Goal: Task Accomplishment & Management: Manage account settings

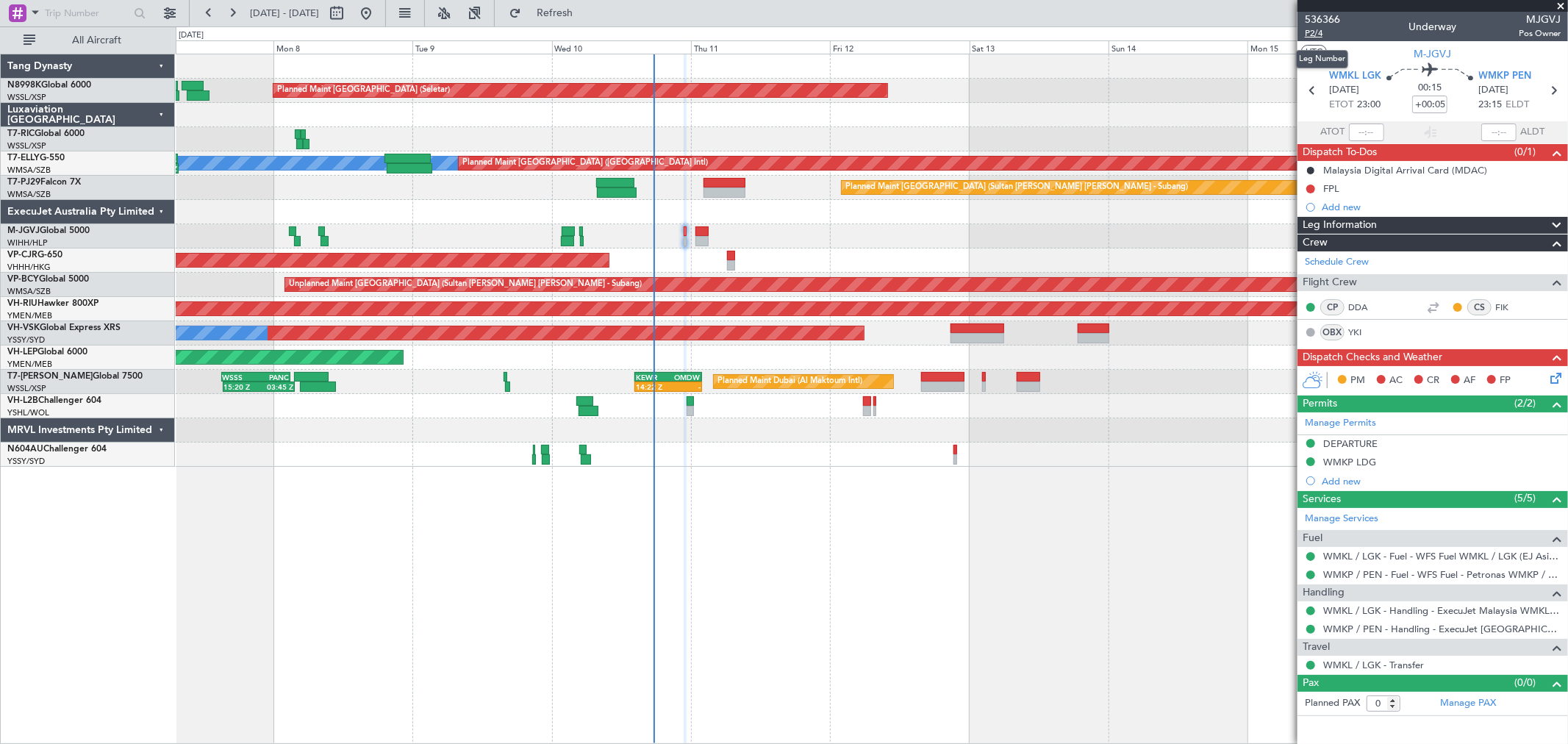
click at [1311, 28] on span "P2/4" at bounding box center [1322, 33] width 35 height 12
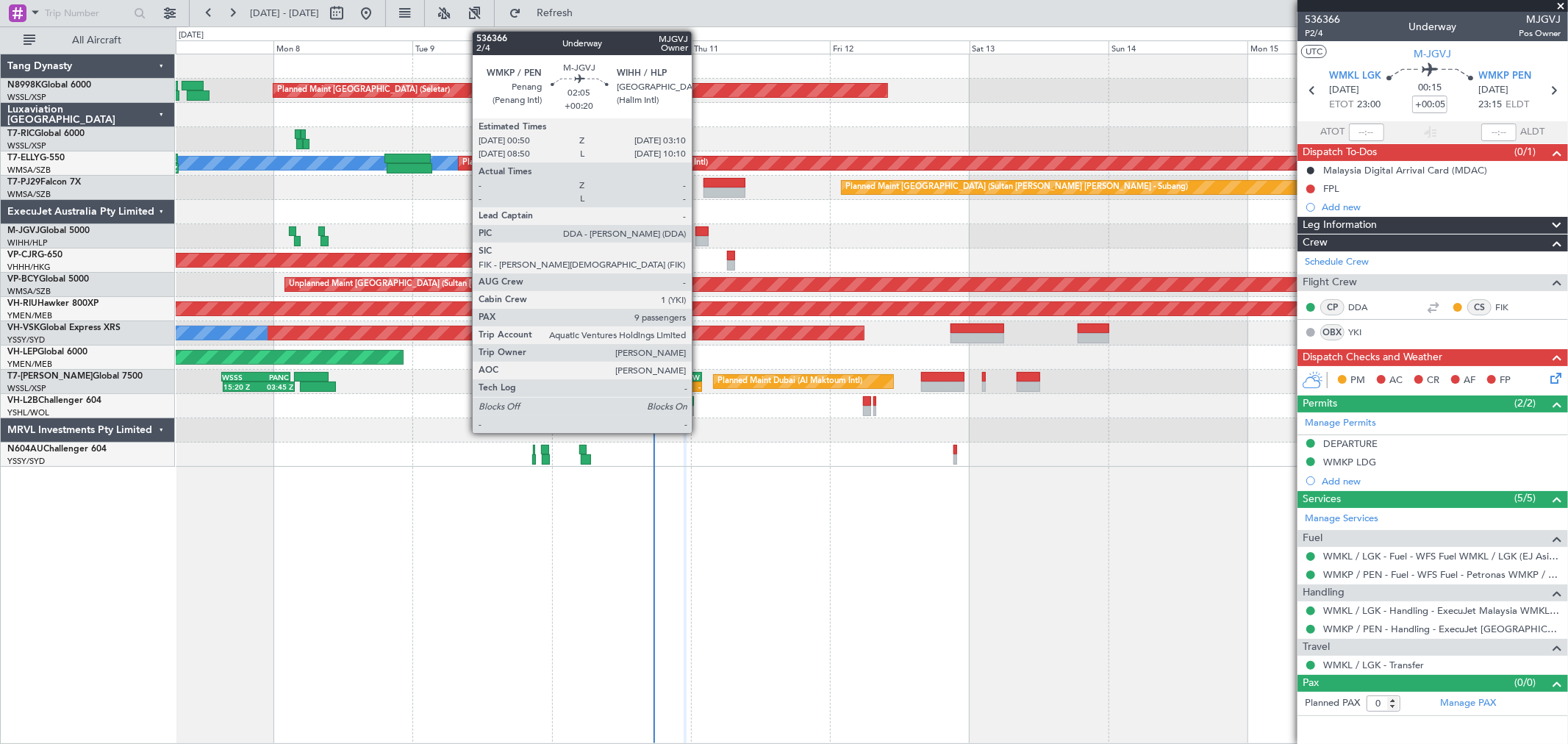
click at [699, 233] on div at bounding box center [703, 231] width 14 height 10
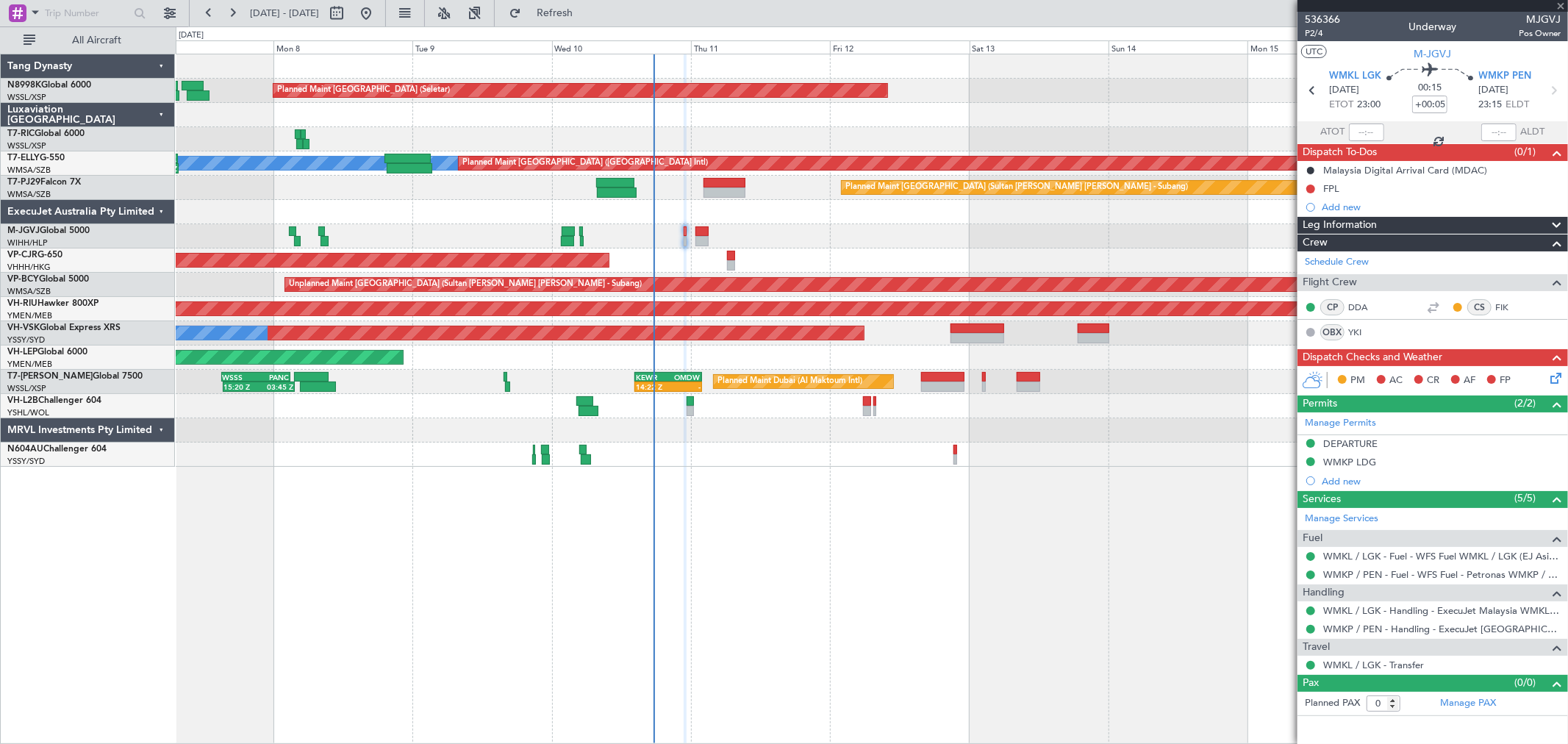
type input "+00:20"
type input "9"
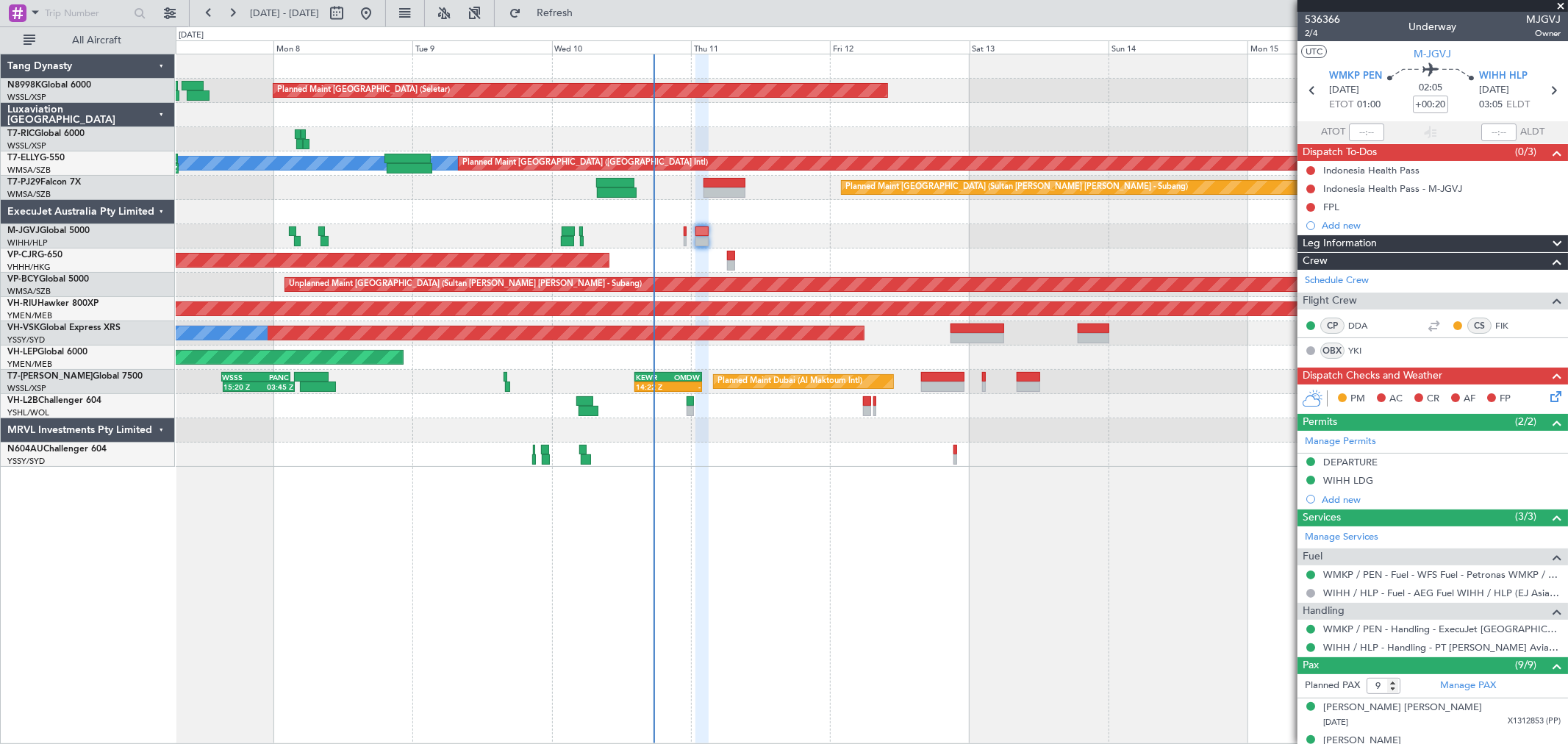
click at [682, 236] on div "Planned Maint [GEOGRAPHIC_DATA] (Seletar)" at bounding box center [872, 236] width 1391 height 24
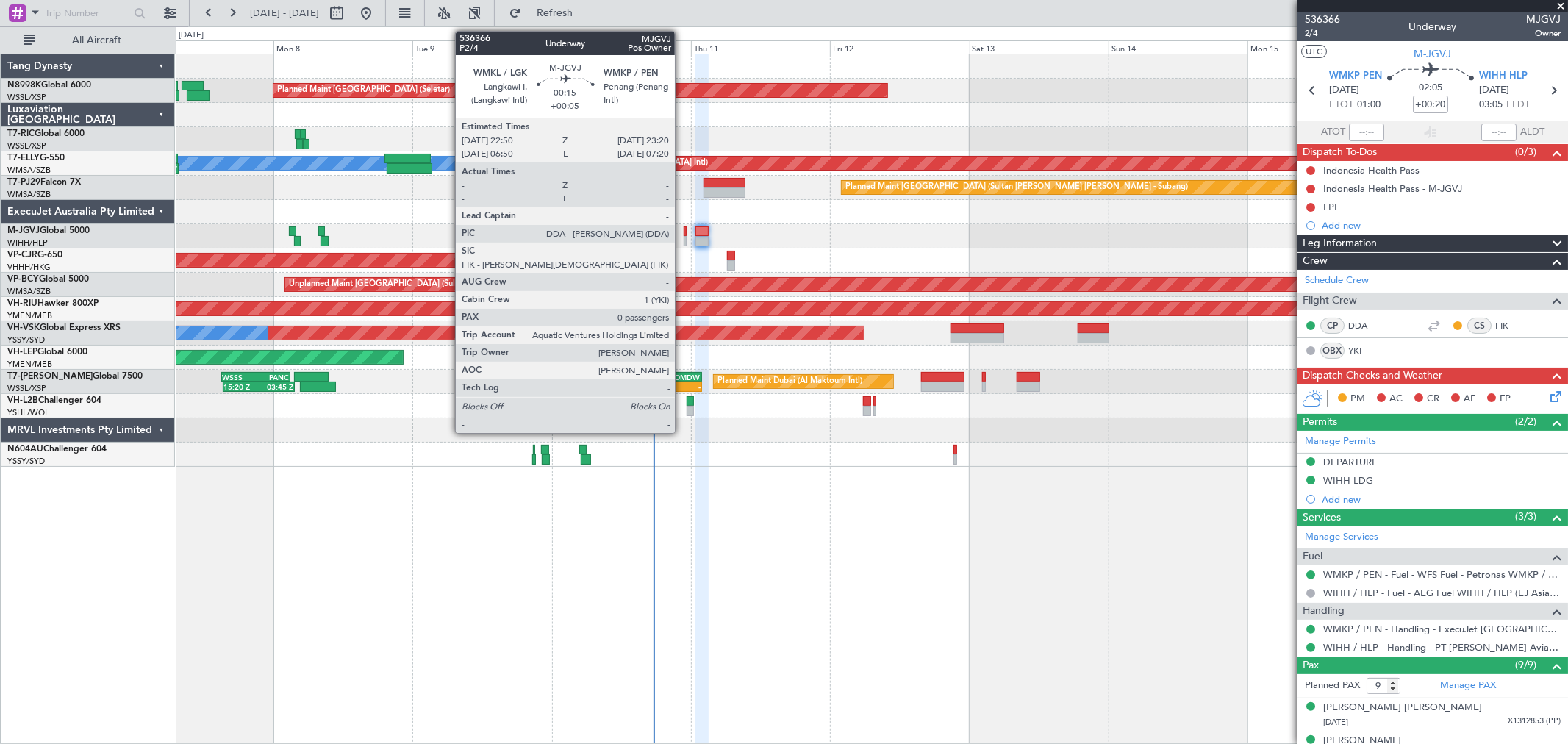
click at [684, 236] on div at bounding box center [686, 240] width 3 height 10
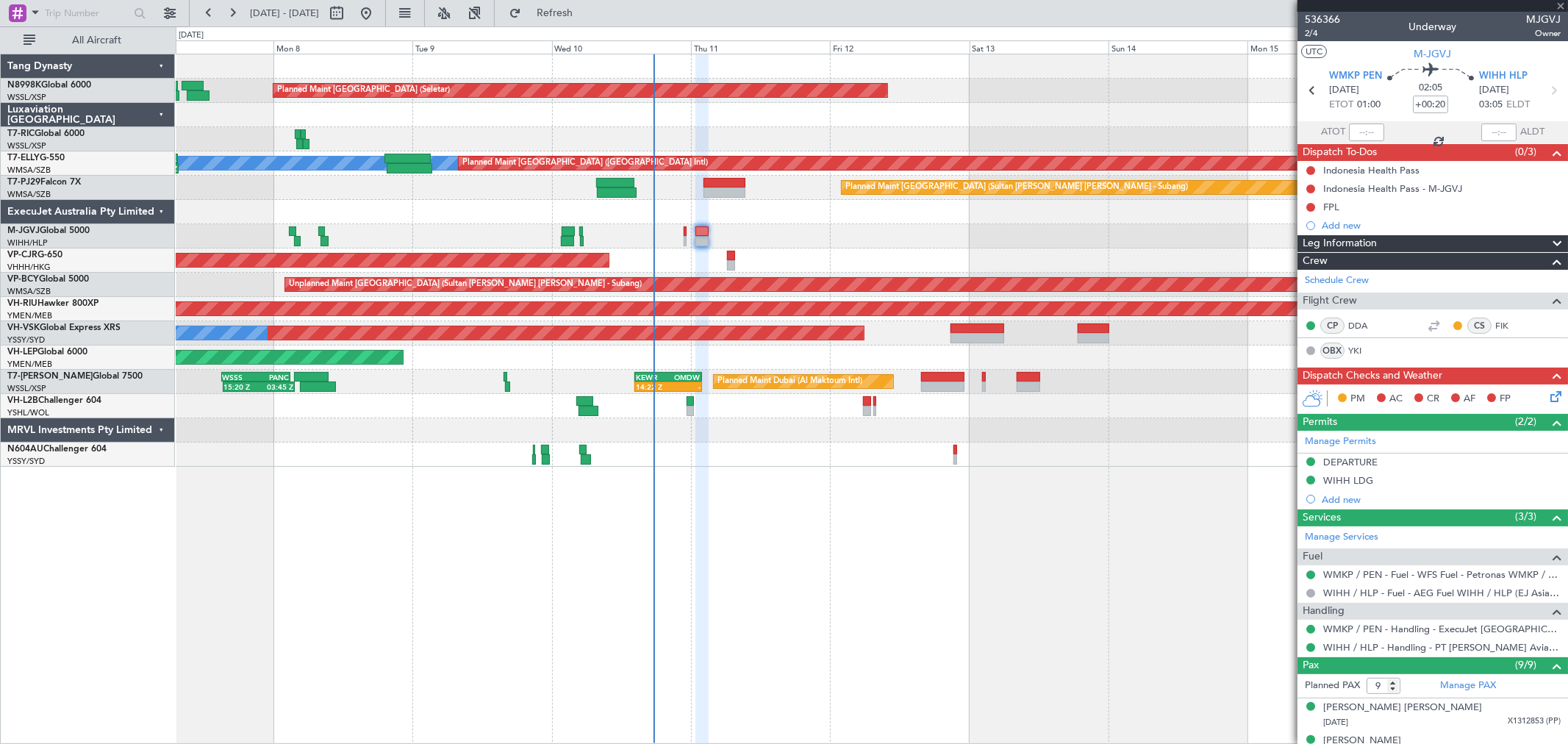
type input "+00:05"
type input "0"
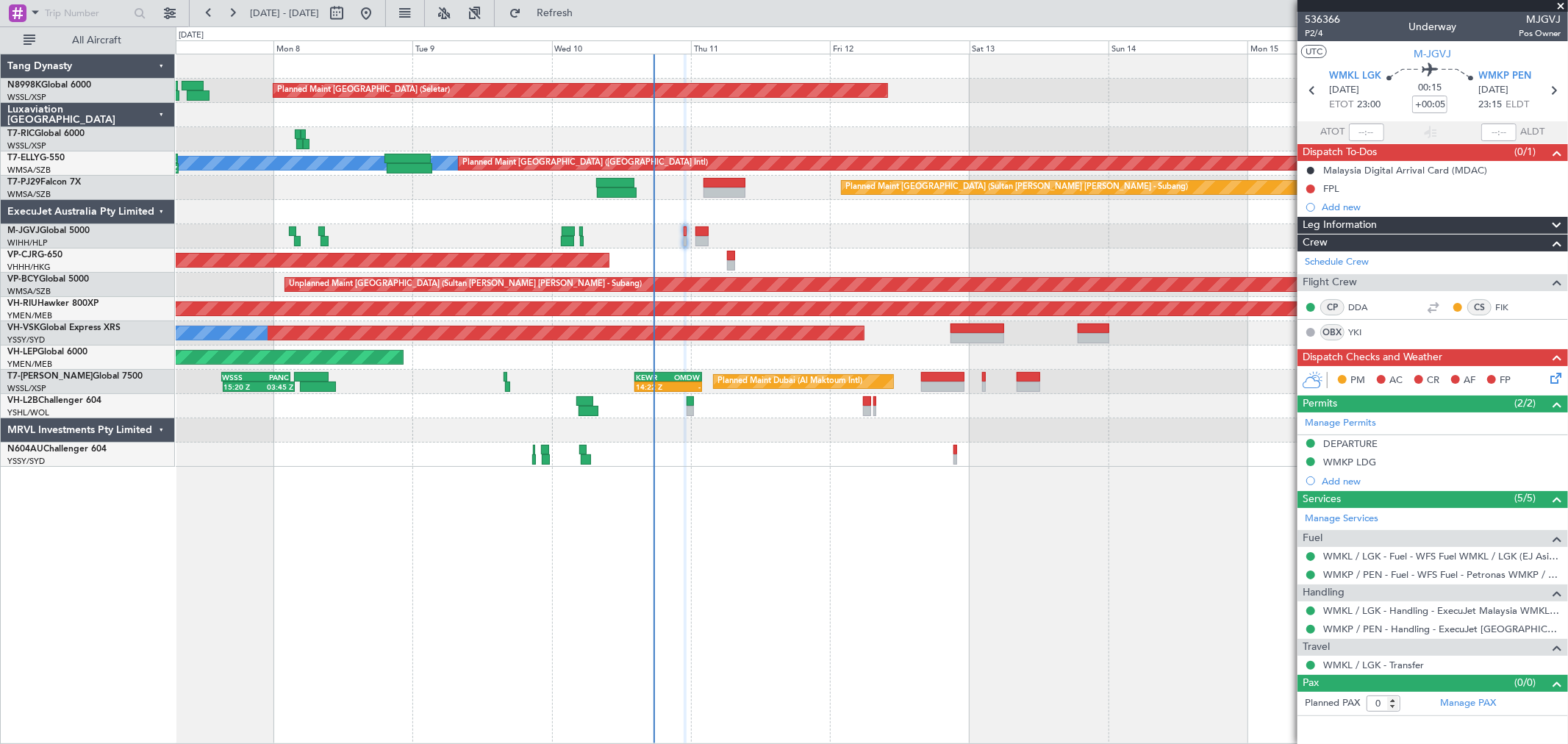
click at [1331, 188] on mat-tooltip-component "Malaysia Digital Arrival Card (MDAC)" at bounding box center [1405, 196] width 166 height 39
click at [1326, 188] on div "FPL" at bounding box center [1331, 188] width 16 height 12
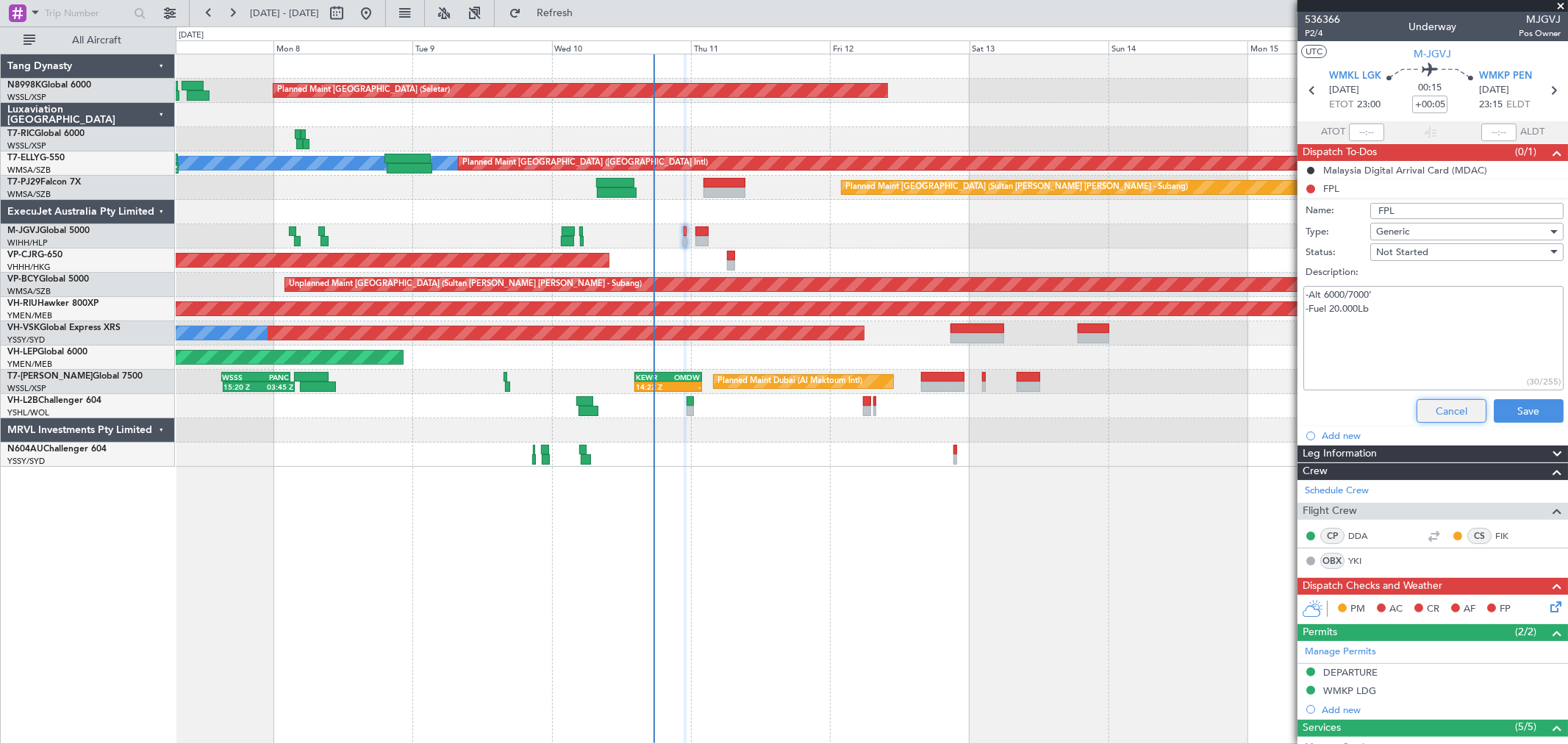
click at [1453, 409] on button "Cancel" at bounding box center [1451, 411] width 70 height 23
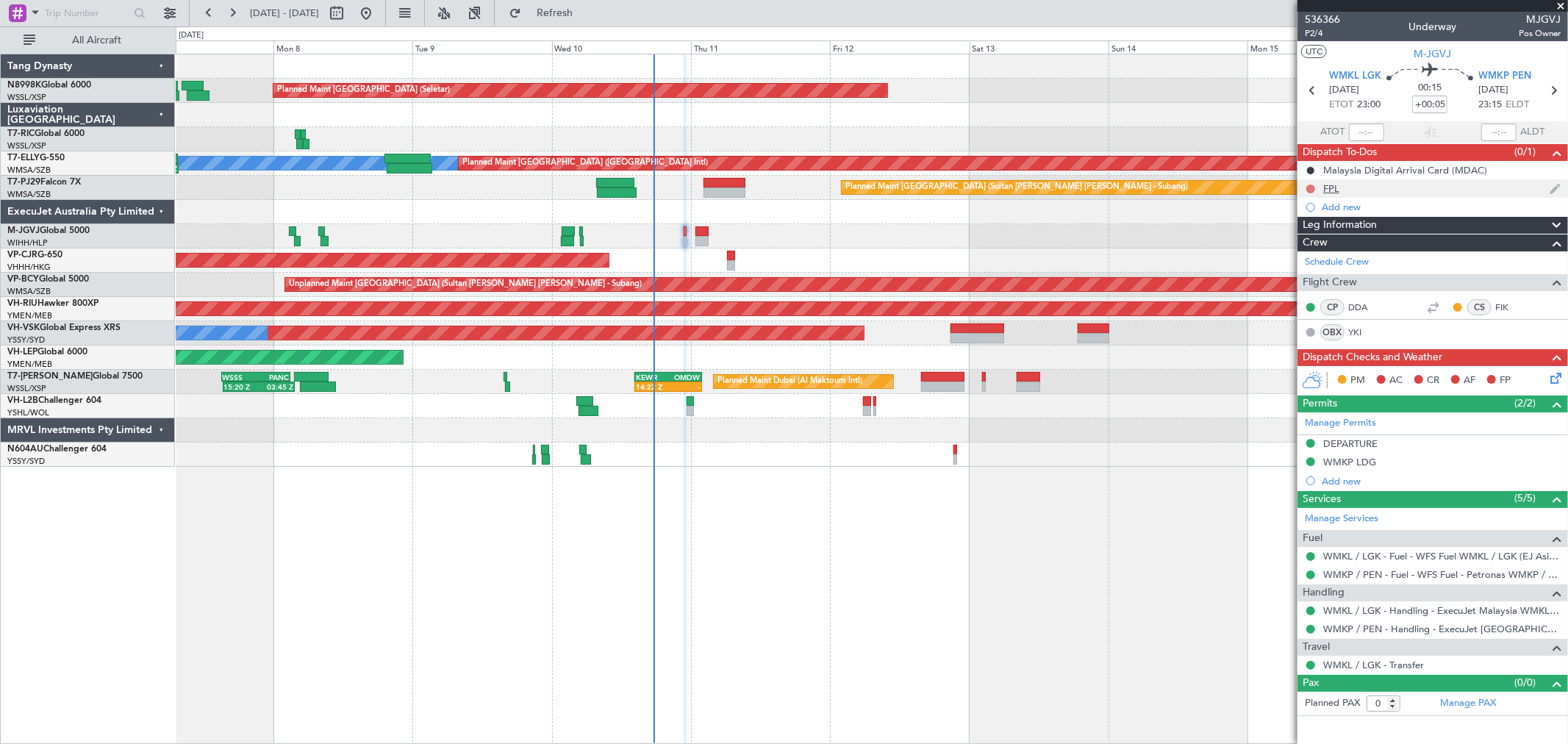
click at [1311, 187] on button at bounding box center [1310, 188] width 9 height 9
click at [1303, 254] on span "Completed" at bounding box center [1317, 253] width 48 height 15
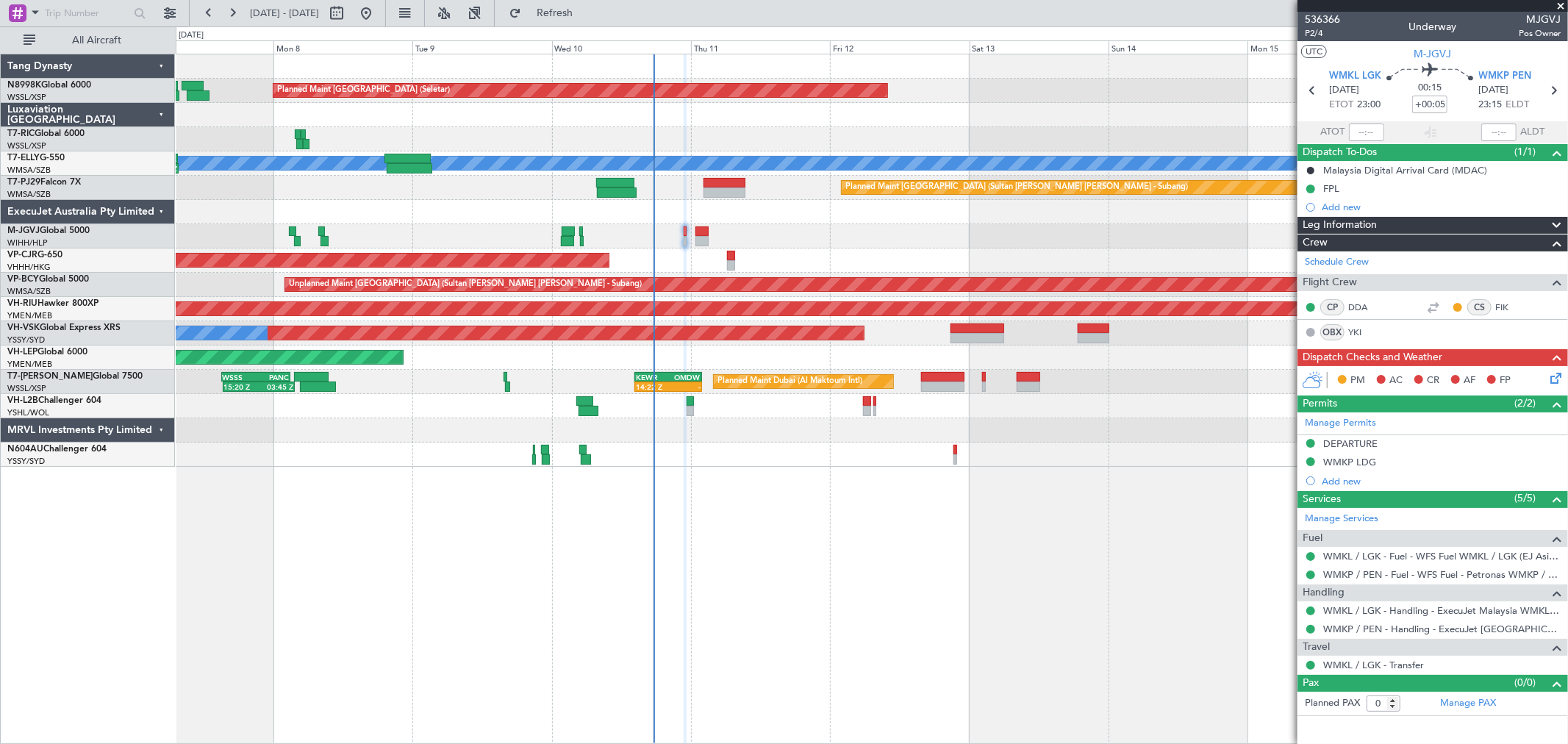
click at [1357, 444] on div "DEPARTURE" at bounding box center [1350, 444] width 54 height 12
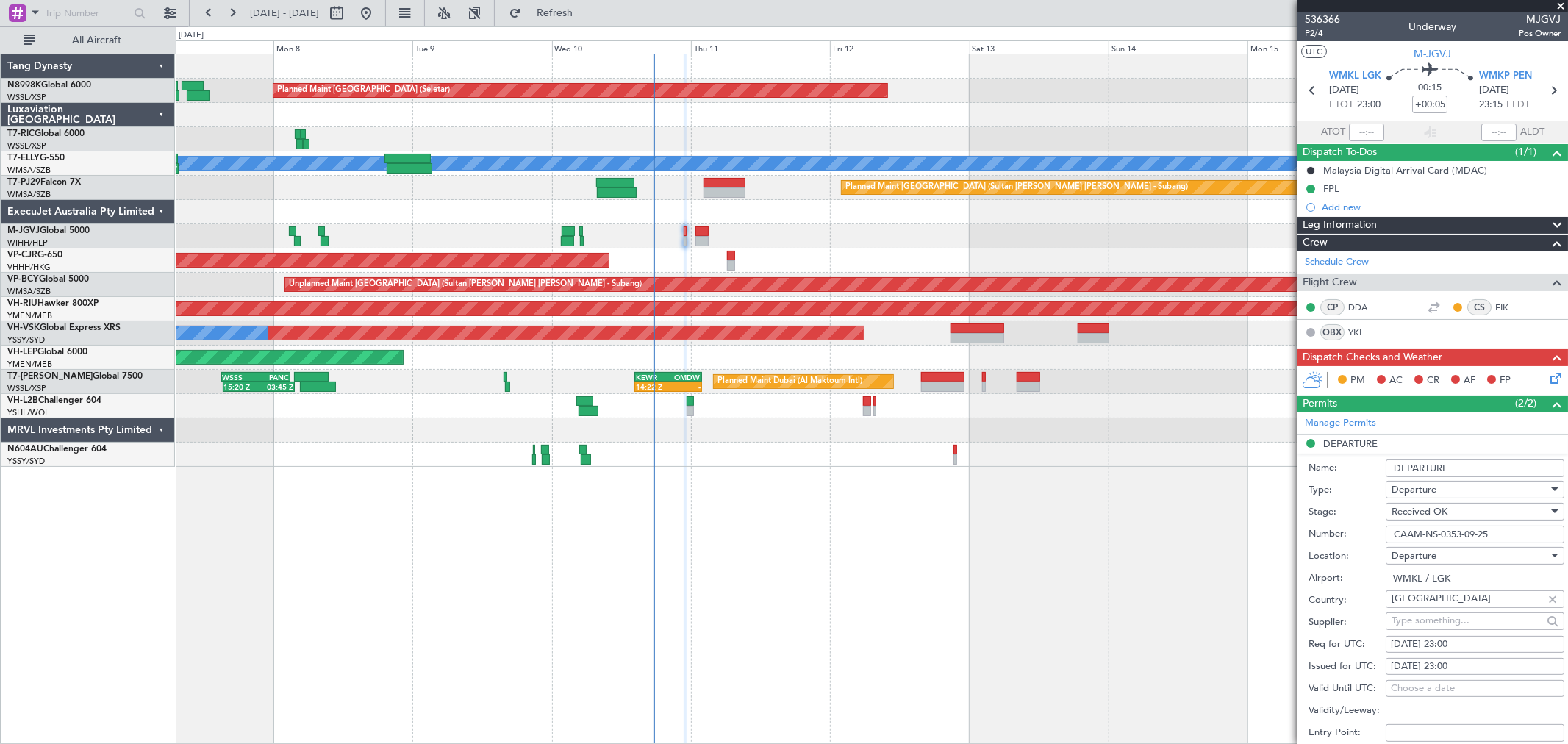
drag, startPoint x: 1507, startPoint y: 537, endPoint x: 1303, endPoint y: 539, distance: 204.0
click at [1312, 539] on div "Number: CAAM-NS-0353-09-25" at bounding box center [1436, 535] width 256 height 22
click at [1436, 103] on input "+00:05" at bounding box center [1429, 104] width 35 height 18
type input "+00:10"
click at [1312, 34] on span "P2/4" at bounding box center [1322, 33] width 35 height 12
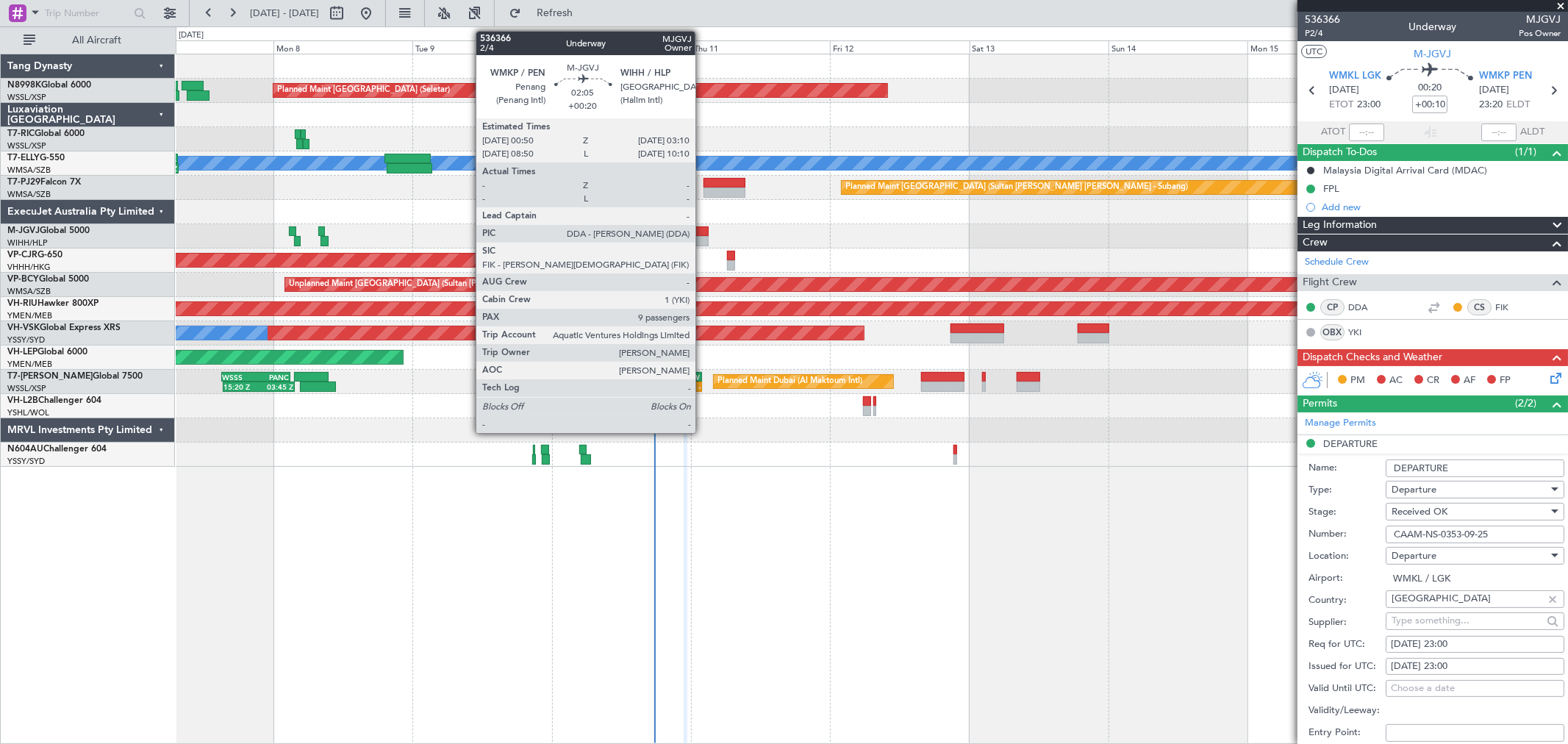
click at [703, 236] on div at bounding box center [703, 240] width 14 height 10
click at [706, 233] on div at bounding box center [703, 231] width 14 height 10
click at [703, 236] on div at bounding box center [703, 240] width 14 height 10
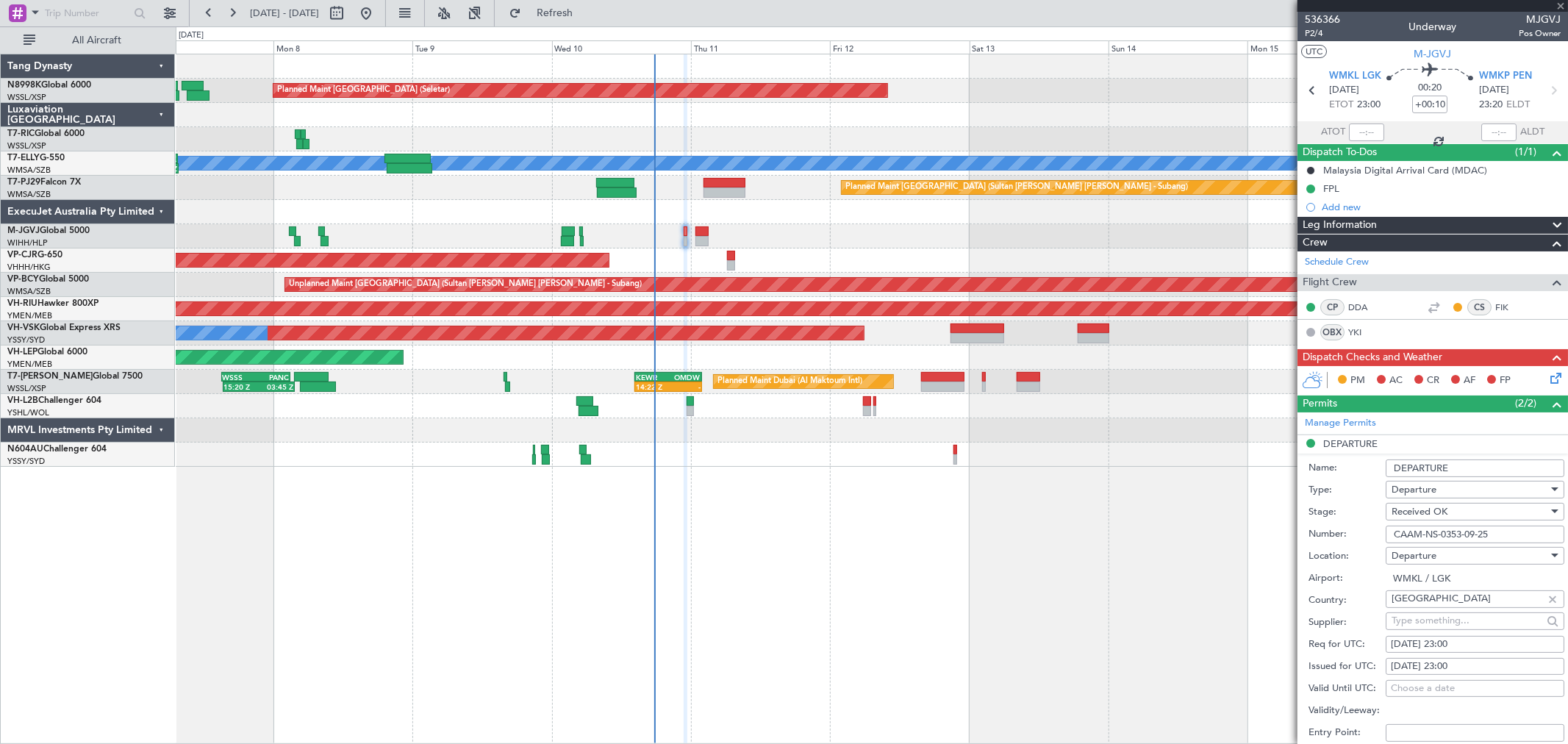
type input "+00:20"
type input "9"
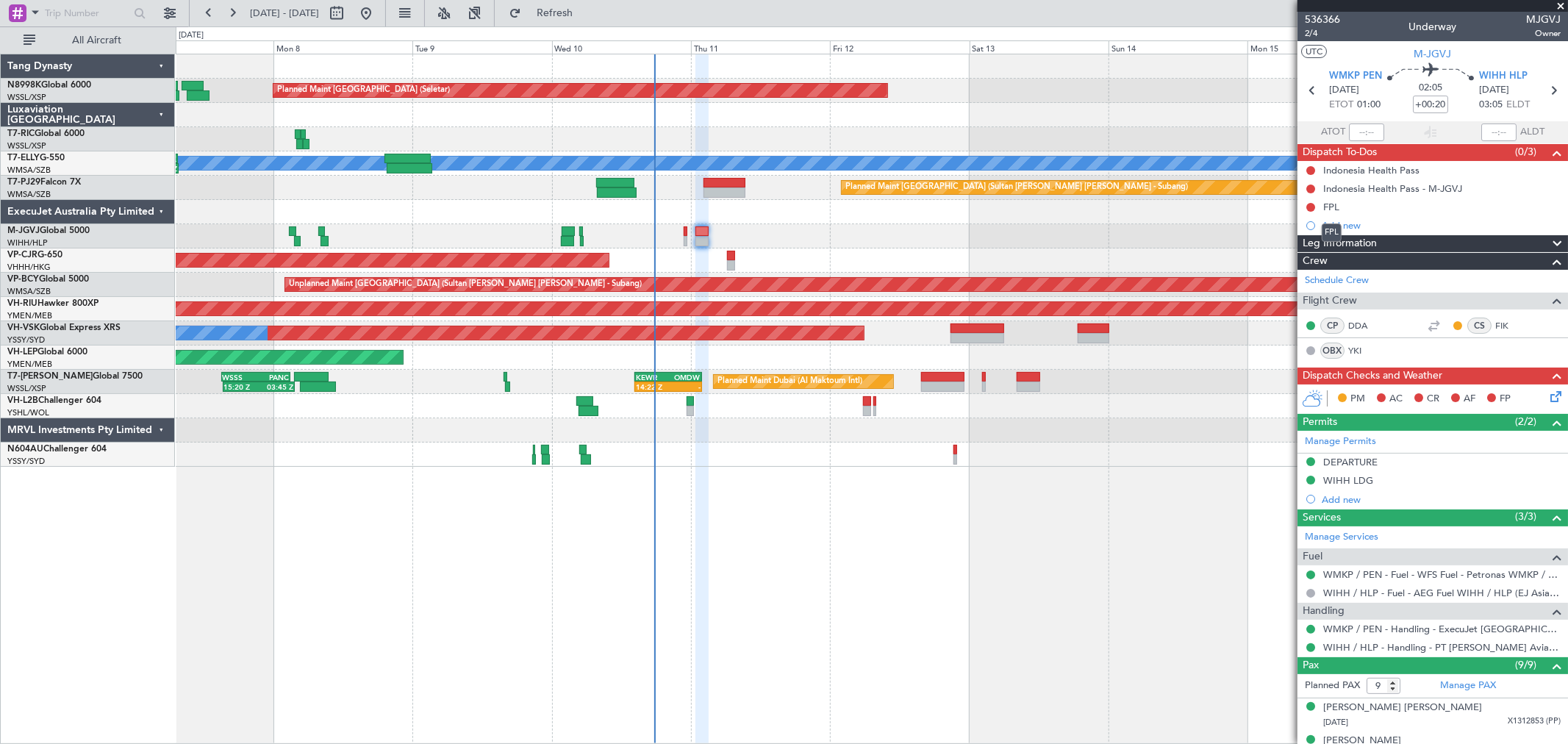
click at [1334, 209] on div "FPL" at bounding box center [1331, 207] width 16 height 12
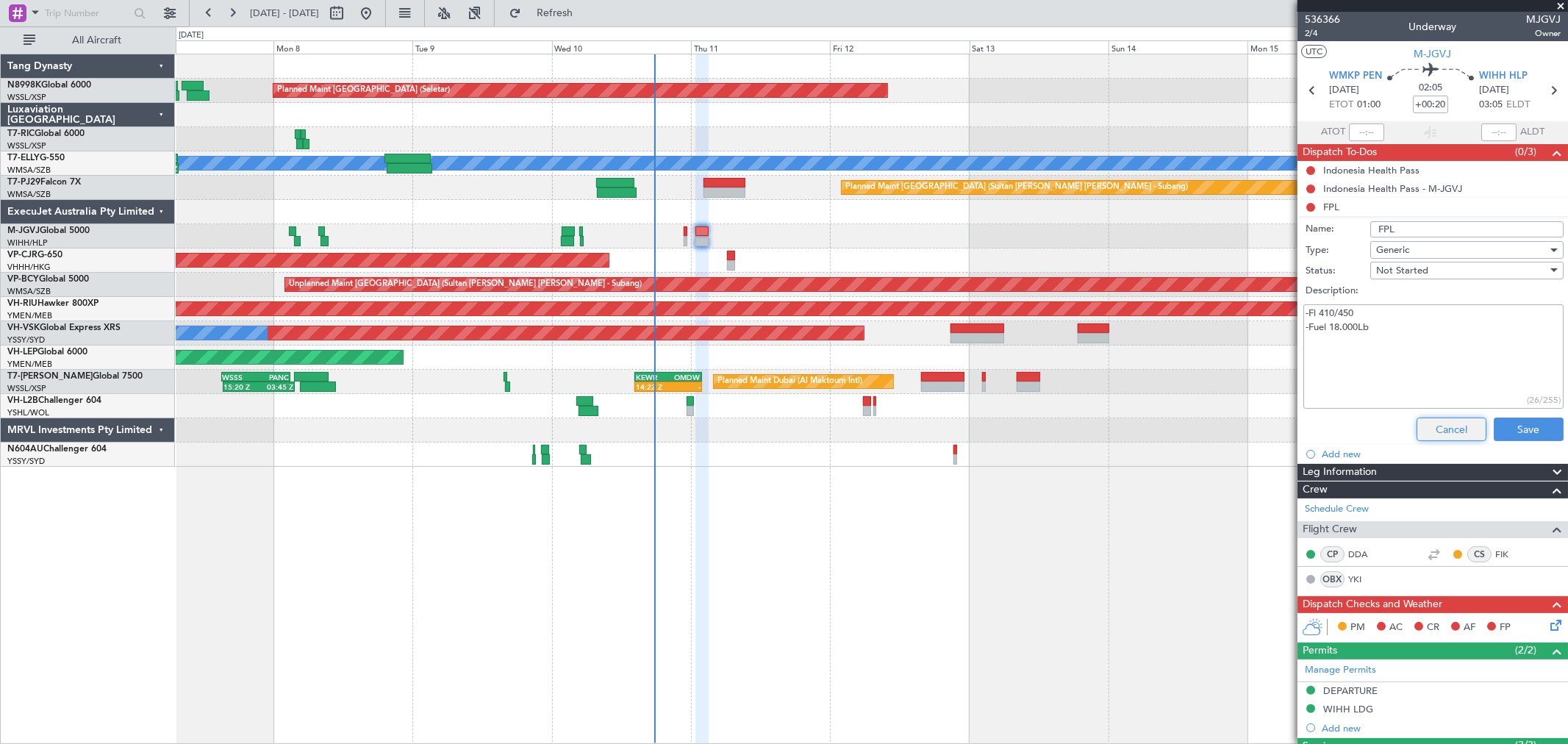
click at [1444, 434] on button "Cancel" at bounding box center [1451, 430] width 70 height 23
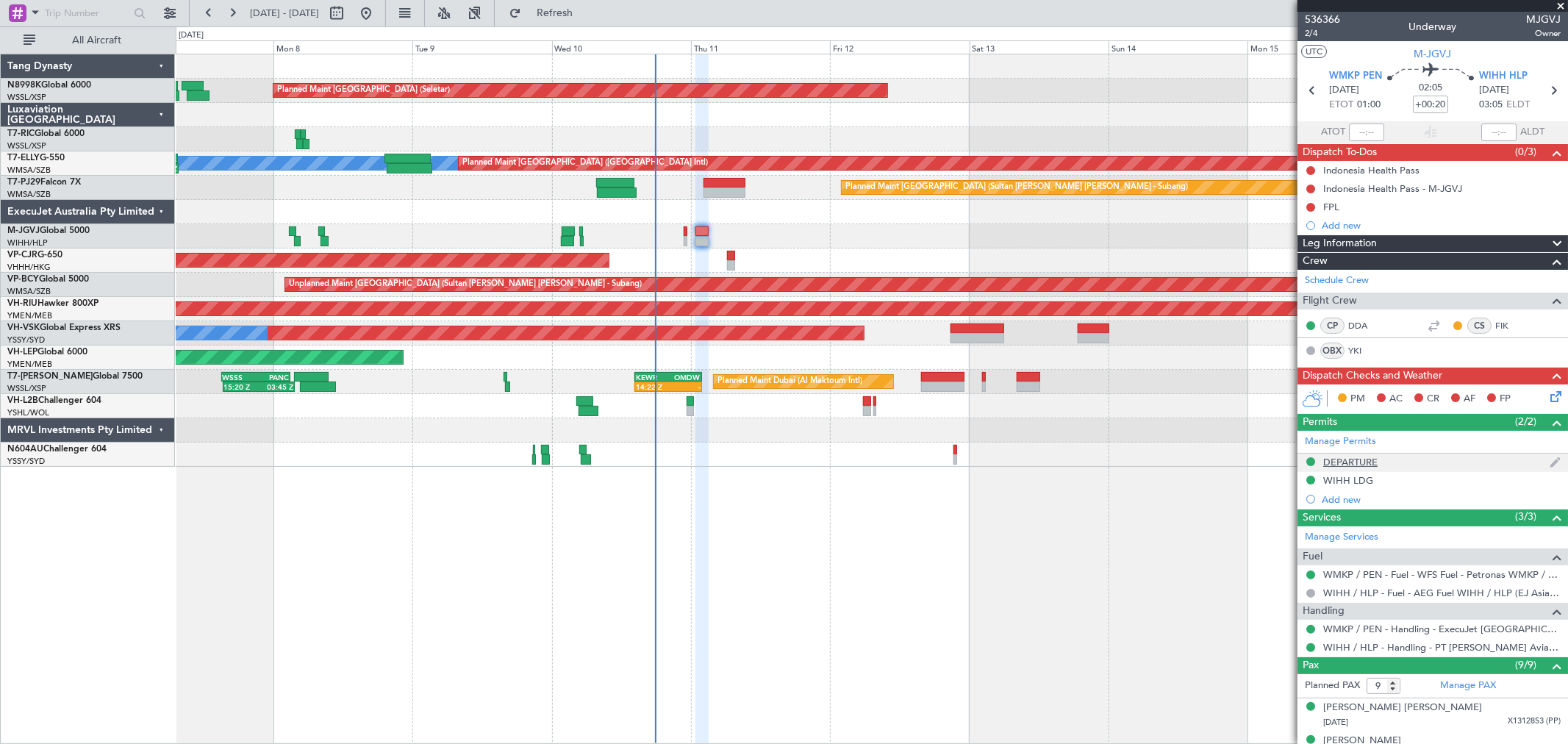
click at [1347, 466] on div "DEPARTURE" at bounding box center [1350, 462] width 54 height 12
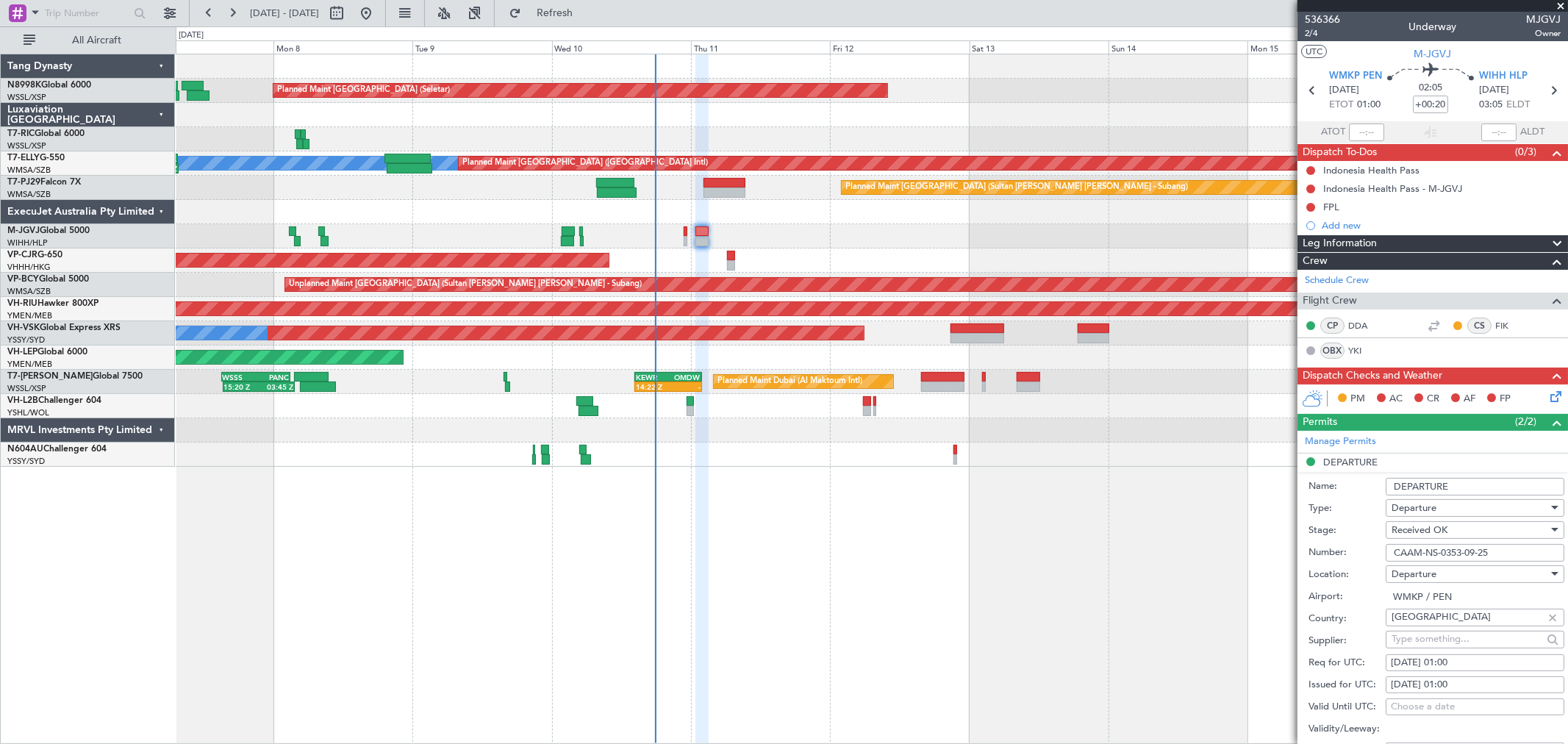
drag, startPoint x: 1500, startPoint y: 557, endPoint x: 1339, endPoint y: 560, distance: 161.0
click at [1346, 559] on div "Number: CAAM-NS-0353-09-25" at bounding box center [1436, 553] width 256 height 22
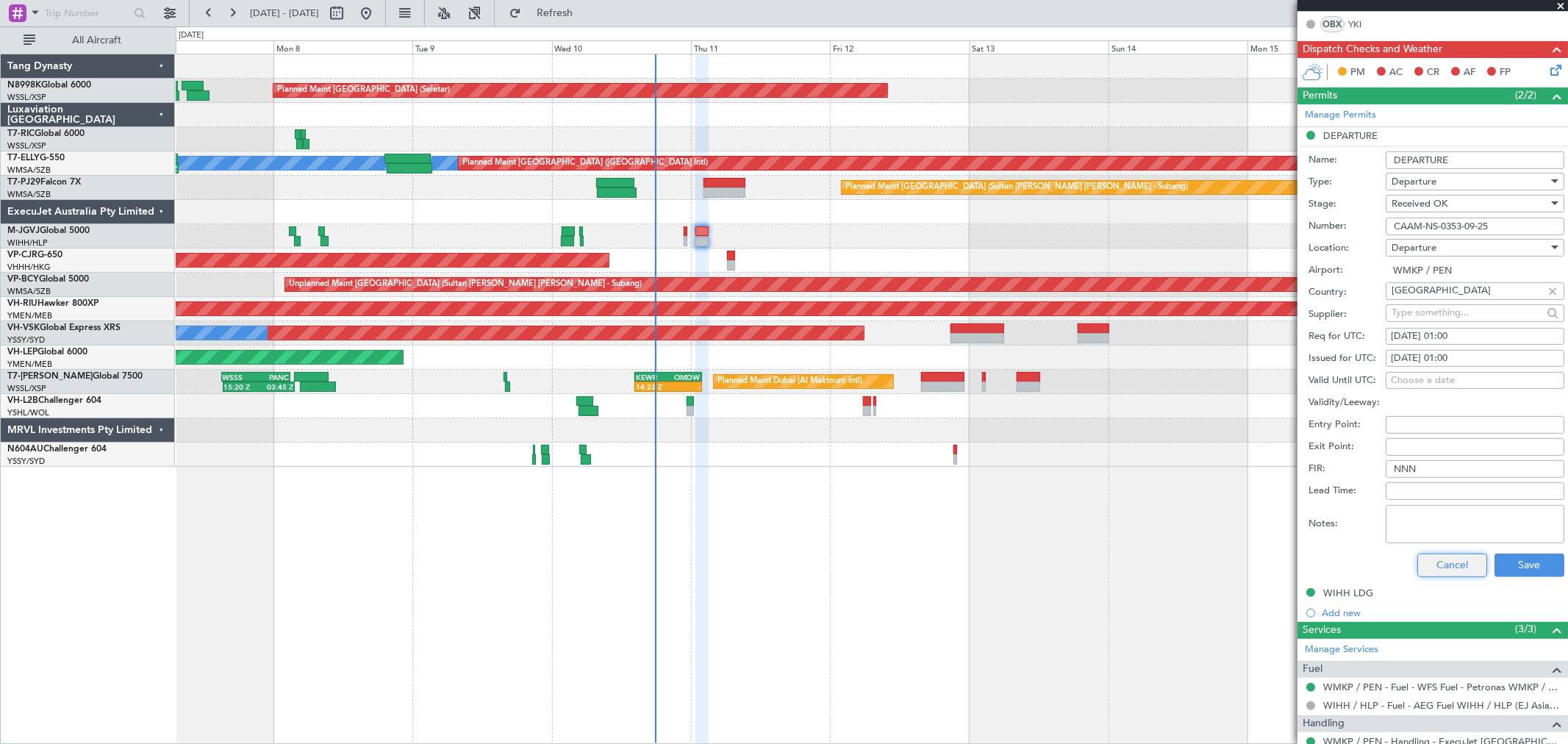
click at [1443, 567] on button "Cancel" at bounding box center [1452, 565] width 70 height 23
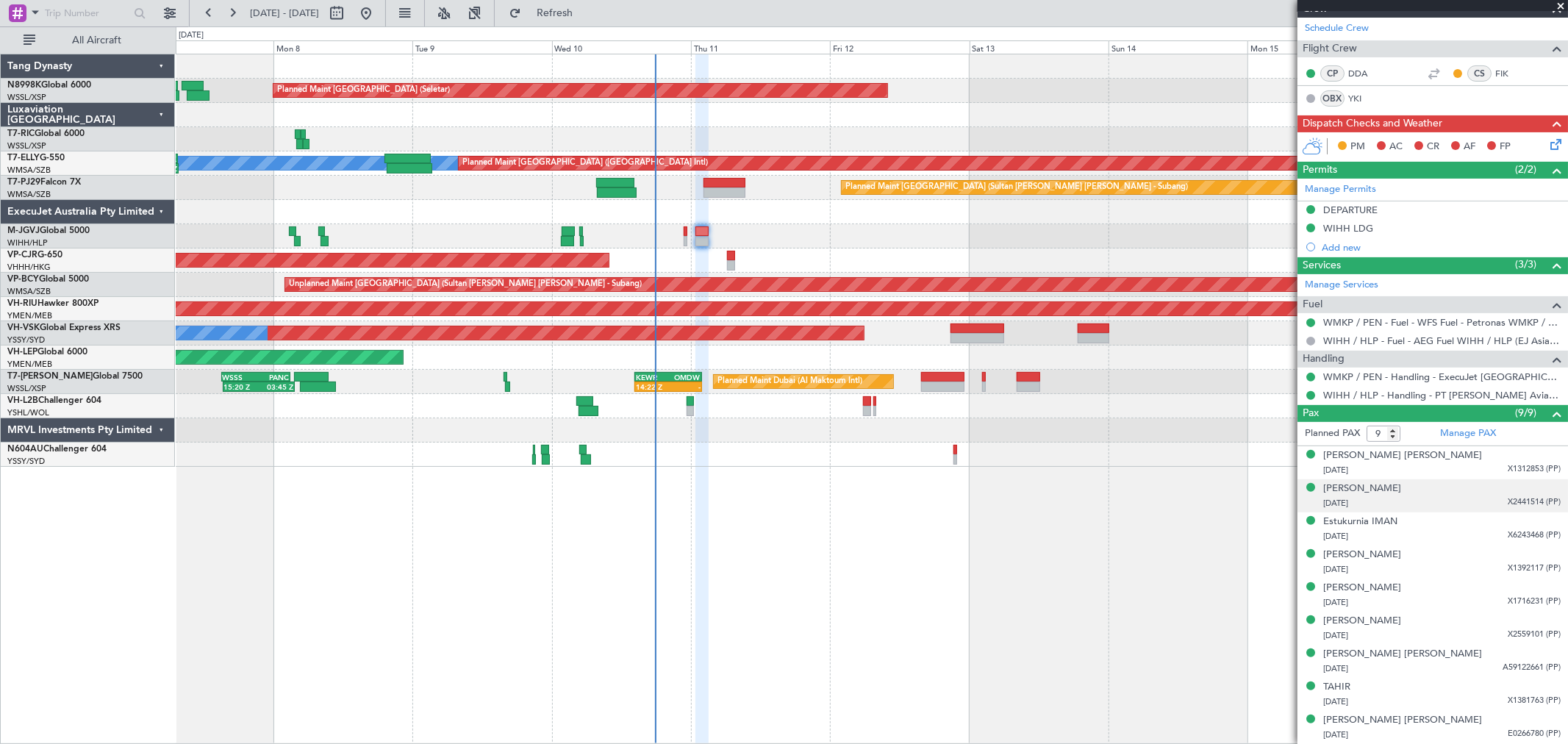
scroll to position [252, 0]
click at [1335, 223] on div "WIHH LDG" at bounding box center [1348, 228] width 50 height 12
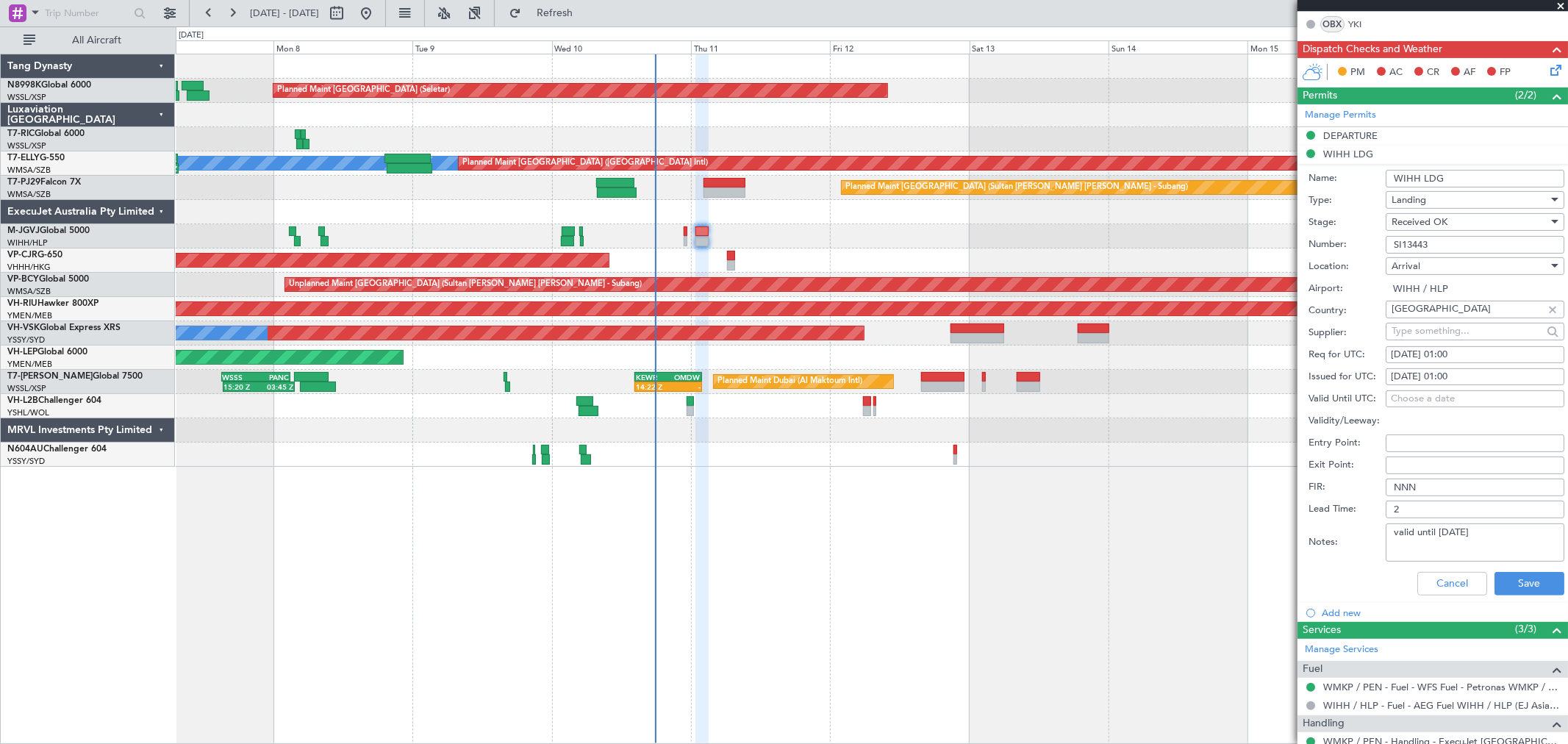
drag, startPoint x: 1461, startPoint y: 179, endPoint x: 1309, endPoint y: 184, distance: 152.1
click at [1329, 173] on div "Name: WIHH LDG" at bounding box center [1436, 178] width 256 height 22
drag, startPoint x: 1441, startPoint y: 241, endPoint x: 1300, endPoint y: 247, distance: 141.1
click at [1301, 247] on form "Name: WIHH LDG Type: Landing Stage: Received OK Number: SI13443 Location: [GEOG…" at bounding box center [1433, 384] width 271 height 439
click at [1444, 584] on button "Cancel" at bounding box center [1452, 584] width 70 height 23
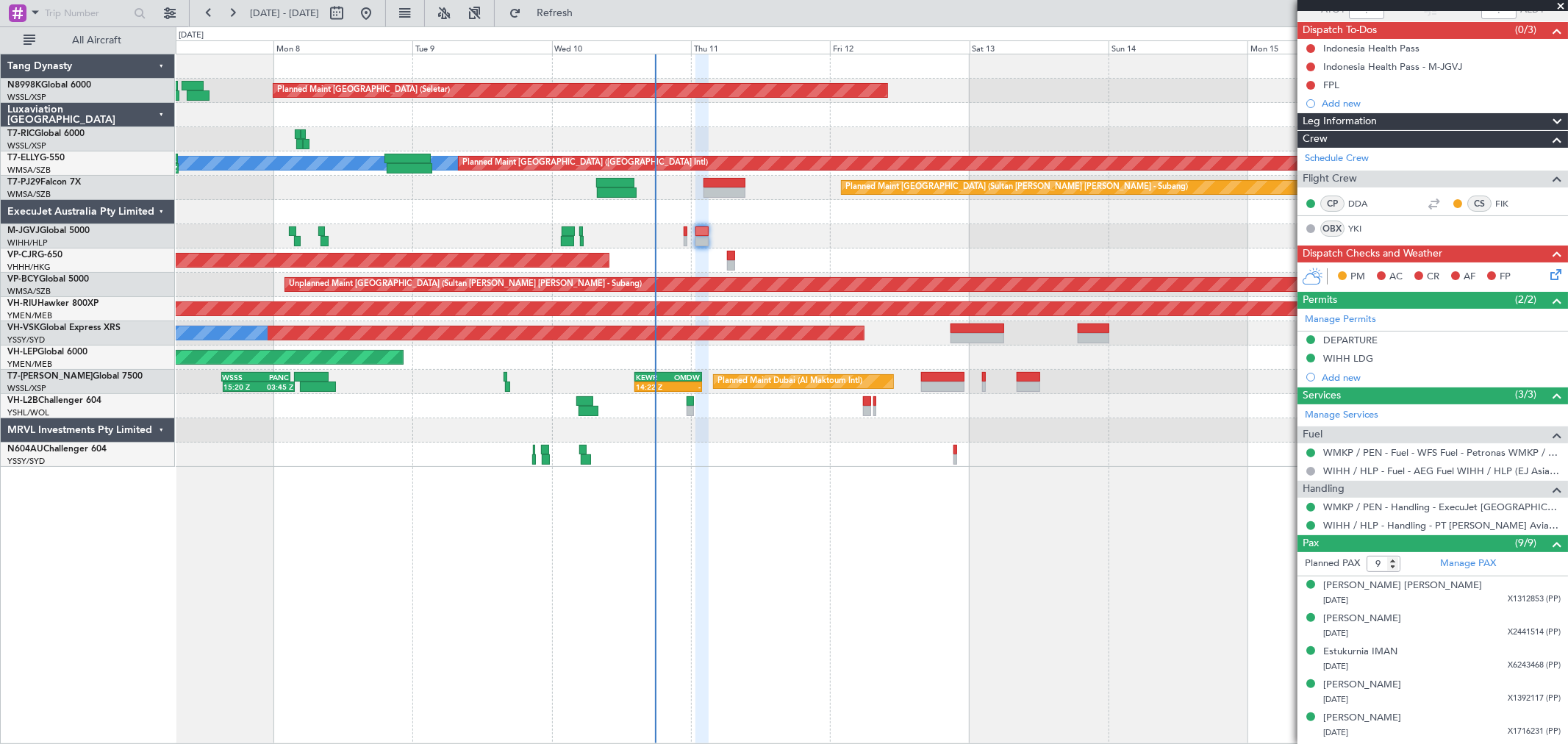
scroll to position [0, 0]
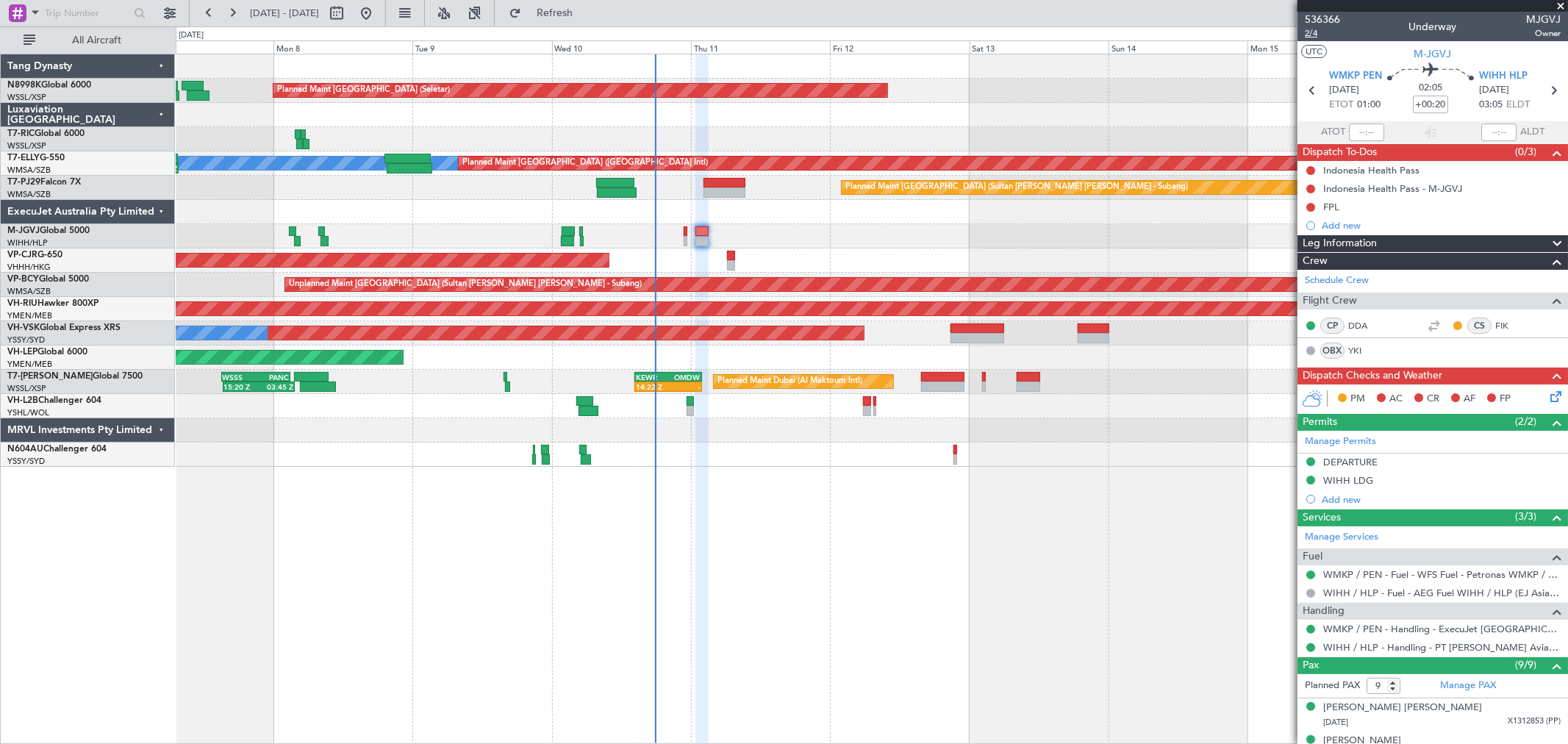
click at [1316, 33] on span "2/4" at bounding box center [1322, 33] width 35 height 12
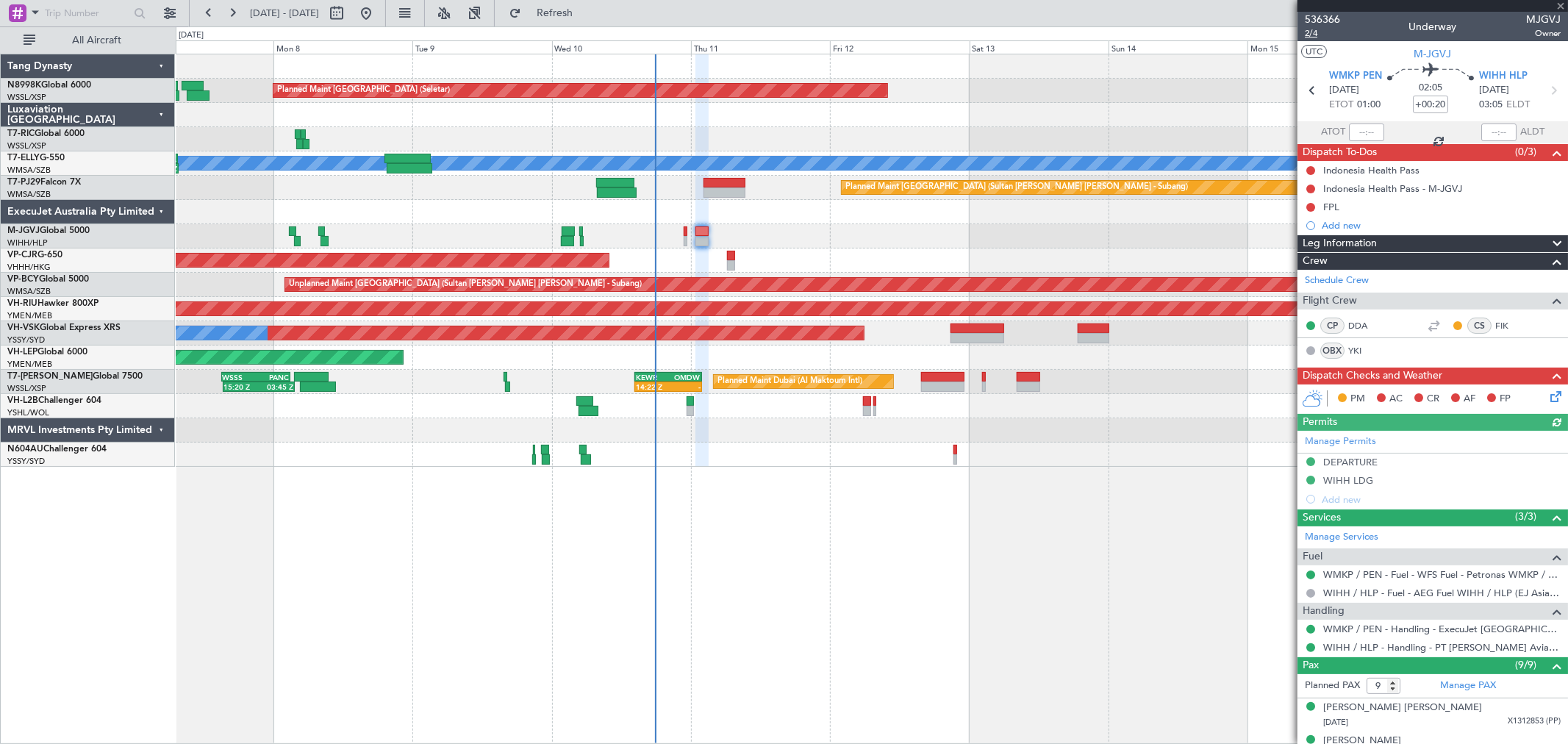
type input "[PERSON_NAME] (KYA)"
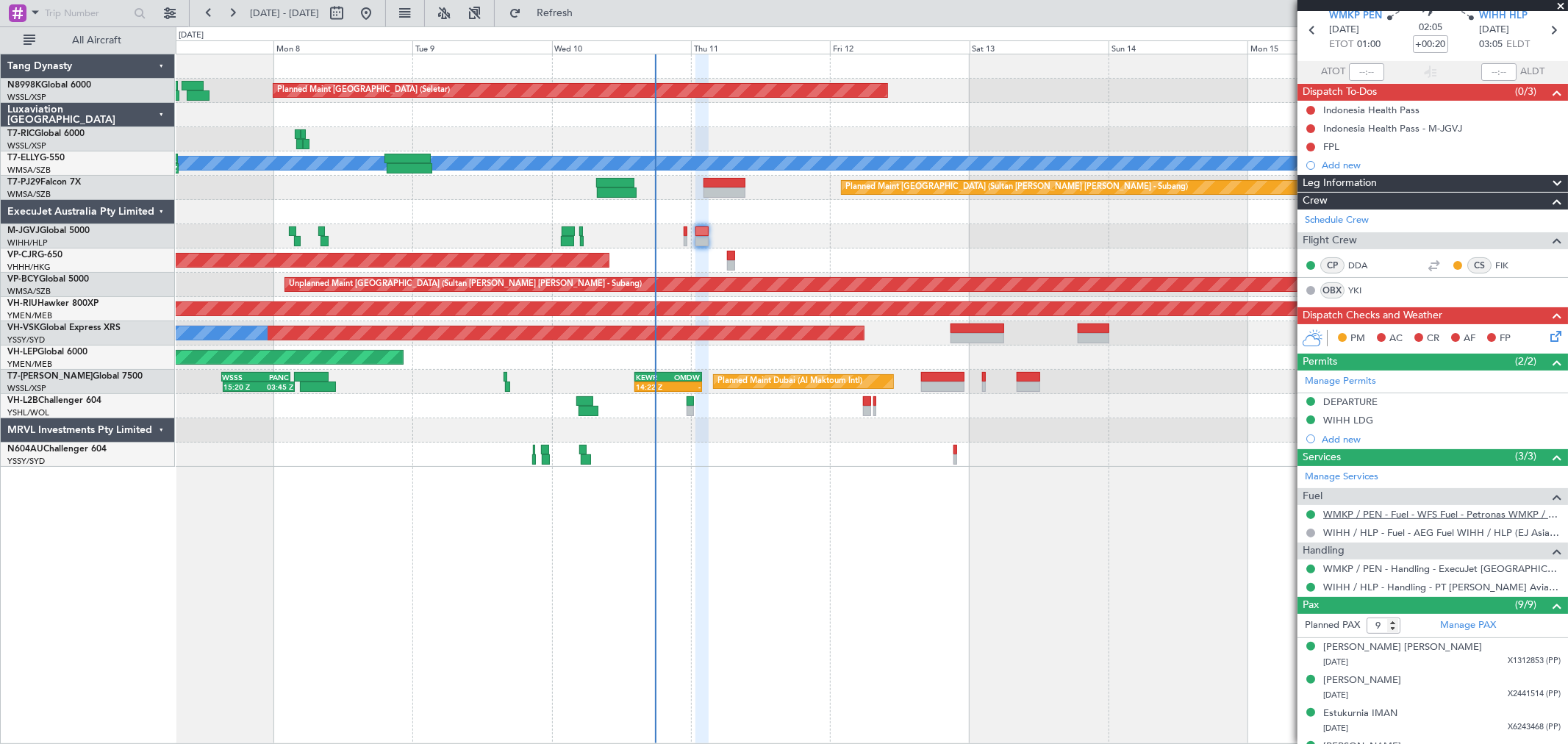
scroll to position [82, 0]
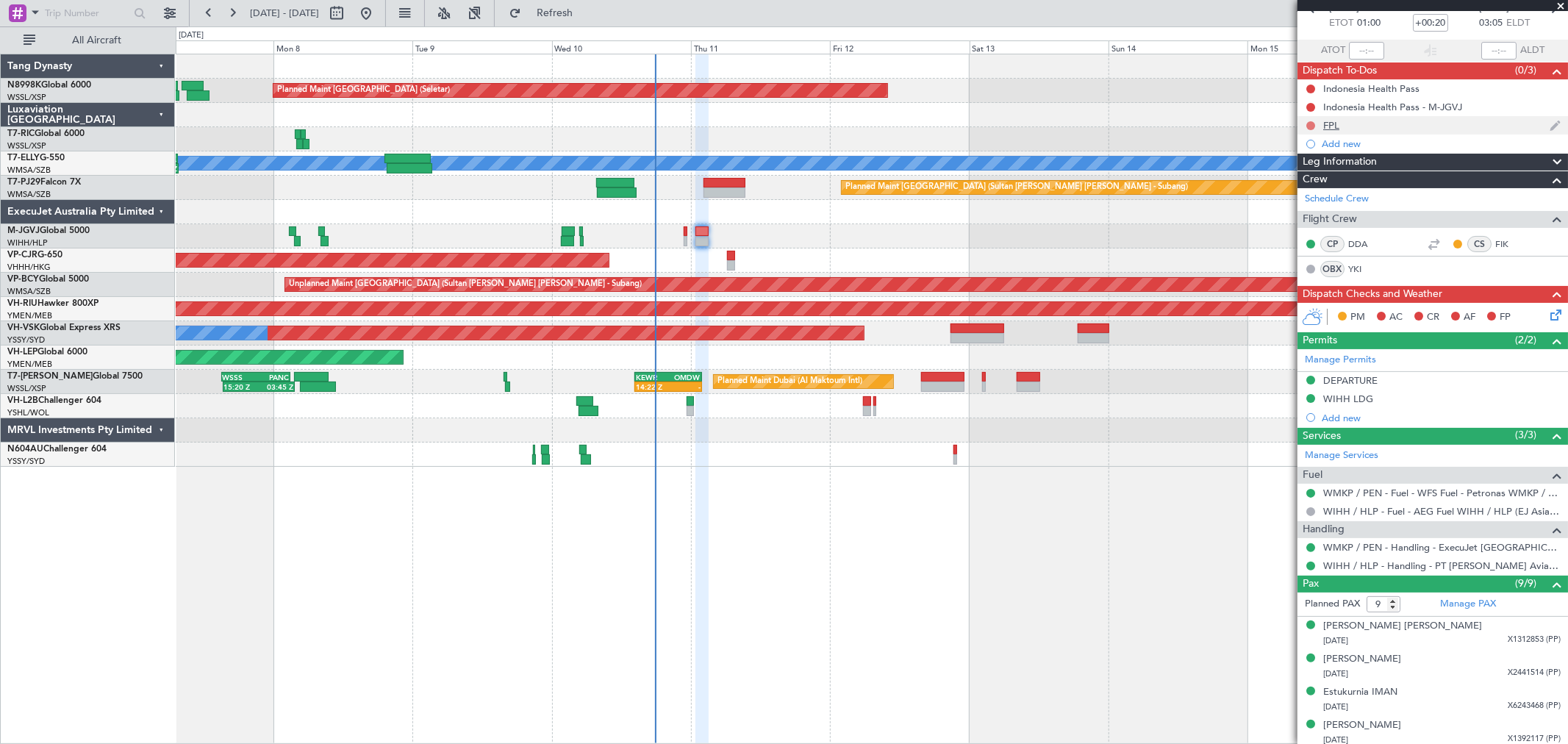
click at [1313, 125] on button at bounding box center [1310, 125] width 9 height 9
click at [1304, 189] on span "Completed" at bounding box center [1317, 190] width 48 height 15
click at [1332, 121] on mat-tooltip-component "Indonesia Health Pass - M-JGVJ" at bounding box center [1393, 132] width 143 height 39
drag, startPoint x: 1334, startPoint y: 124, endPoint x: 1318, endPoint y: 100, distance: 28.8
click at [1333, 124] on div "Indonesia Health Pass - M-JGVJ" at bounding box center [1393, 133] width 123 height 19
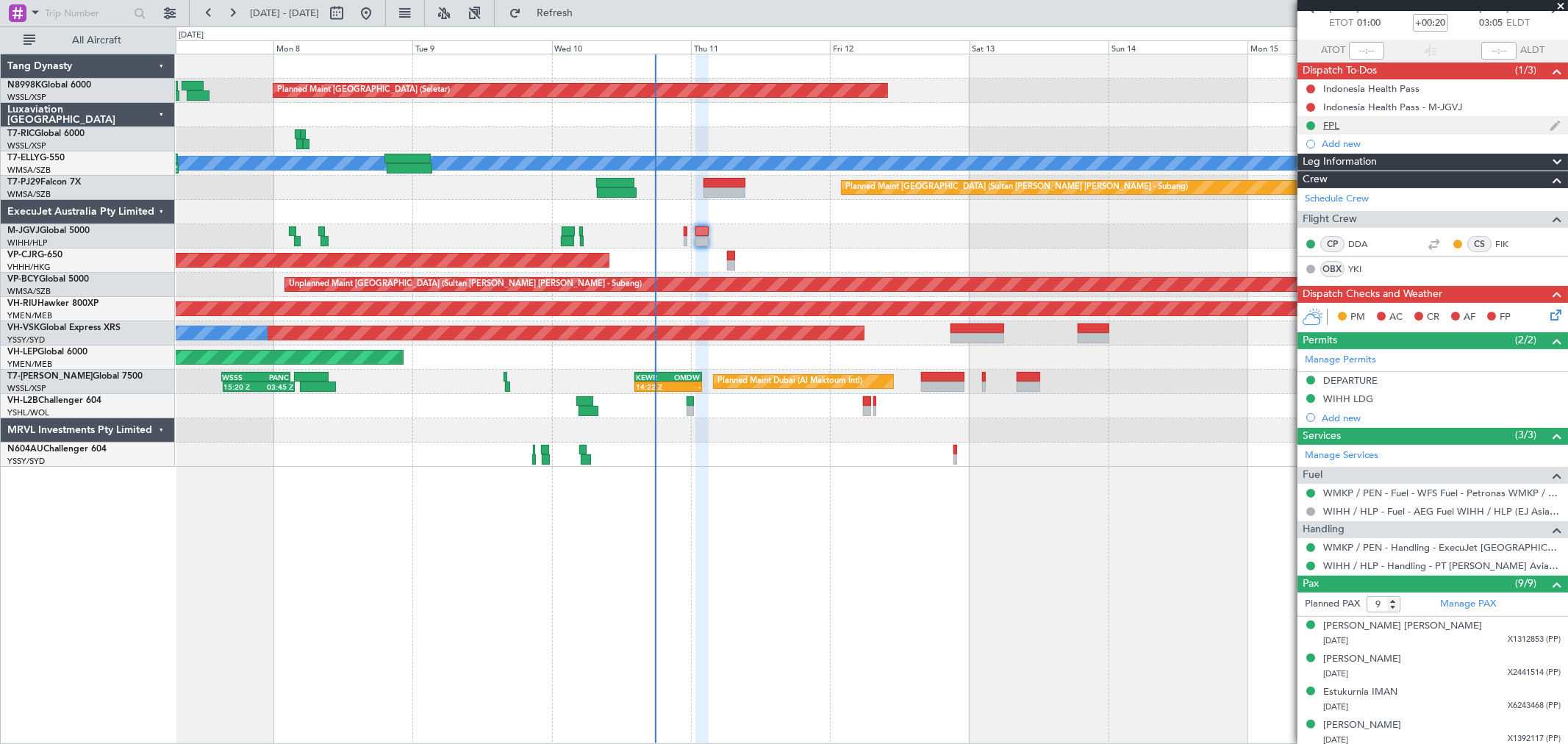
click at [1338, 127] on div "FPL" at bounding box center [1331, 125] width 16 height 12
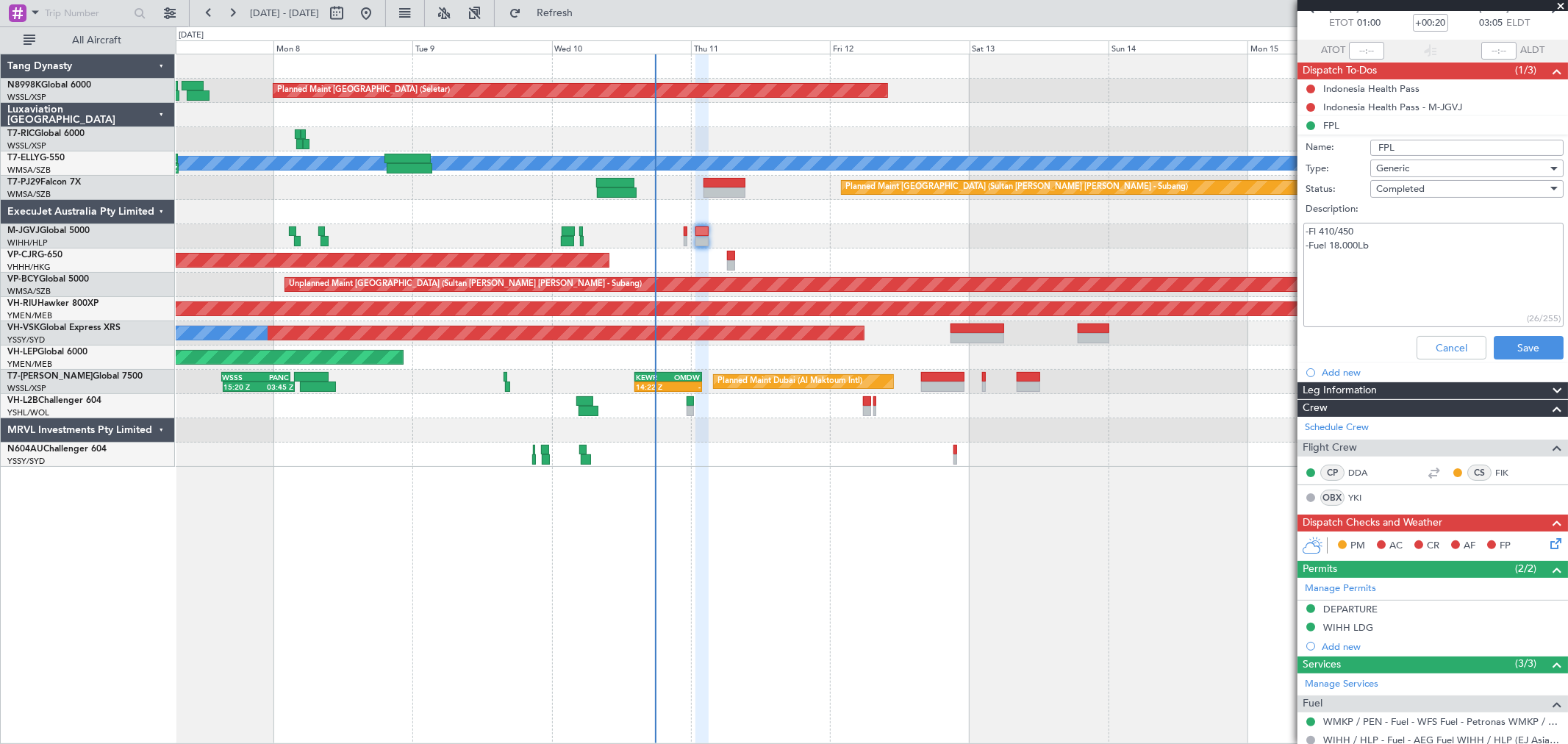
click at [1445, 369] on li "Add new" at bounding box center [1433, 373] width 271 height 19
drag, startPoint x: 1446, startPoint y: 343, endPoint x: 1375, endPoint y: 283, distance: 93.0
click at [1443, 342] on button "Cancel" at bounding box center [1451, 348] width 70 height 23
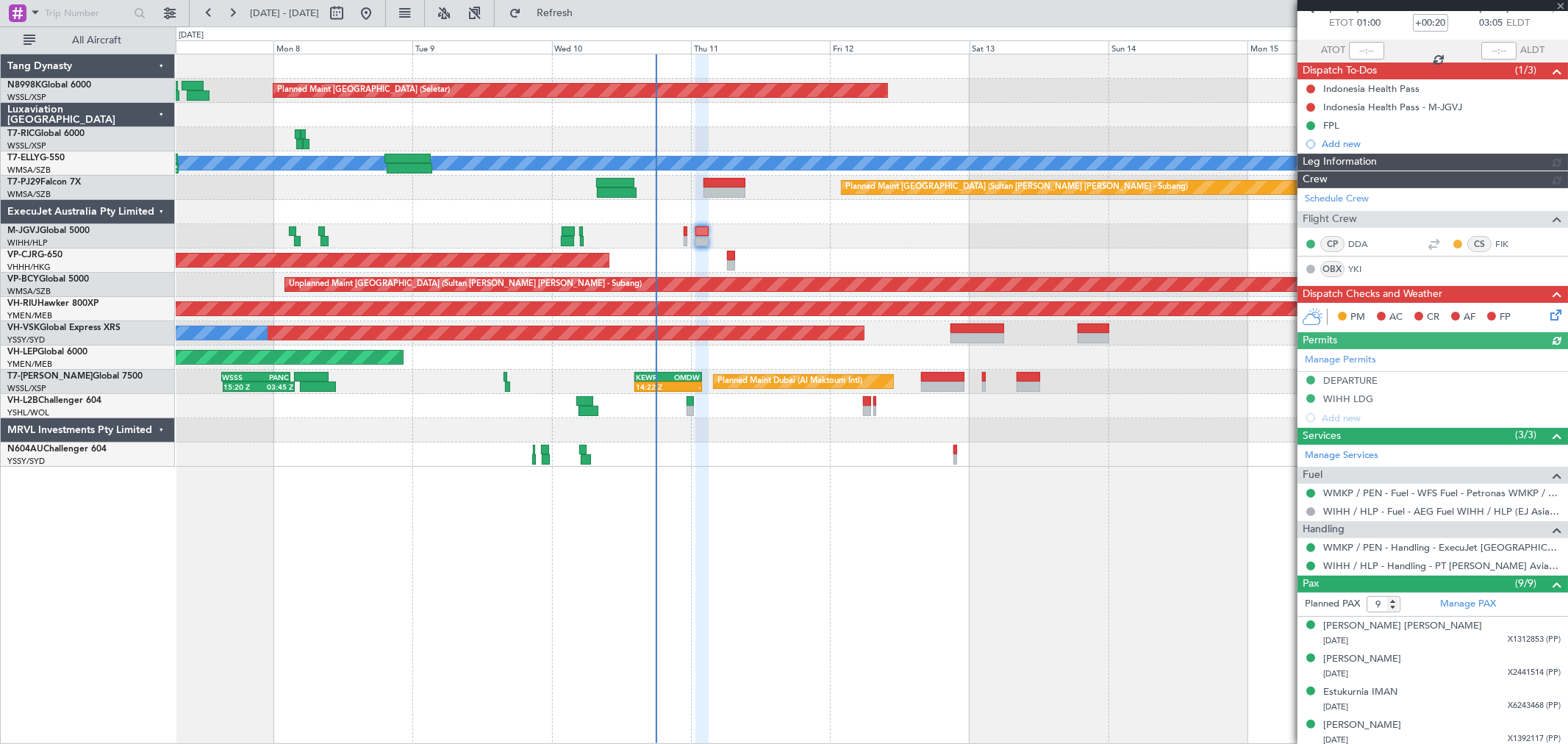
type input "[PERSON_NAME] (KYA)"
click at [1495, 238] on link "FIK" at bounding box center [1511, 244] width 33 height 13
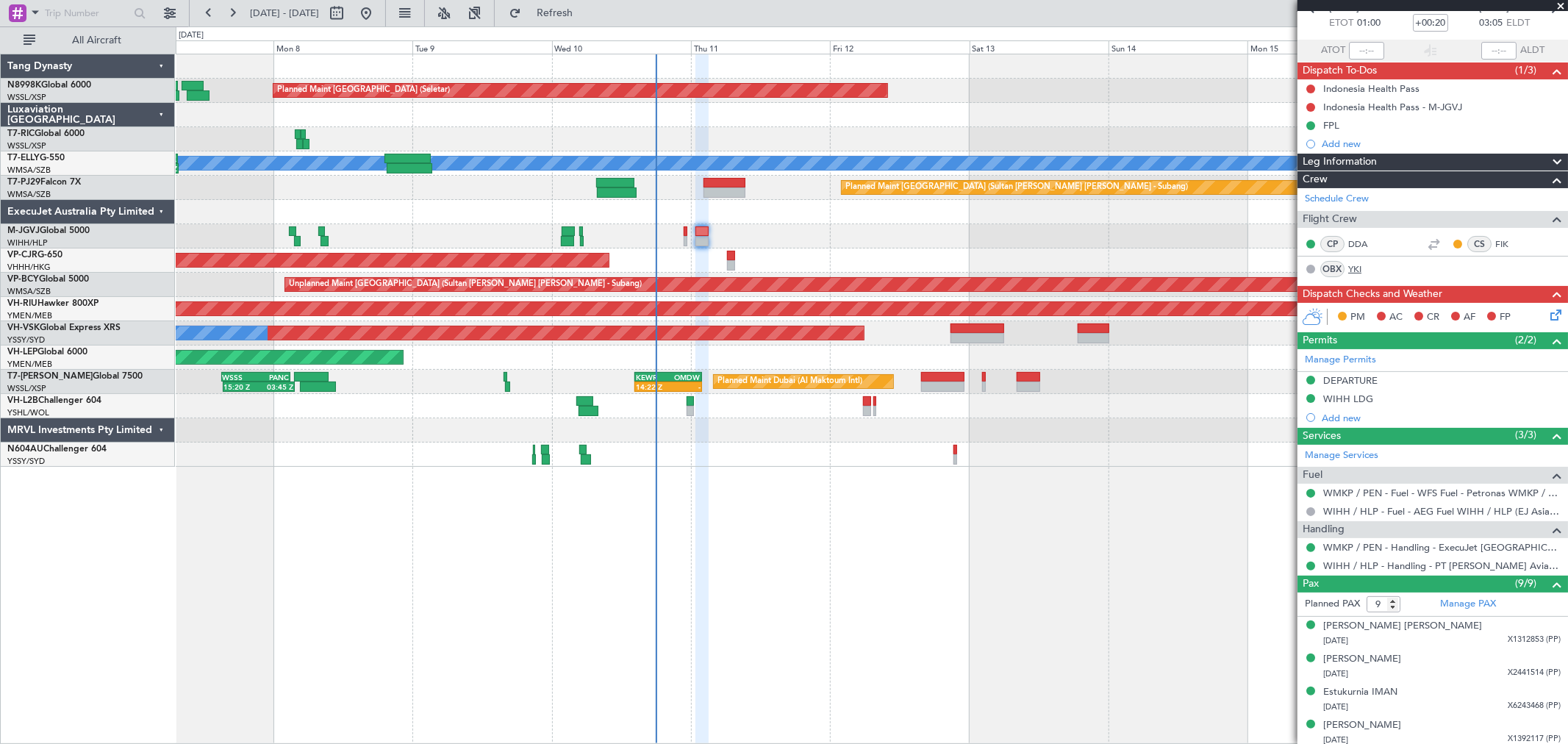
click at [1357, 265] on link "YKI" at bounding box center [1364, 268] width 33 height 13
click at [1358, 266] on link "YKI" at bounding box center [1364, 268] width 33 height 13
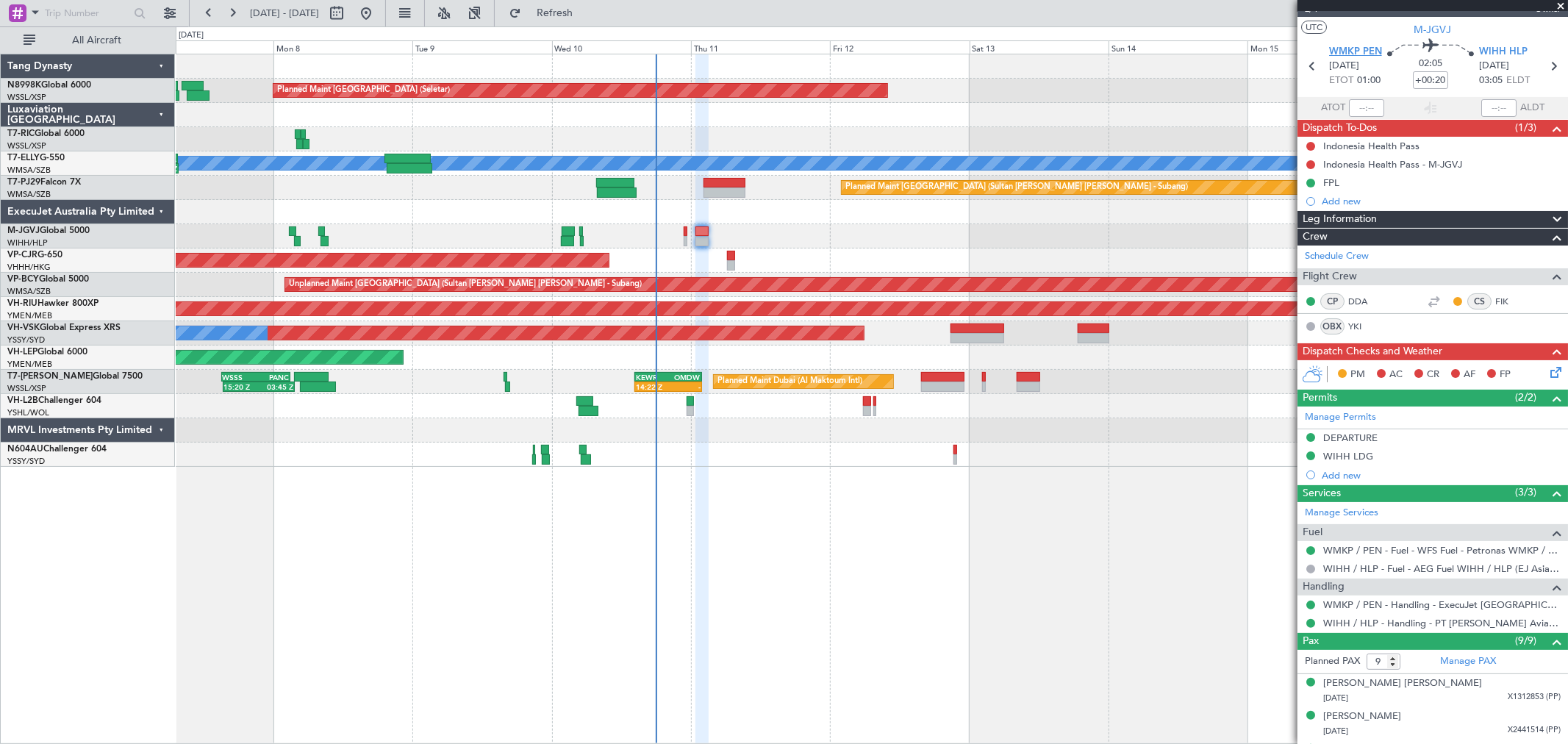
scroll to position [0, 0]
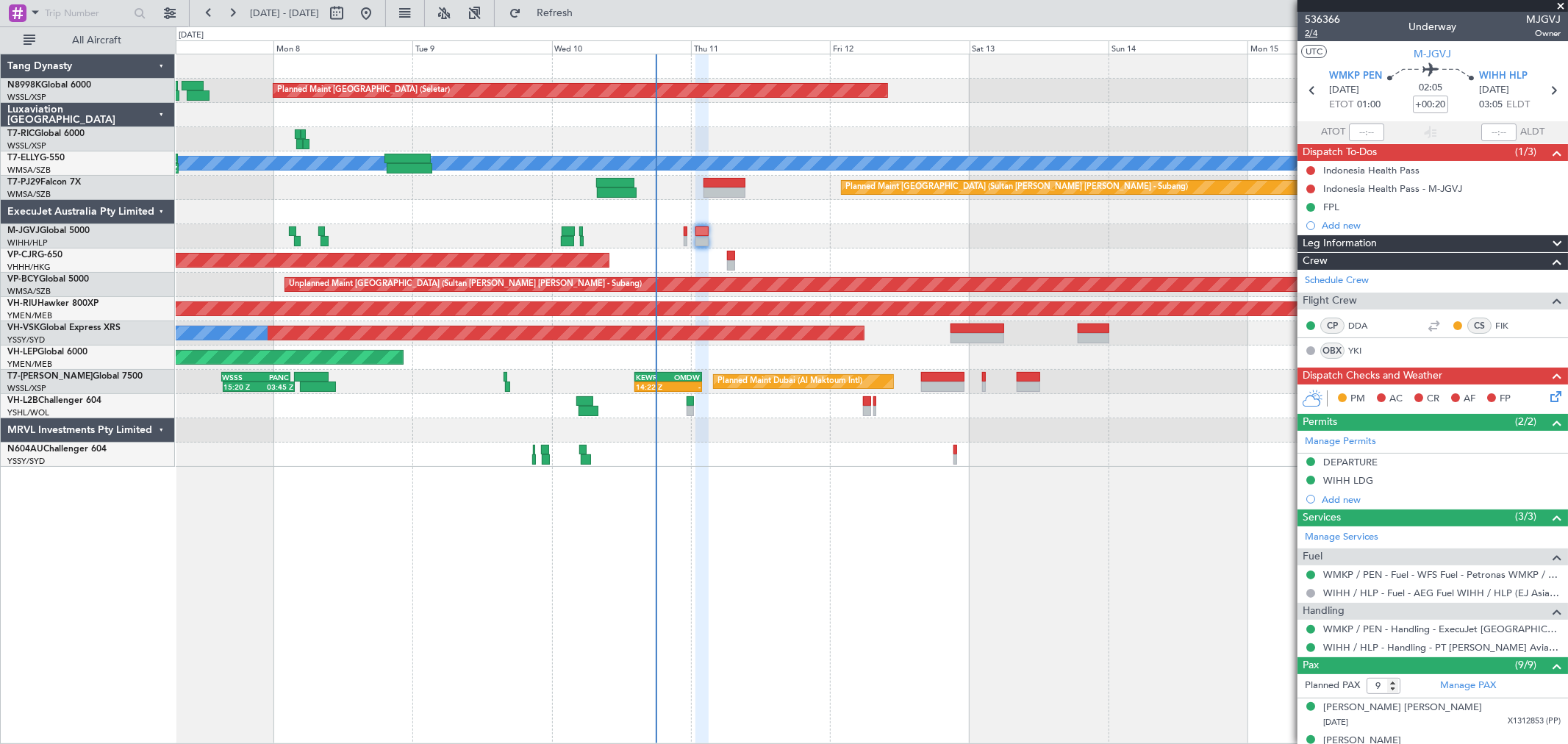
click at [1313, 37] on span "2/4" at bounding box center [1322, 33] width 35 height 12
click at [1373, 189] on div "Indonesia Health Pass" at bounding box center [1371, 196] width 87 height 19
click at [1363, 170] on div "Indonesia Health Pass" at bounding box center [1371, 170] width 96 height 12
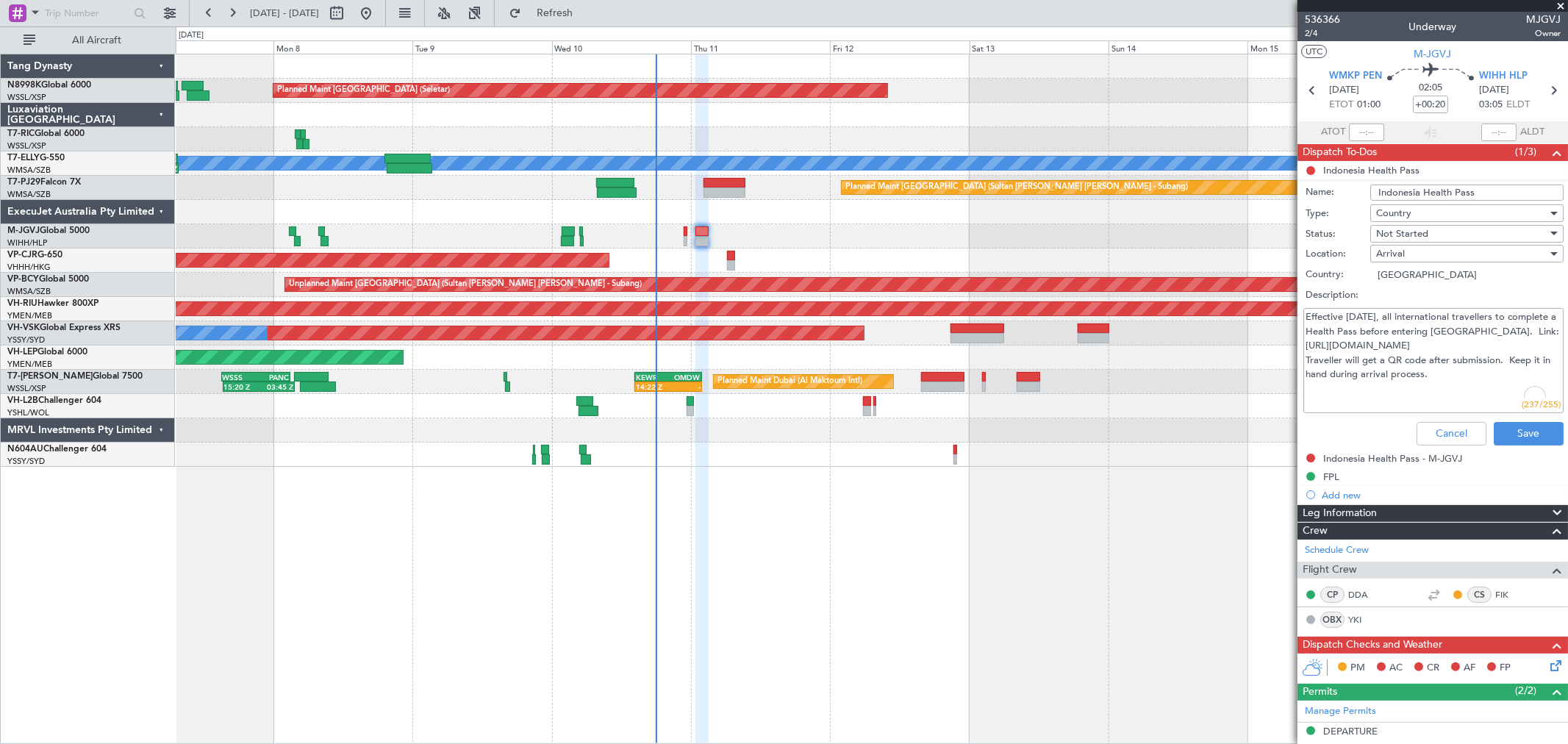
drag, startPoint x: 1487, startPoint y: 346, endPoint x: 1302, endPoint y: 348, distance: 185.0
click at [1302, 348] on div "Effective [DATE], all international travellers to complete a Health Pass before…" at bounding box center [1433, 360] width 286 height 111
click at [1428, 428] on button "Cancel" at bounding box center [1451, 433] width 70 height 23
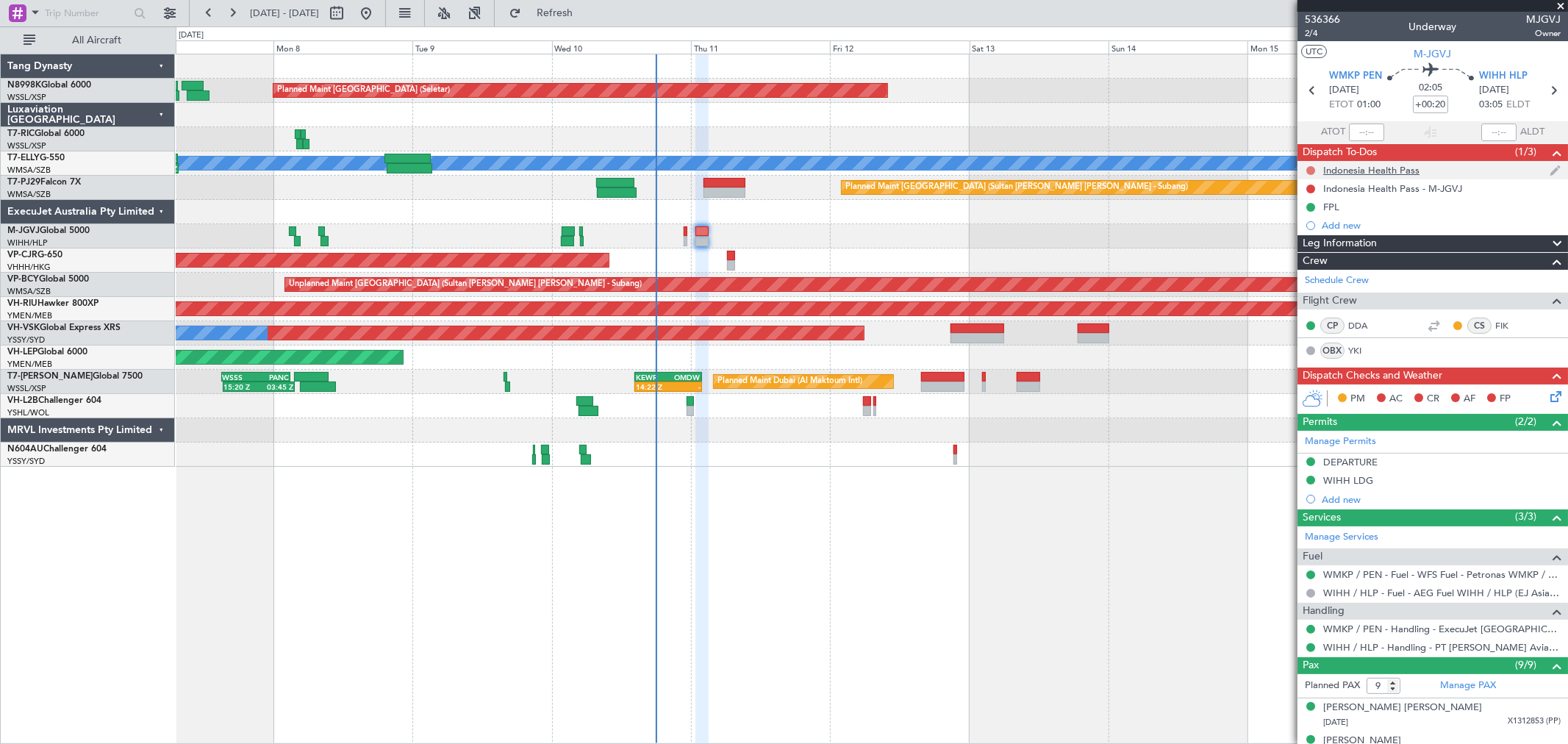
click at [1313, 170] on button at bounding box center [1310, 170] width 9 height 9
drag, startPoint x: 1285, startPoint y: 228, endPoint x: 1296, endPoint y: 205, distance: 25.5
click at [1286, 228] on li "Completed" at bounding box center [1311, 235] width 78 height 22
click at [1310, 185] on button at bounding box center [1310, 188] width 9 height 9
click at [1284, 246] on li "Completed" at bounding box center [1311, 254] width 78 height 22
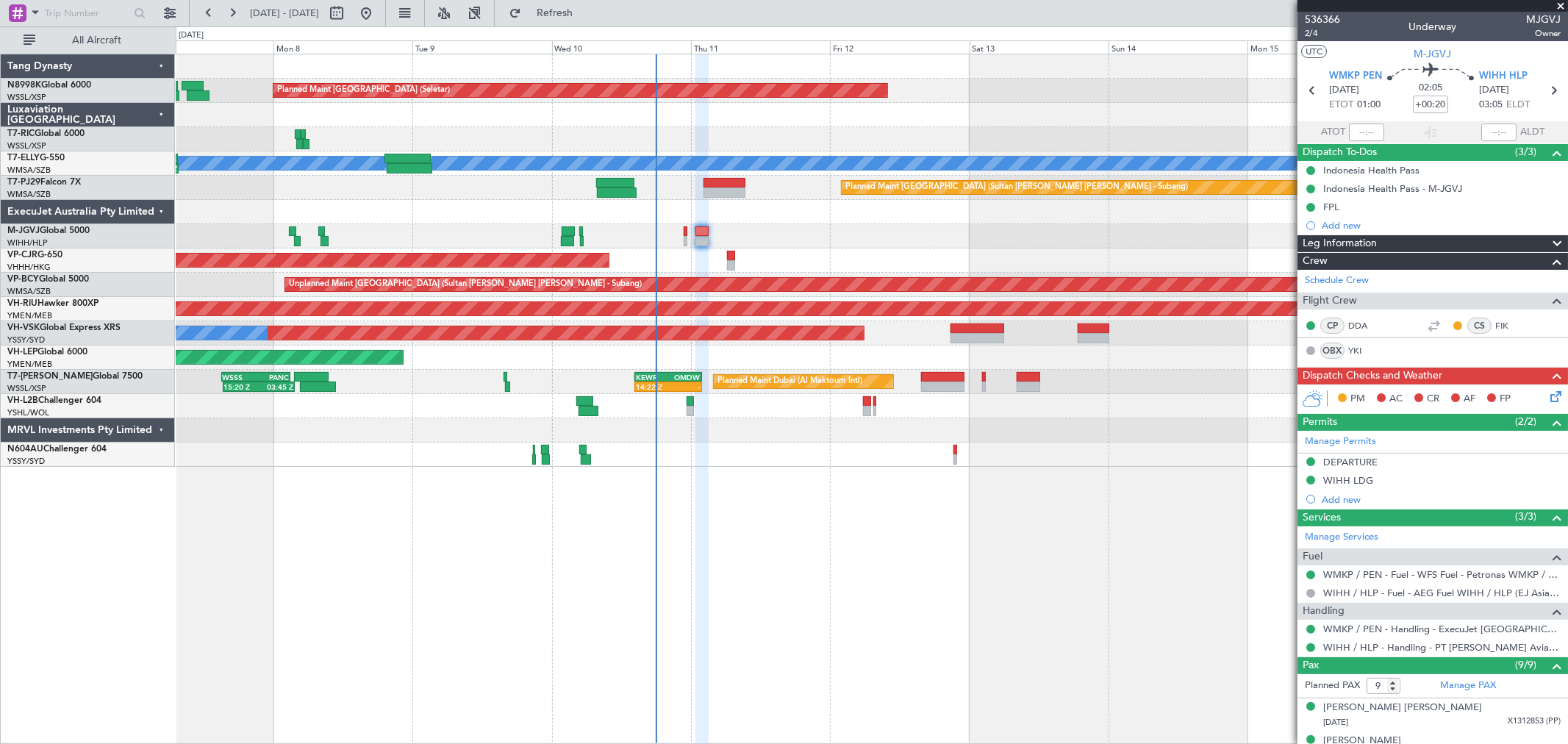
click at [1549, 394] on icon at bounding box center [1552, 394] width 12 height 12
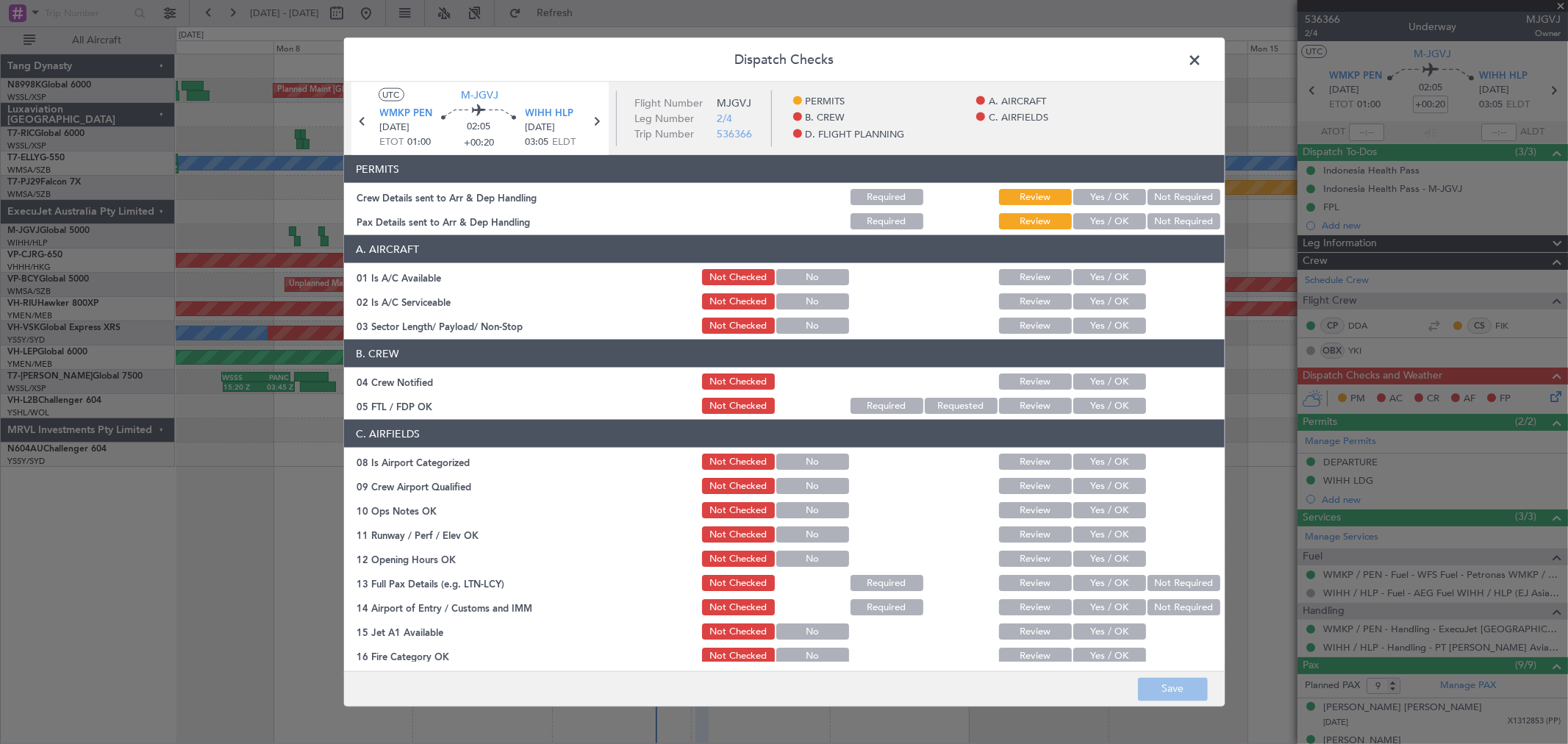
drag, startPoint x: 1103, startPoint y: 189, endPoint x: 1097, endPoint y: 206, distance: 18.0
click at [1101, 192] on button "Yes / OK" at bounding box center [1110, 197] width 73 height 16
click at [1093, 223] on button "Yes / OK" at bounding box center [1110, 221] width 73 height 16
click at [1093, 281] on button "Yes / OK" at bounding box center [1110, 277] width 73 height 16
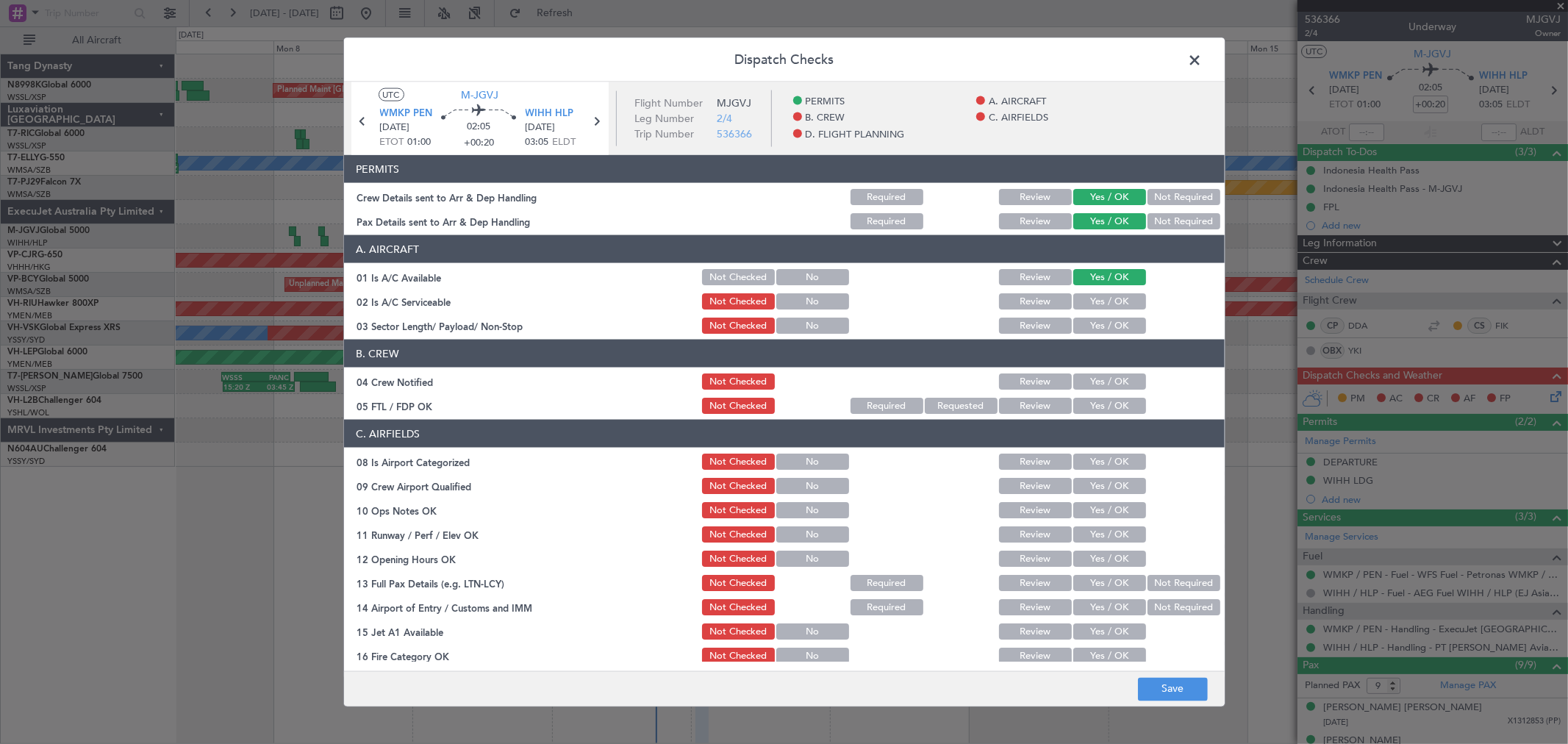
click at [1096, 306] on button "Yes / OK" at bounding box center [1110, 301] width 73 height 16
click at [1096, 333] on button "Yes / OK" at bounding box center [1110, 325] width 73 height 16
drag, startPoint x: 1098, startPoint y: 378, endPoint x: 1100, endPoint y: 402, distance: 24.1
click at [1098, 380] on button "Yes / OK" at bounding box center [1110, 381] width 73 height 16
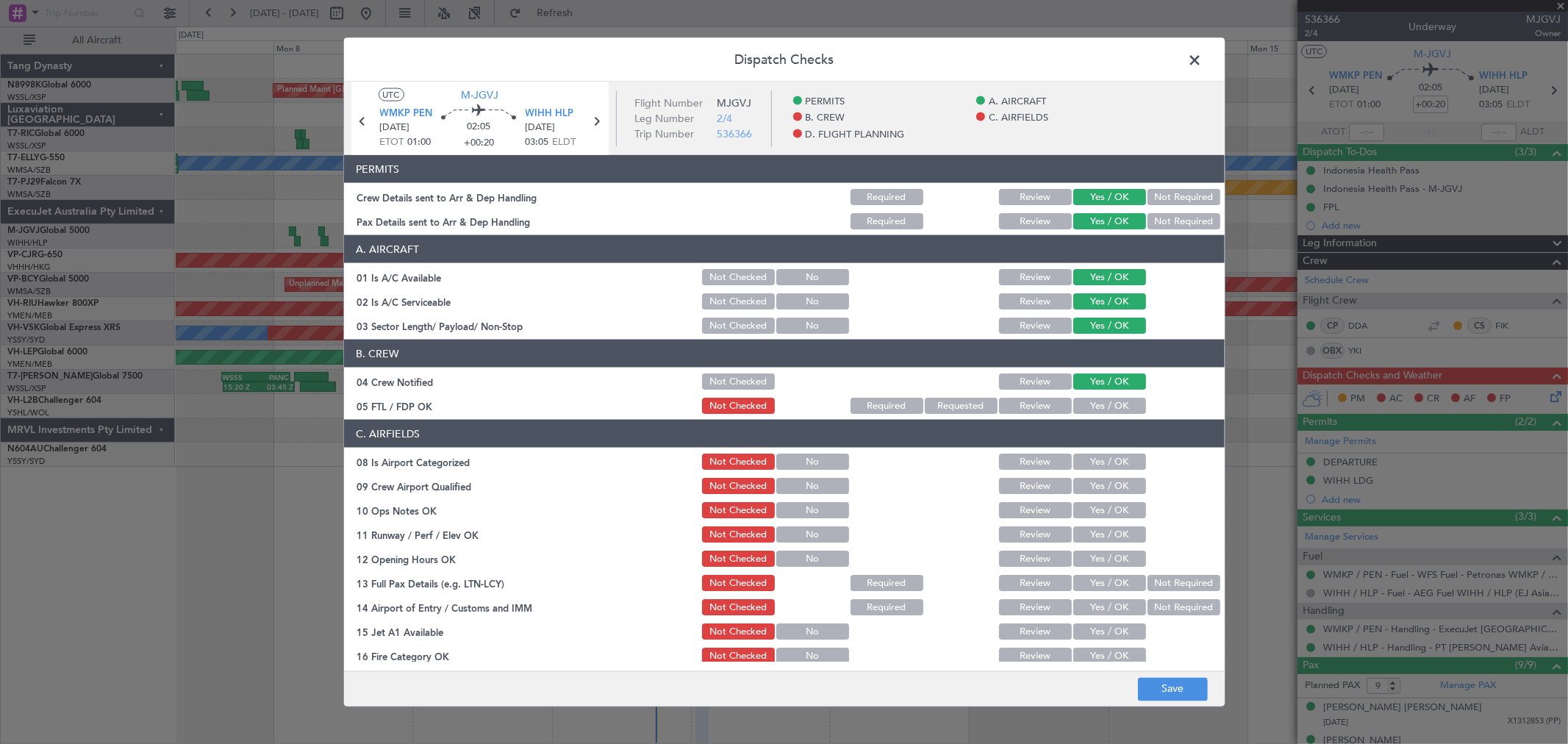
drag, startPoint x: 1100, startPoint y: 402, endPoint x: 1100, endPoint y: 412, distance: 10.0
click at [1100, 405] on button "Yes / OK" at bounding box center [1110, 405] width 73 height 16
click at [1101, 457] on button "Yes / OK" at bounding box center [1110, 461] width 73 height 16
drag, startPoint x: 1100, startPoint y: 465, endPoint x: 1100, endPoint y: 479, distance: 14.0
click at [1100, 467] on button "Yes / OK" at bounding box center [1110, 461] width 73 height 16
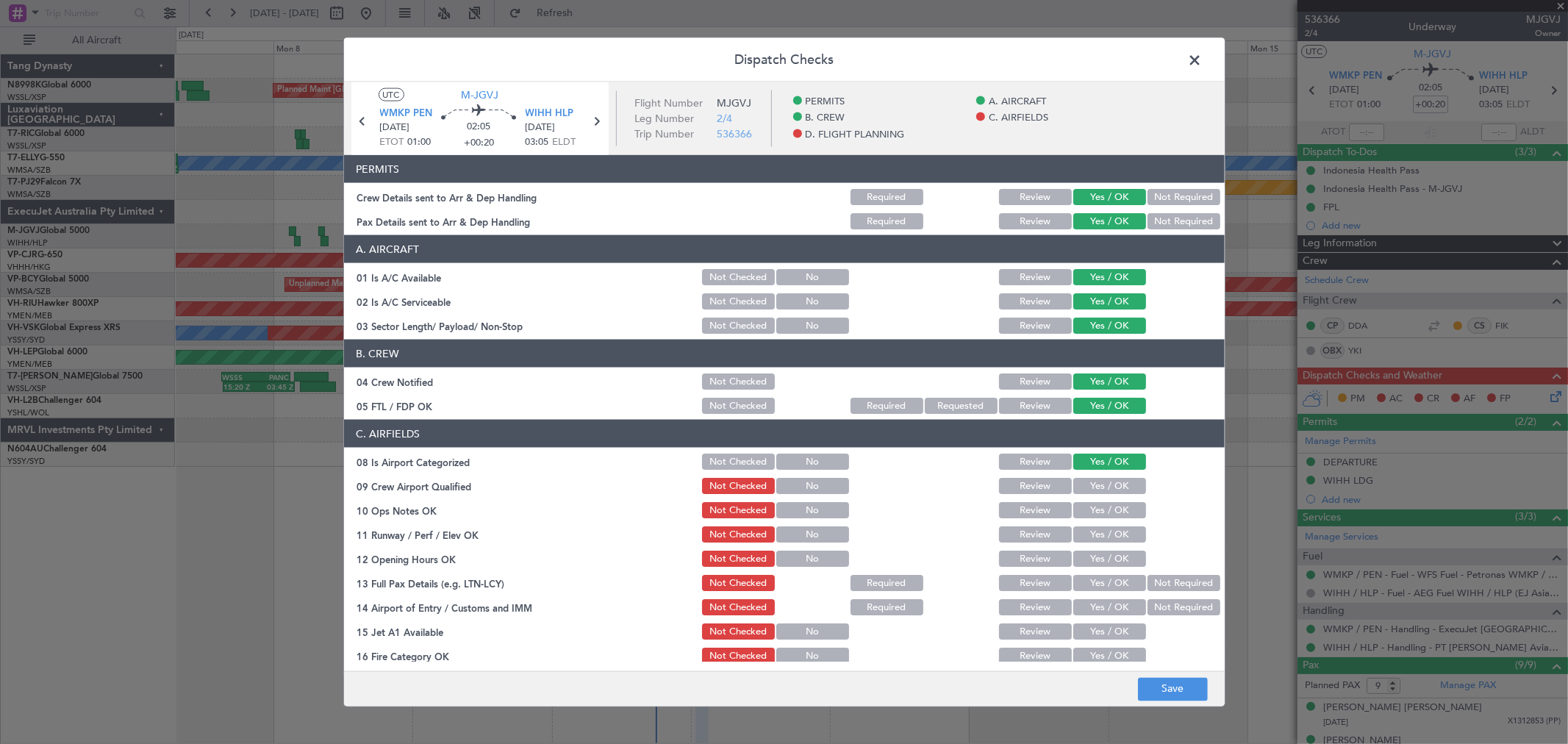
drag, startPoint x: 1100, startPoint y: 479, endPoint x: 1099, endPoint y: 493, distance: 14.0
click at [1100, 483] on button "Yes / OK" at bounding box center [1110, 486] width 73 height 16
click at [1099, 494] on div "Yes / OK" at bounding box center [1107, 486] width 74 height 20
drag, startPoint x: 1100, startPoint y: 511, endPoint x: 1100, endPoint y: 518, distance: 7.0
click at [1100, 512] on button "Yes / OK" at bounding box center [1110, 510] width 73 height 16
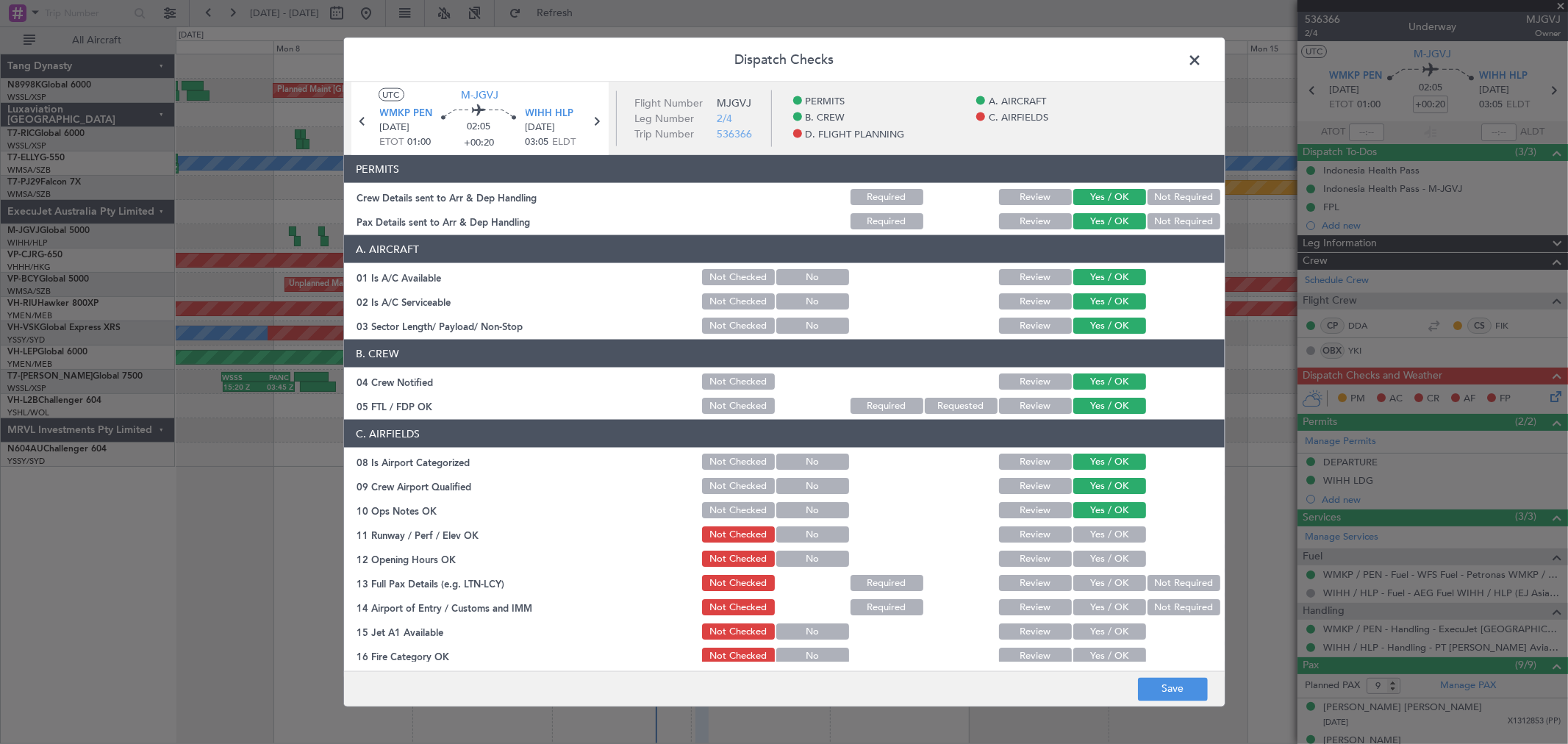
drag, startPoint x: 1100, startPoint y: 521, endPoint x: 1100, endPoint y: 535, distance: 14.0
click at [1100, 524] on section "C. AIRFIELDS 08 Is Airport Categorized Not Checked No Review Yes / OK 09 Crew A…" at bounding box center [784, 603] width 881 height 367
click at [1100, 539] on button "Yes / OK" at bounding box center [1110, 534] width 73 height 16
click at [1100, 553] on button "Yes / OK" at bounding box center [1110, 559] width 73 height 16
drag, startPoint x: 1103, startPoint y: 567, endPoint x: 1103, endPoint y: 577, distance: 10.0
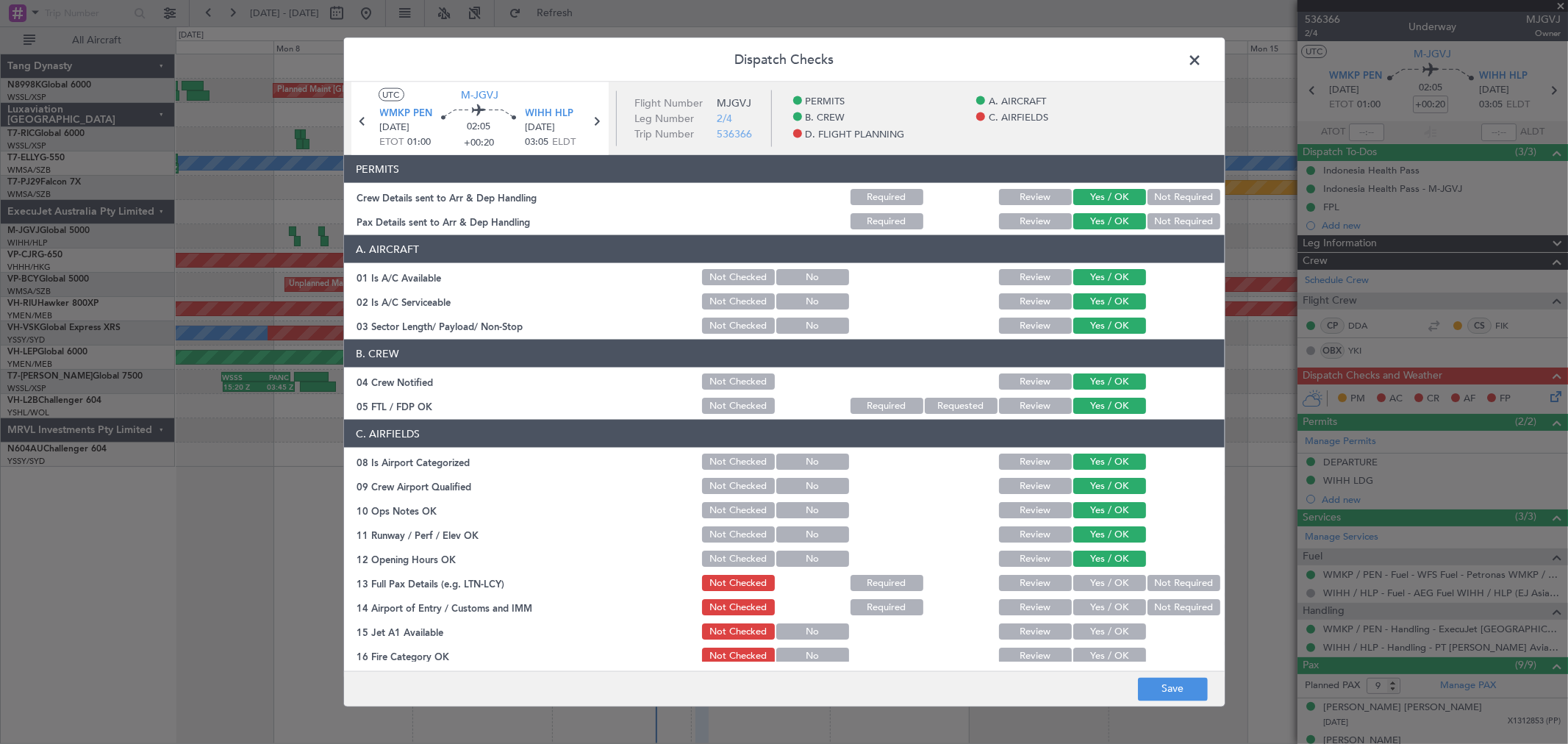
click at [1103, 570] on section "C. AIRFIELDS 08 Is Airport Categorized Not Checked No Review Yes / OK 09 Crew A…" at bounding box center [784, 603] width 881 height 367
drag, startPoint x: 1104, startPoint y: 611, endPoint x: 1104, endPoint y: 621, distance: 10.0
click at [1104, 613] on button "Yes / OK" at bounding box center [1110, 607] width 73 height 16
click at [1105, 630] on button "Yes / OK" at bounding box center [1110, 631] width 73 height 16
drag, startPoint x: 1104, startPoint y: 641, endPoint x: 1104, endPoint y: 651, distance: 10.0
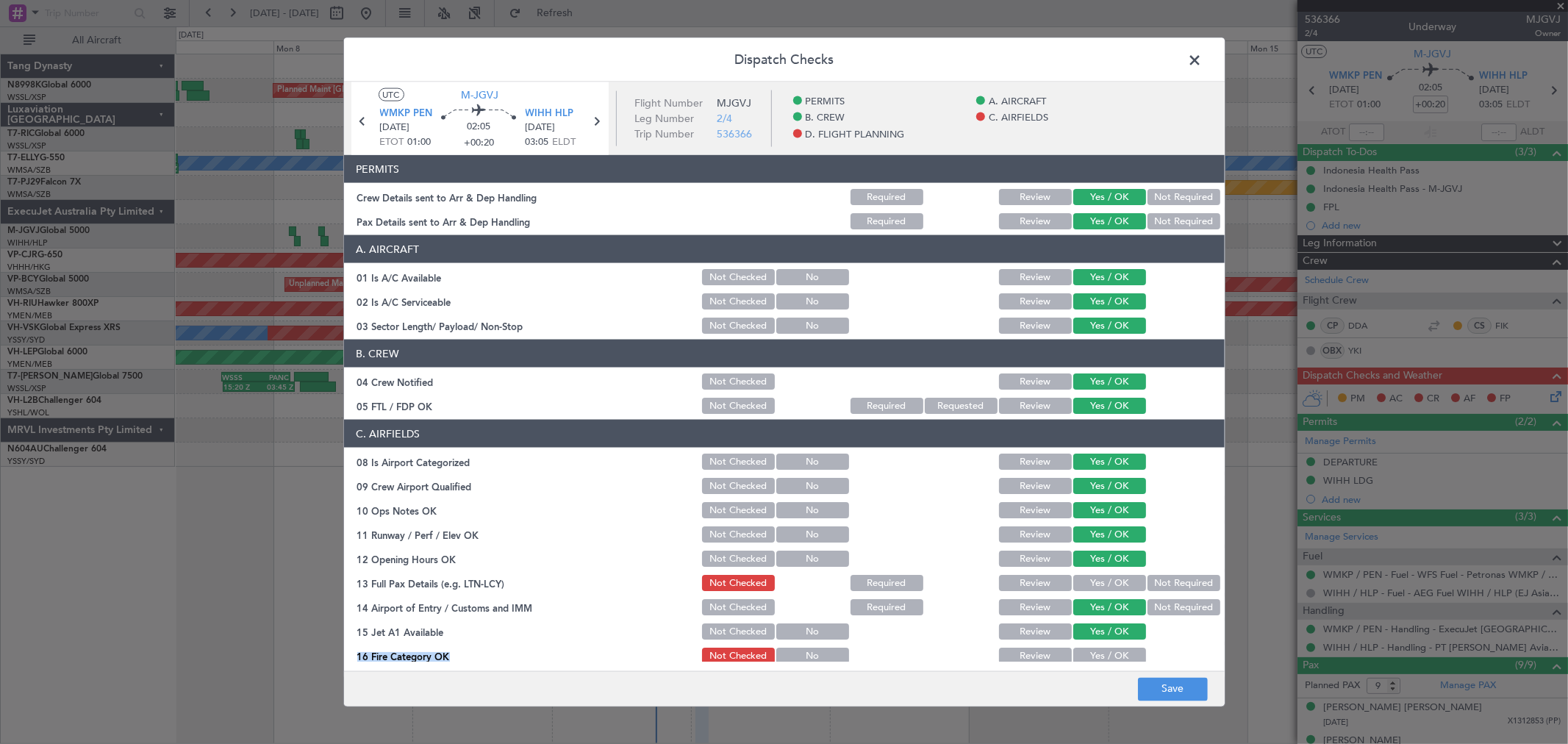
click at [1104, 644] on section "C. AIRFIELDS 08 Is Airport Categorized Not Checked No Review Yes / OK 09 Crew A…" at bounding box center [784, 603] width 881 height 367
click at [1104, 651] on button "Yes / OK" at bounding box center [1110, 655] width 73 height 16
click at [1106, 577] on button "Yes / OK" at bounding box center [1110, 583] width 73 height 16
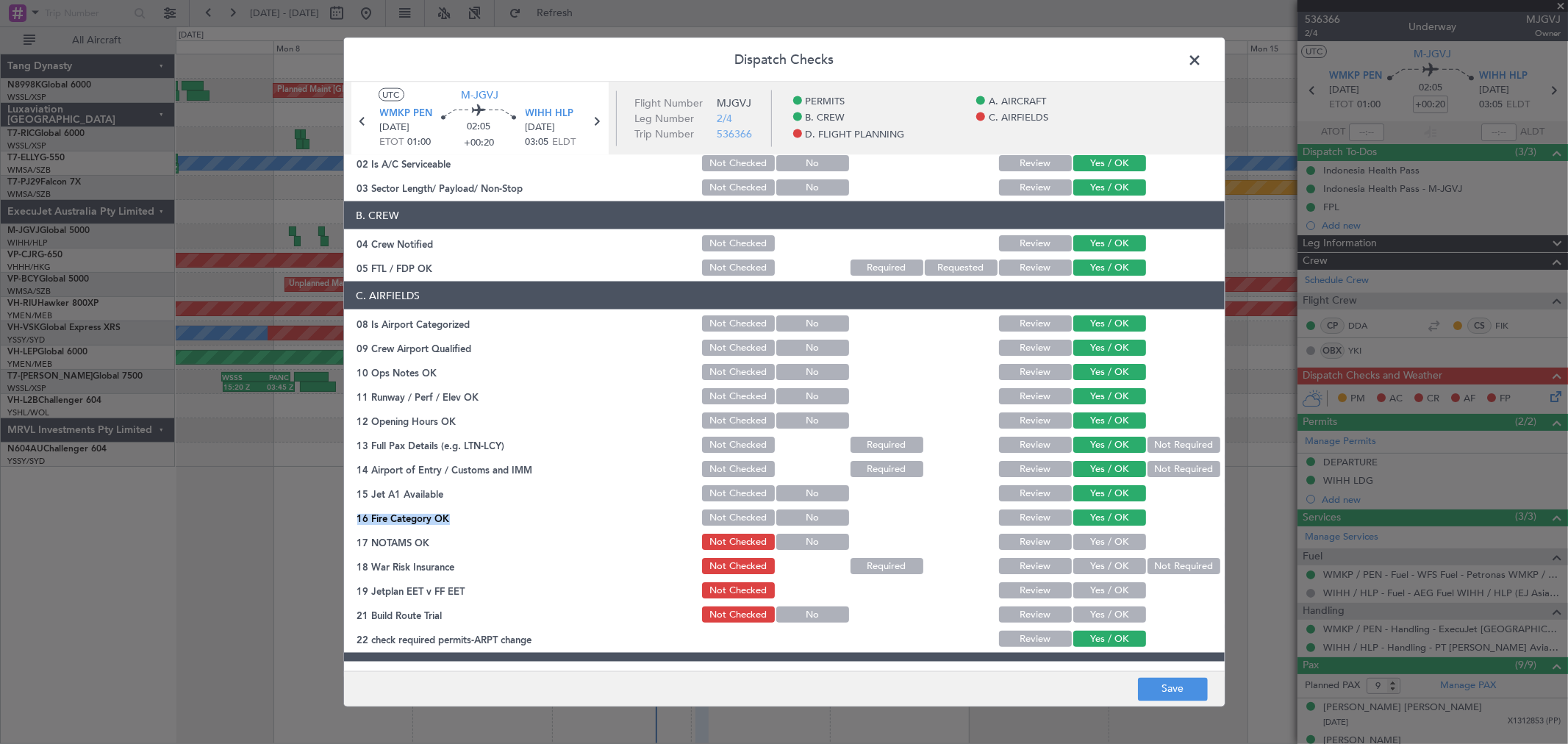
scroll to position [326, 0]
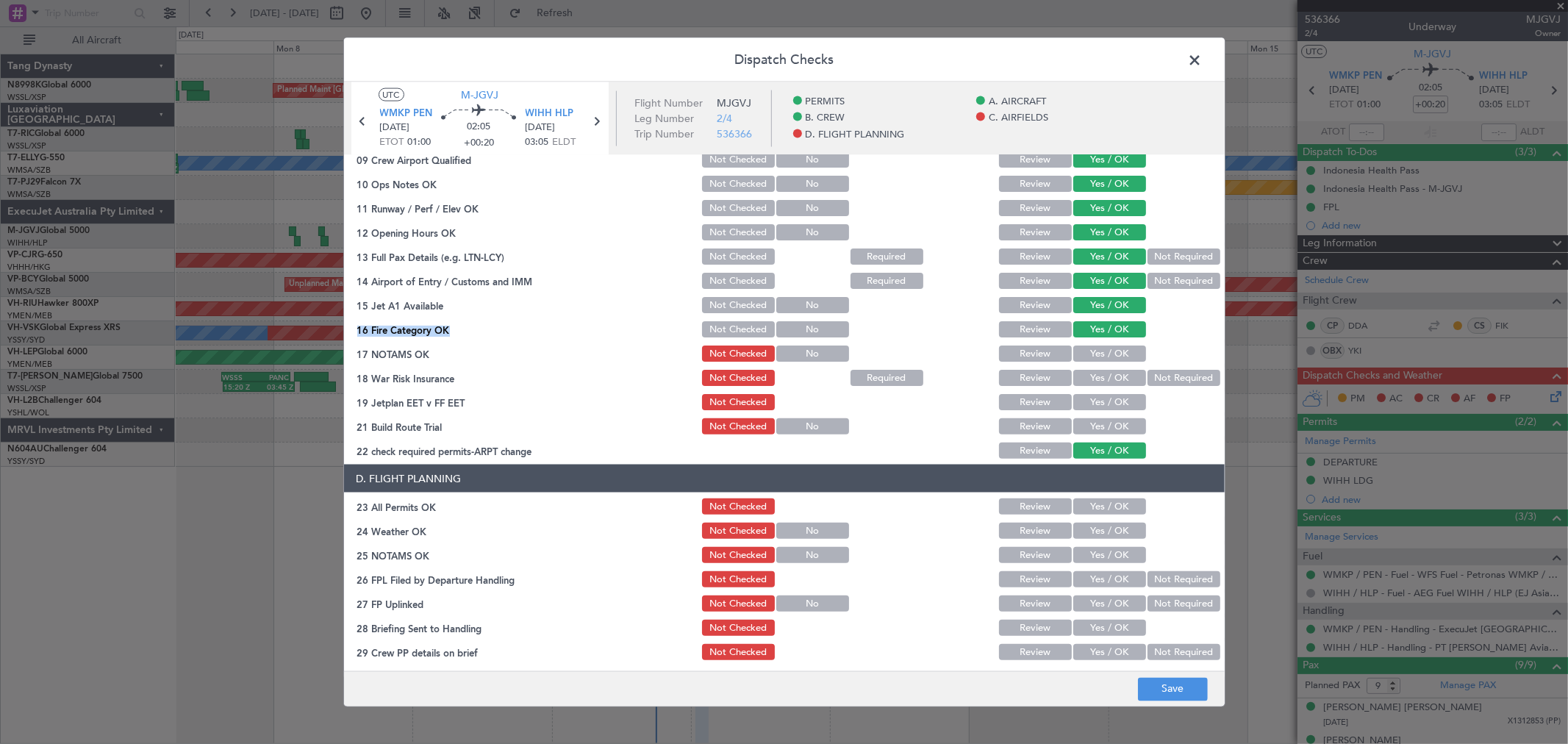
drag, startPoint x: 1114, startPoint y: 346, endPoint x: 1113, endPoint y: 370, distance: 24.0
click at [1114, 348] on button "Yes / OK" at bounding box center [1110, 353] width 73 height 16
drag, startPoint x: 1113, startPoint y: 370, endPoint x: 1114, endPoint y: 378, distance: 8.1
click at [1113, 373] on button "Yes / OK" at bounding box center [1110, 377] width 73 height 16
click at [1163, 378] on button "Not Required" at bounding box center [1184, 377] width 73 height 16
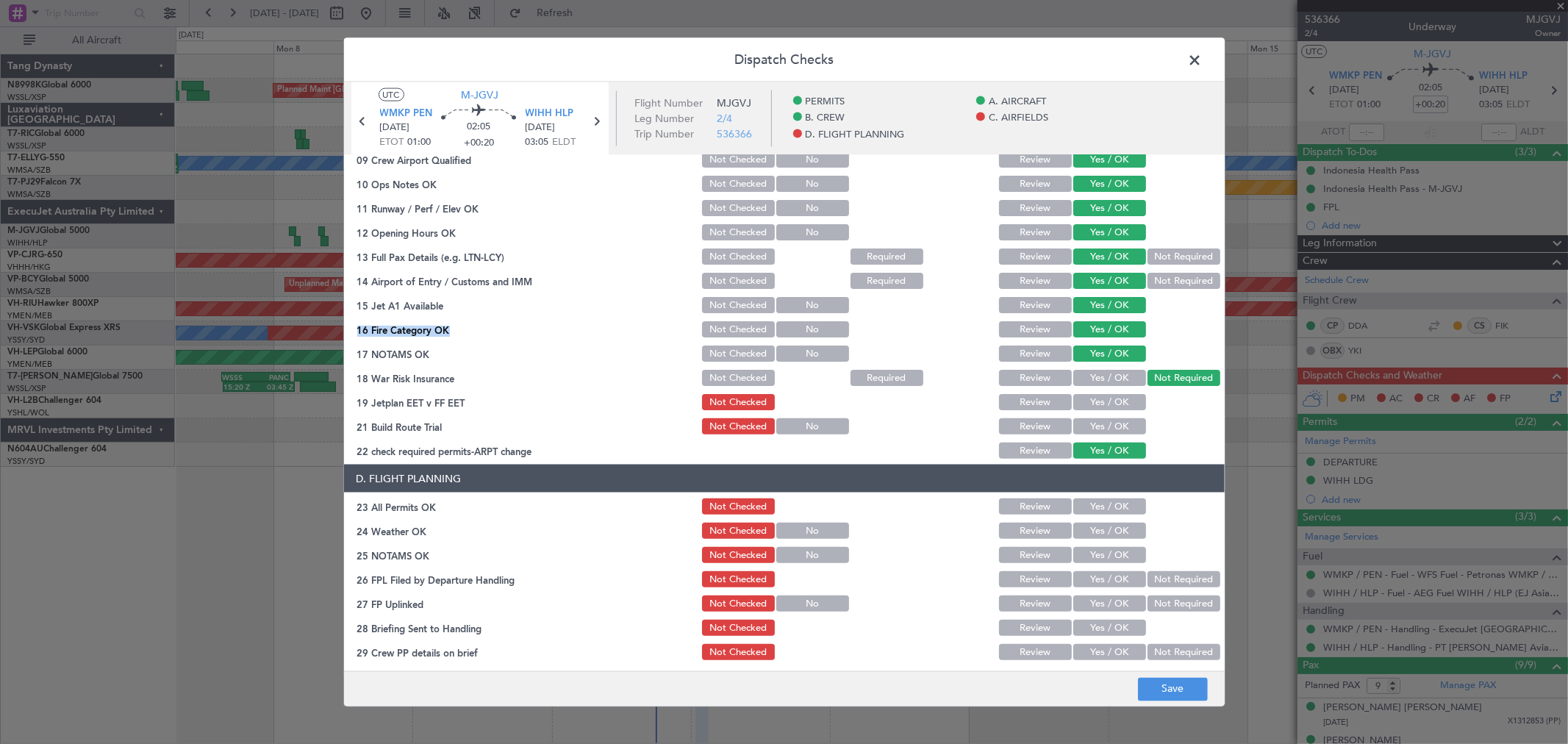
drag, startPoint x: 1113, startPoint y: 402, endPoint x: 1105, endPoint y: 423, distance: 22.5
click at [1111, 405] on button "Yes / OK" at bounding box center [1110, 402] width 73 height 16
drag, startPoint x: 1105, startPoint y: 424, endPoint x: 1106, endPoint y: 432, distance: 8.1
click at [1106, 430] on button "Yes / OK" at bounding box center [1110, 426] width 73 height 16
drag, startPoint x: 1121, startPoint y: 502, endPoint x: 1119, endPoint y: 521, distance: 19.1
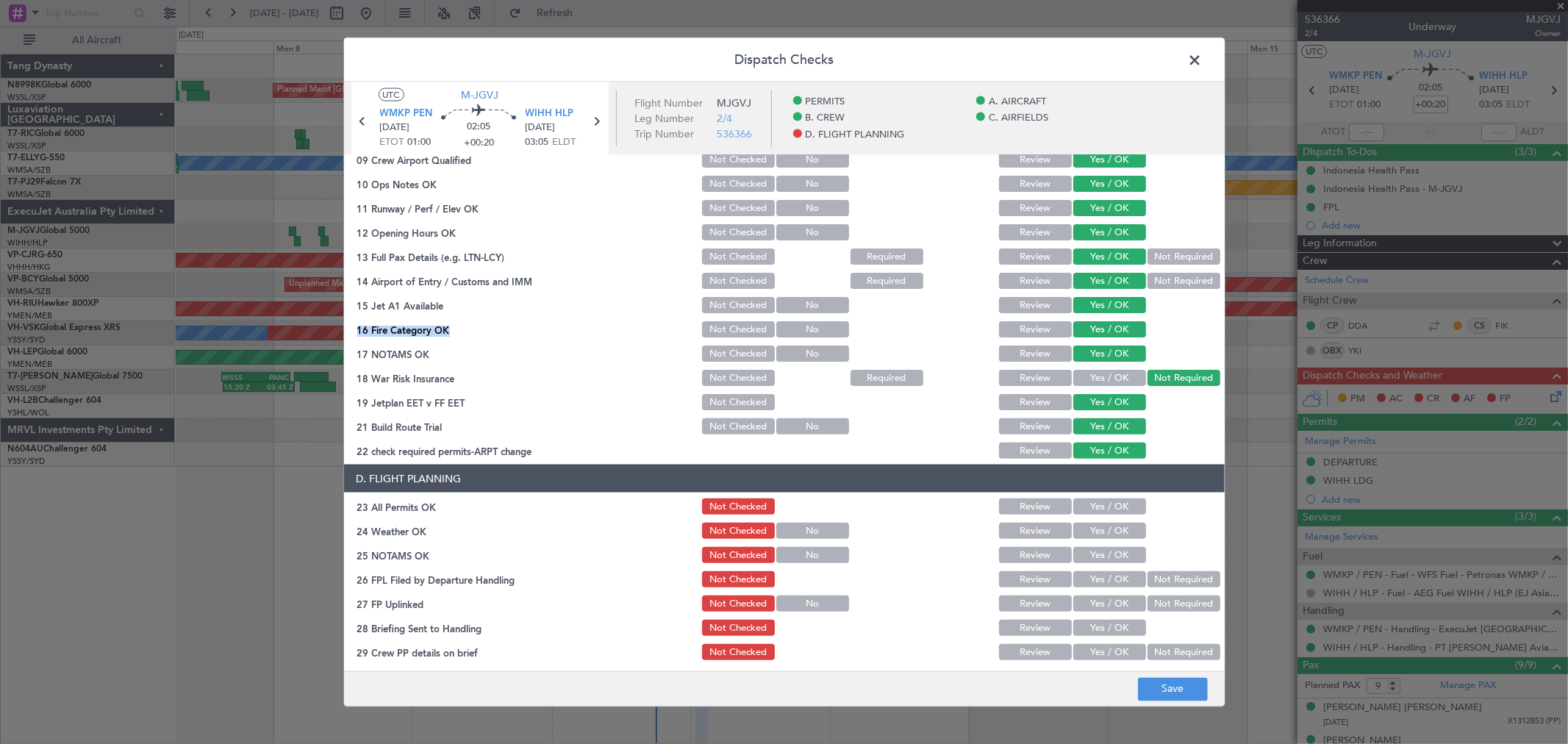
click at [1121, 505] on button "Yes / OK" at bounding box center [1110, 506] width 73 height 16
click at [1119, 529] on button "Yes / OK" at bounding box center [1110, 531] width 73 height 16
drag, startPoint x: 1118, startPoint y: 547, endPoint x: 1121, endPoint y: 562, distance: 15.3
click at [1118, 549] on button "Yes / OK" at bounding box center [1110, 555] width 73 height 16
drag, startPoint x: 1163, startPoint y: 576, endPoint x: 1136, endPoint y: 591, distance: 30.9
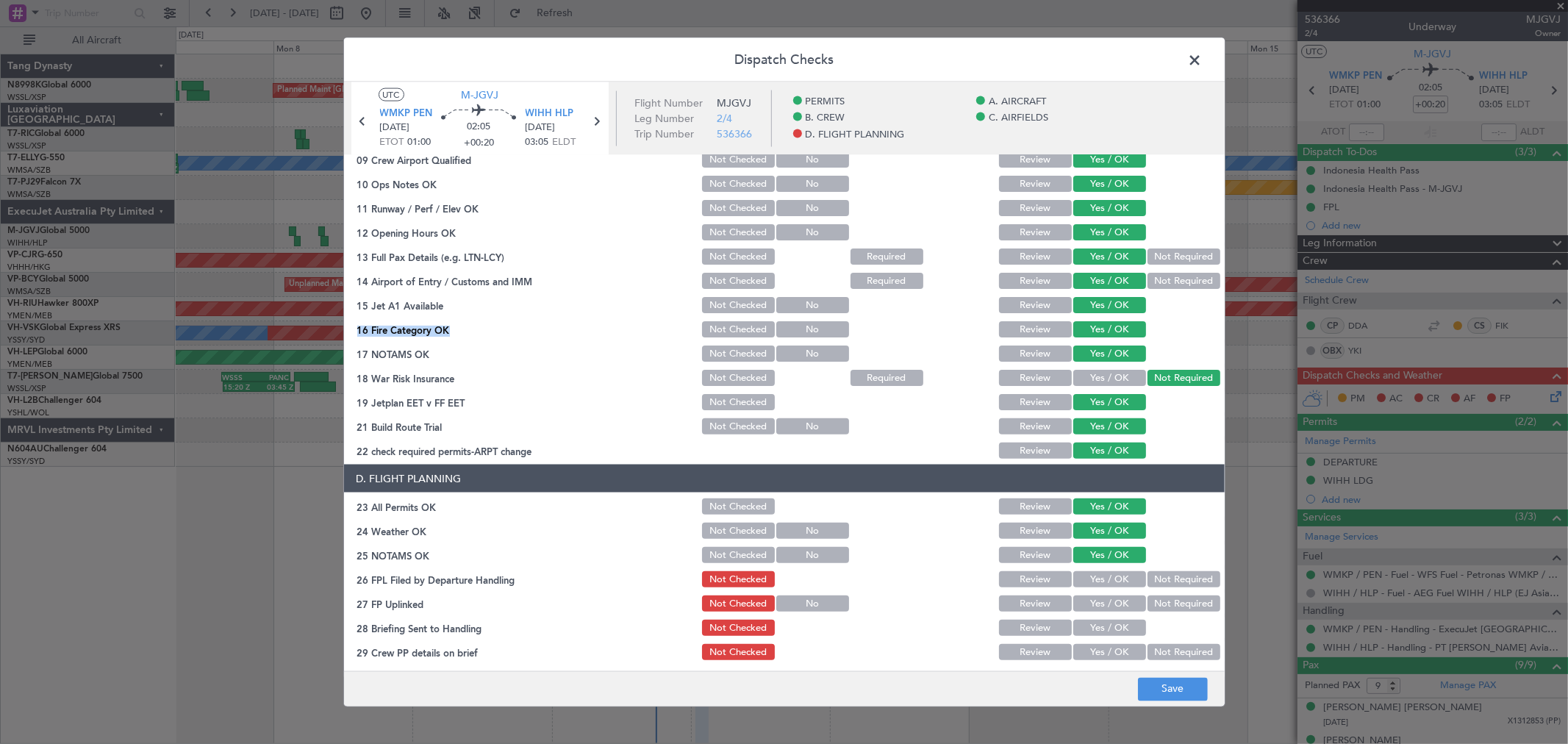
click at [1163, 577] on button "Not Required" at bounding box center [1184, 579] width 73 height 16
drag, startPoint x: 1128, startPoint y: 598, endPoint x: 1104, endPoint y: 612, distance: 27.8
click at [1115, 605] on button "Yes / OK" at bounding box center [1110, 603] width 73 height 16
click at [1108, 630] on button "Yes / OK" at bounding box center [1110, 627] width 73 height 16
click at [1108, 650] on button "Yes / OK" at bounding box center [1110, 652] width 73 height 16
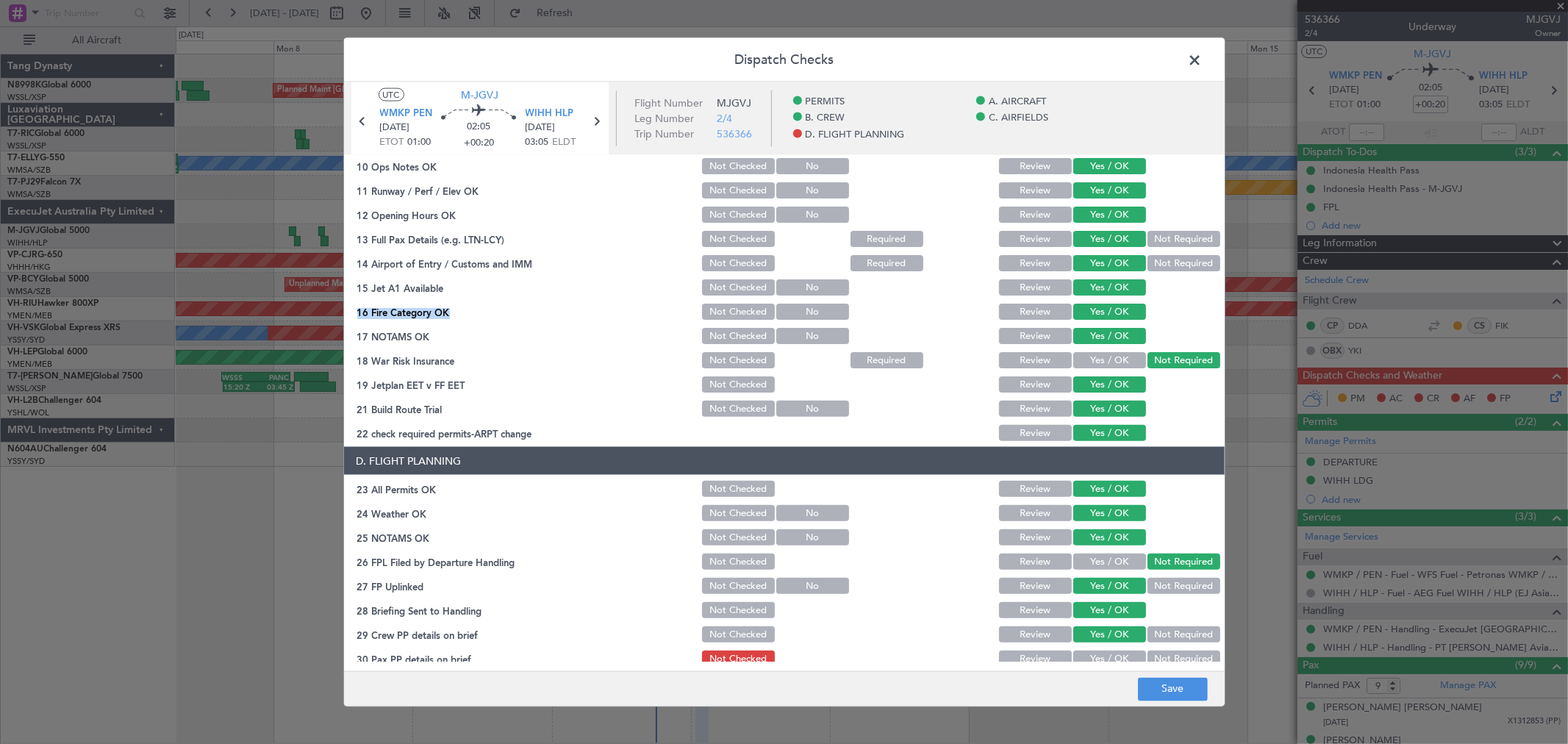
scroll to position [354, 0]
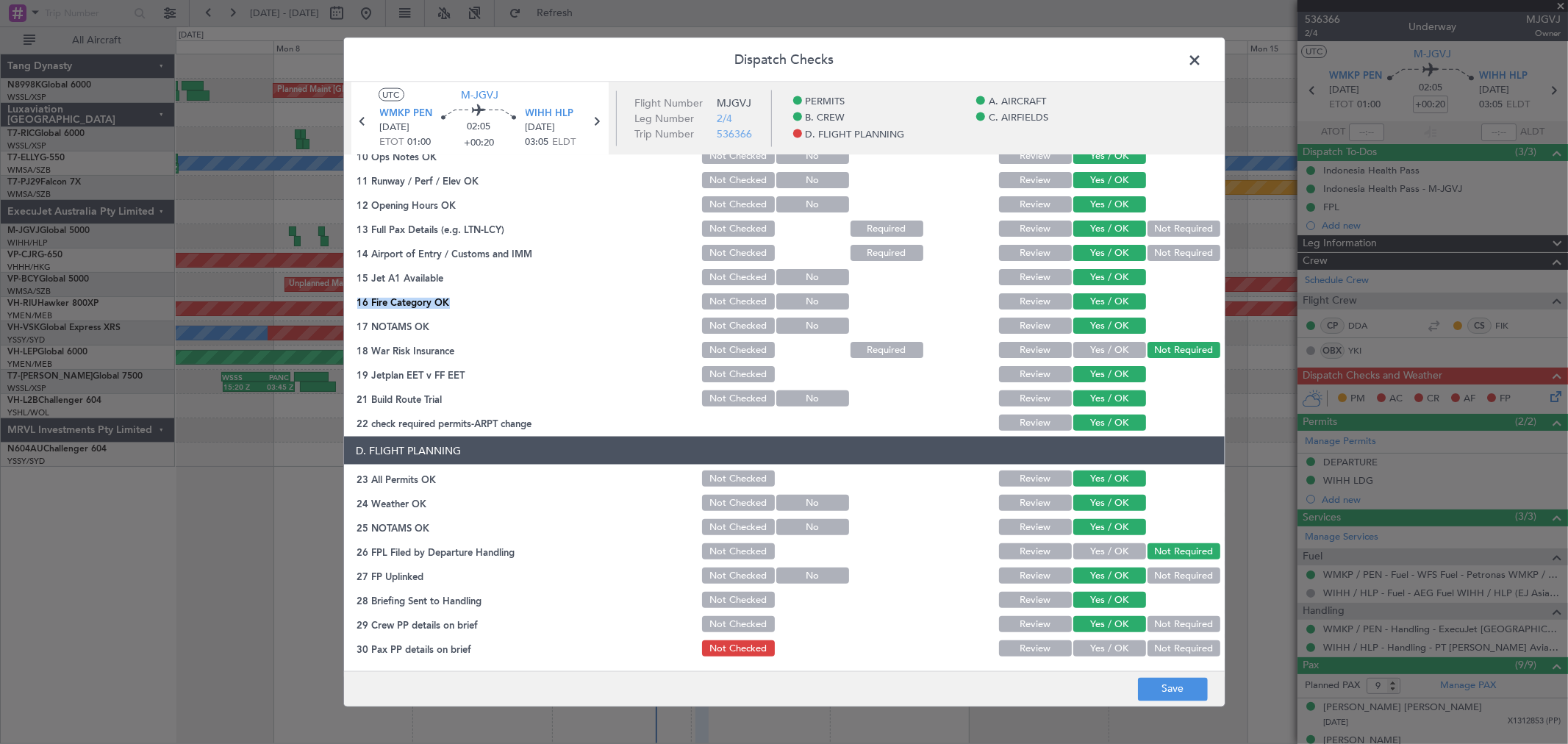
click at [1116, 645] on button "Yes / OK" at bounding box center [1110, 648] width 73 height 16
click at [1159, 684] on button "Save" at bounding box center [1173, 689] width 70 height 23
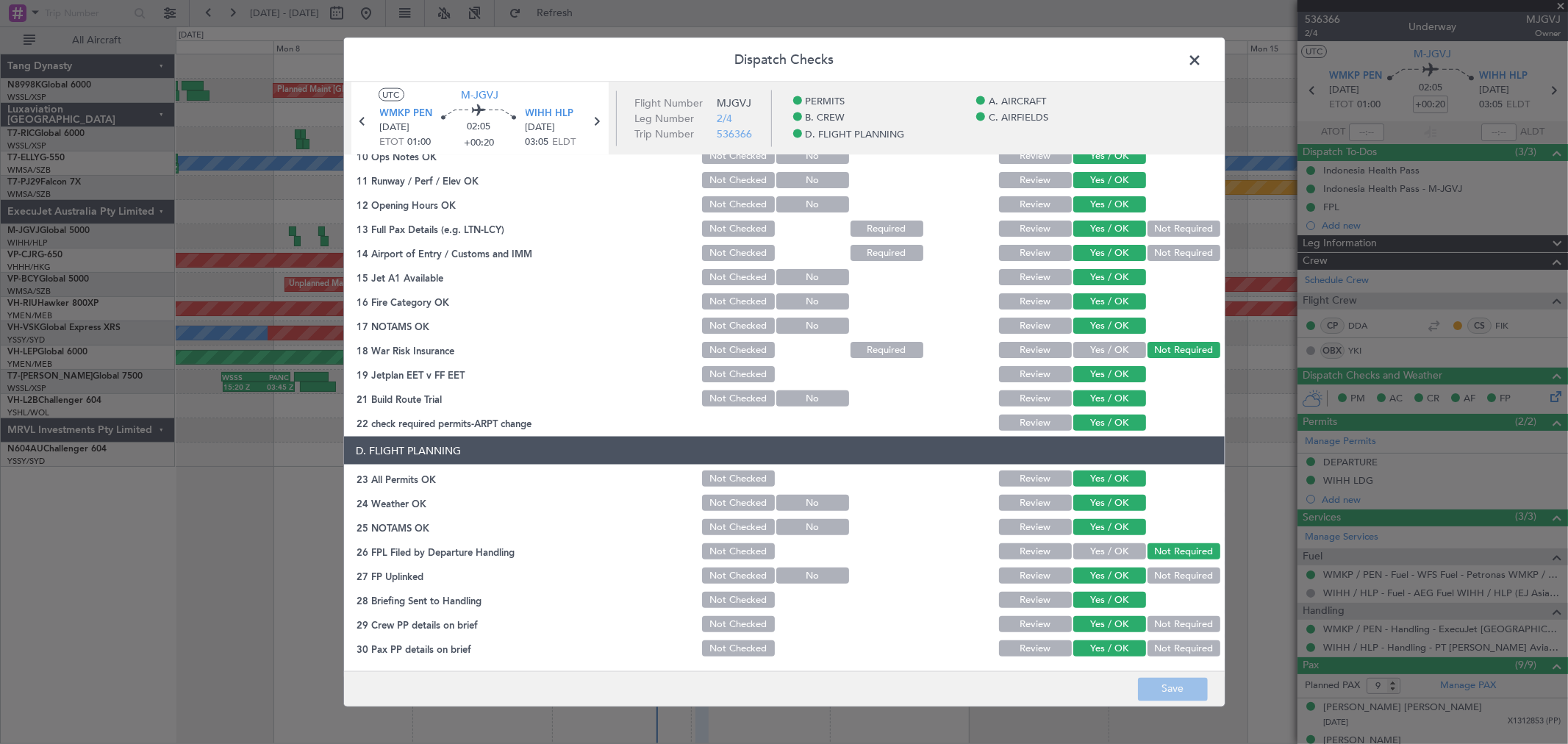
click at [1202, 60] on span at bounding box center [1202, 64] width 0 height 30
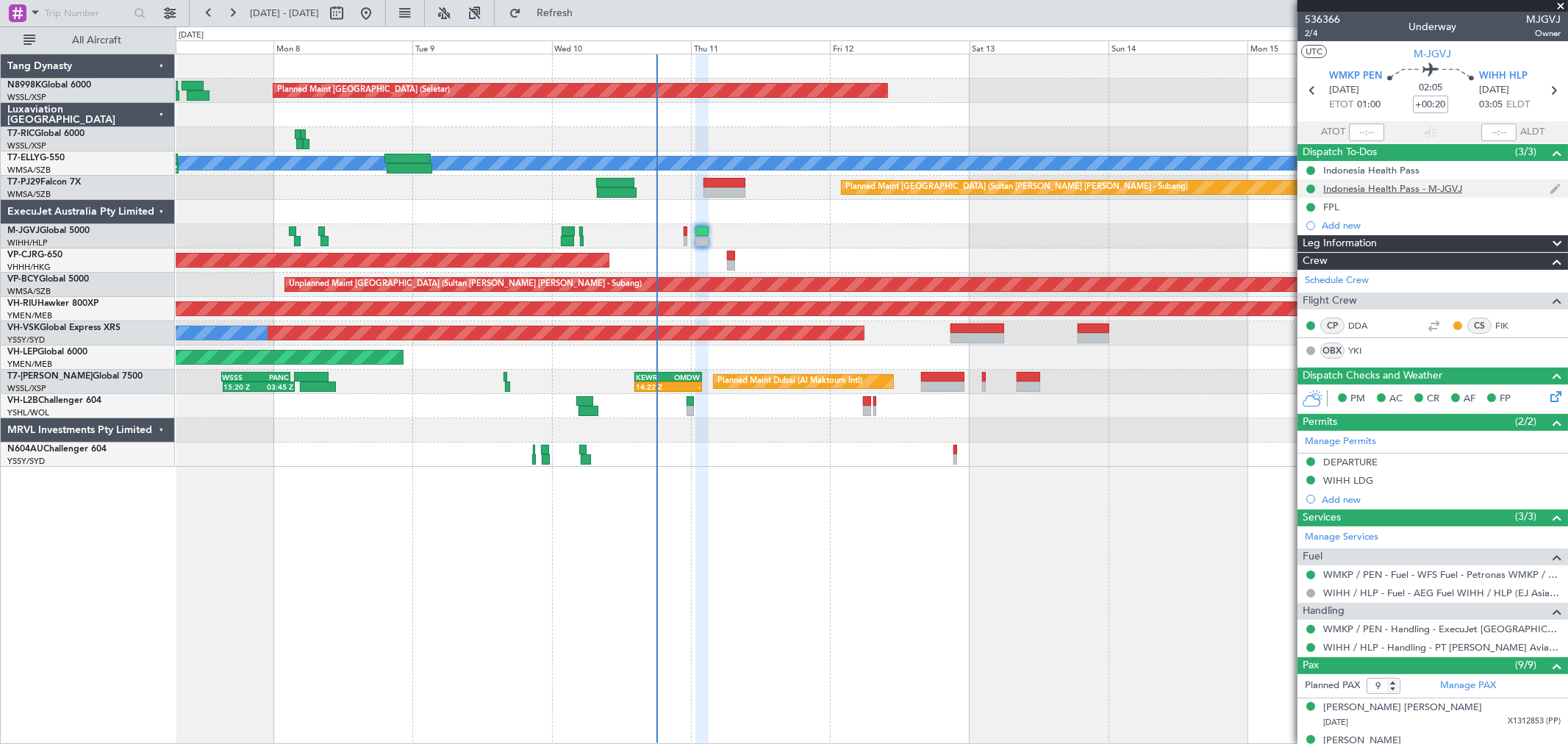
click at [1377, 185] on div "Indonesia Health Pass - M-JGVJ" at bounding box center [1392, 188] width 139 height 12
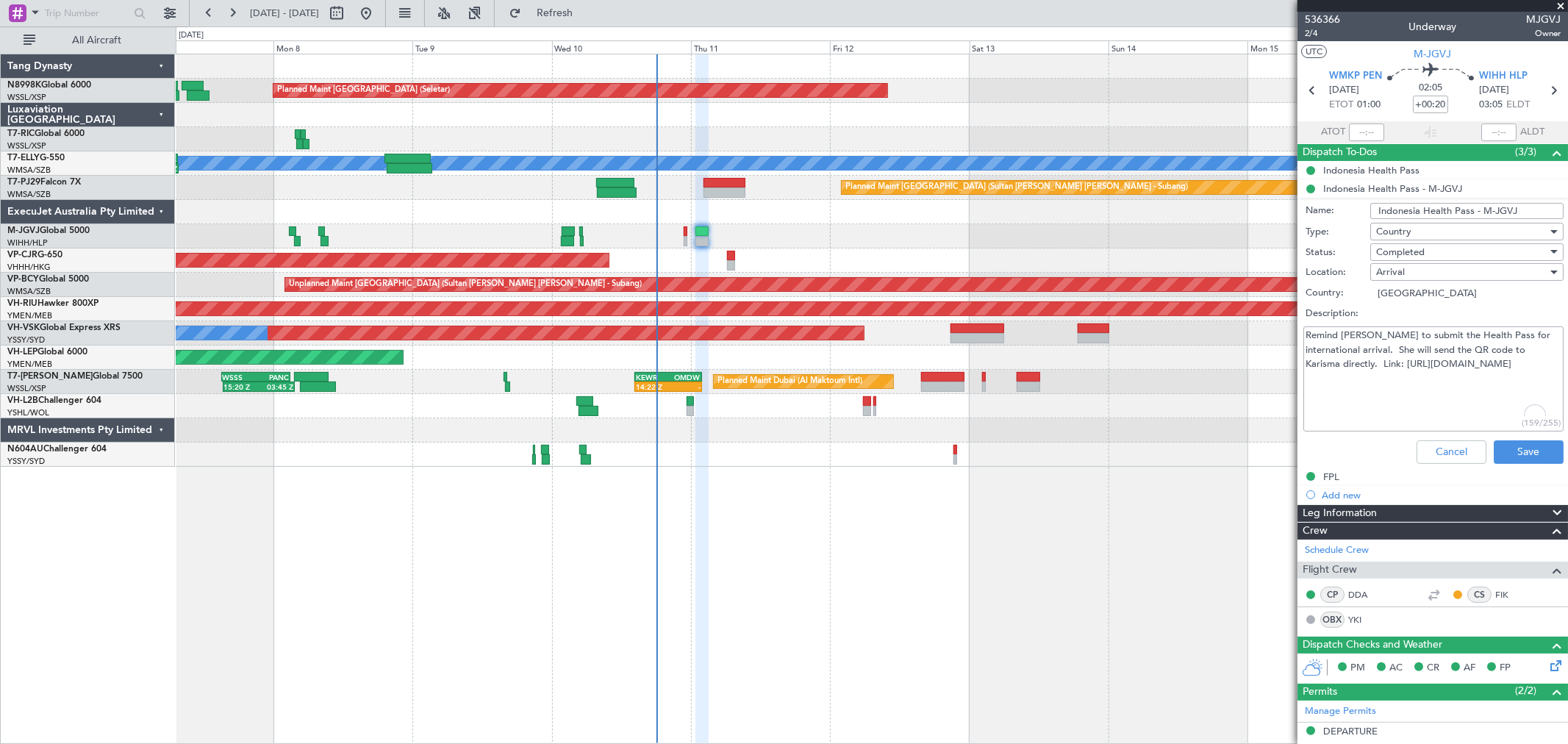
drag, startPoint x: 1464, startPoint y: 377, endPoint x: 1304, endPoint y: 379, distance: 160.0
click at [1304, 379] on textarea "Remind [PERSON_NAME] to submit the Health Pass for international arrival. She w…" at bounding box center [1433, 378] width 260 height 105
click at [1442, 458] on button "Cancel" at bounding box center [1451, 452] width 70 height 23
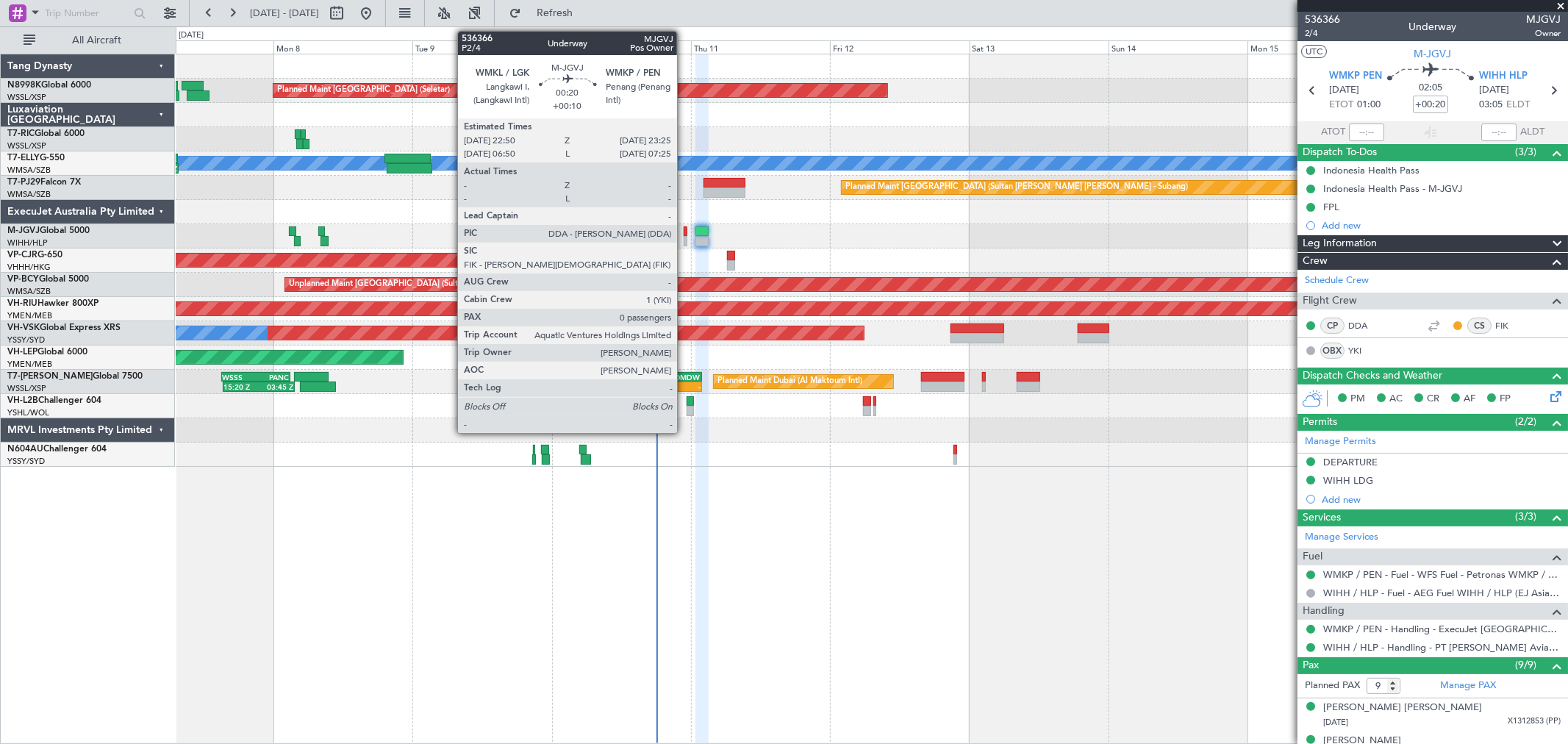
click at [684, 231] on div at bounding box center [686, 231] width 4 height 10
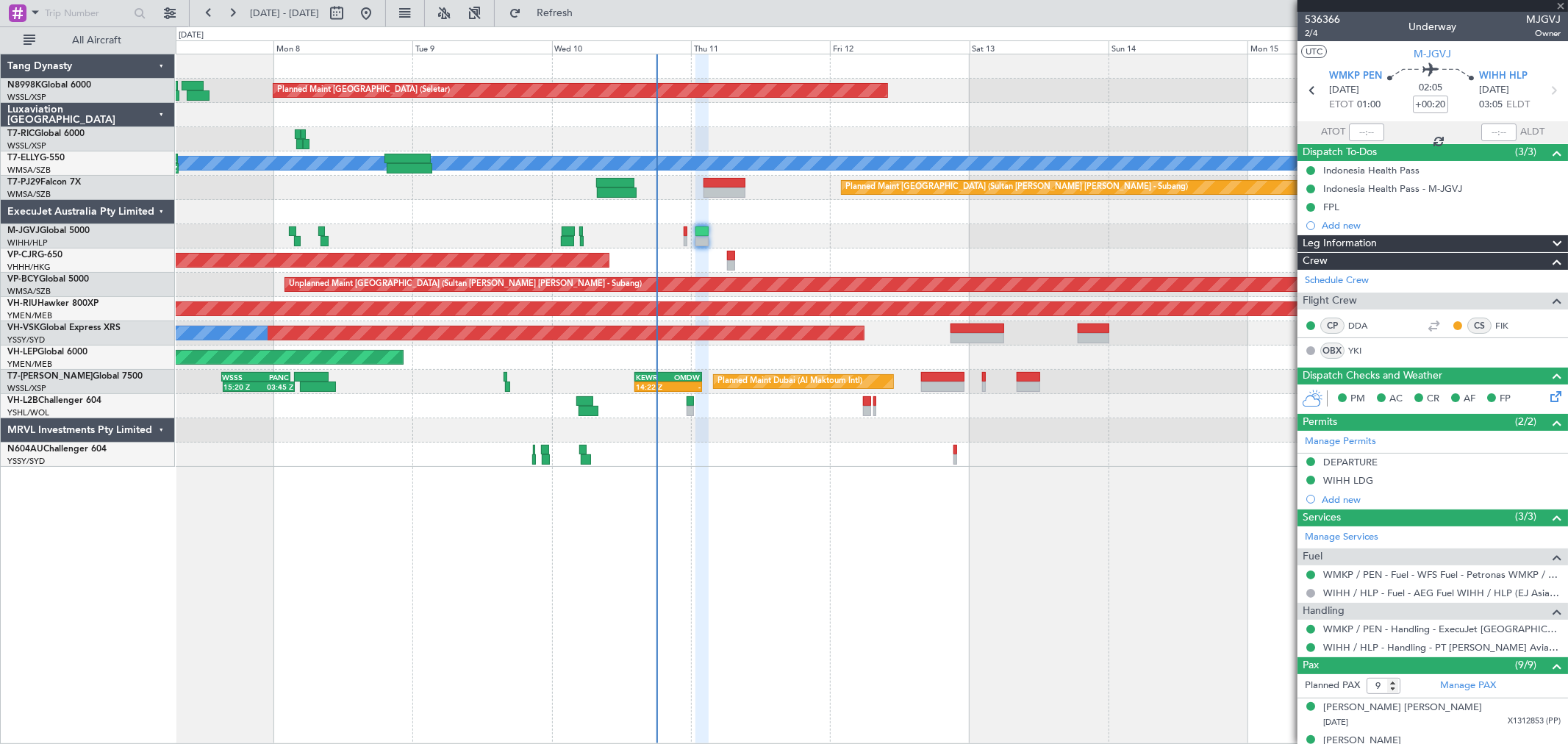
type input "+00:10"
type input "0"
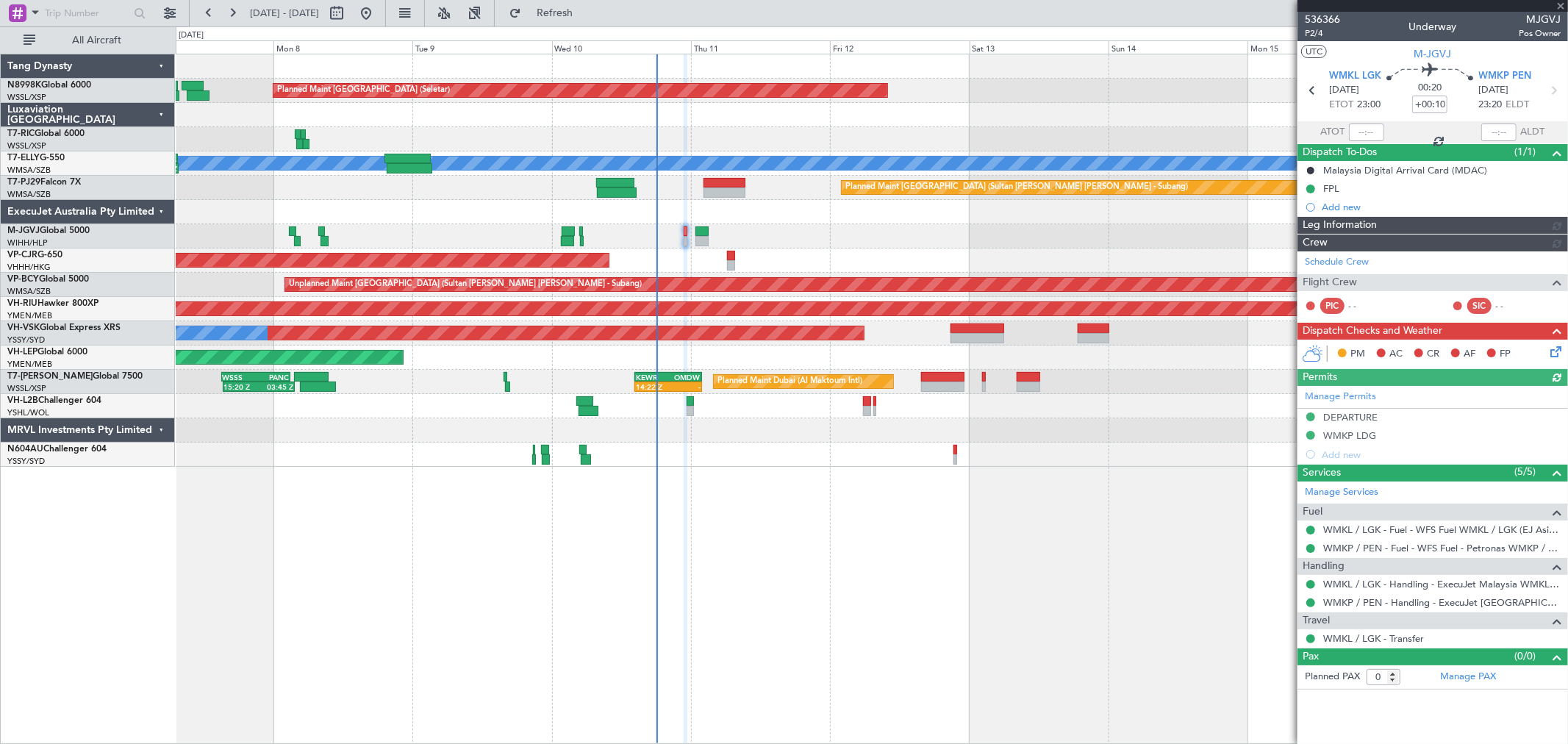
type input "[PERSON_NAME] (KYA)"
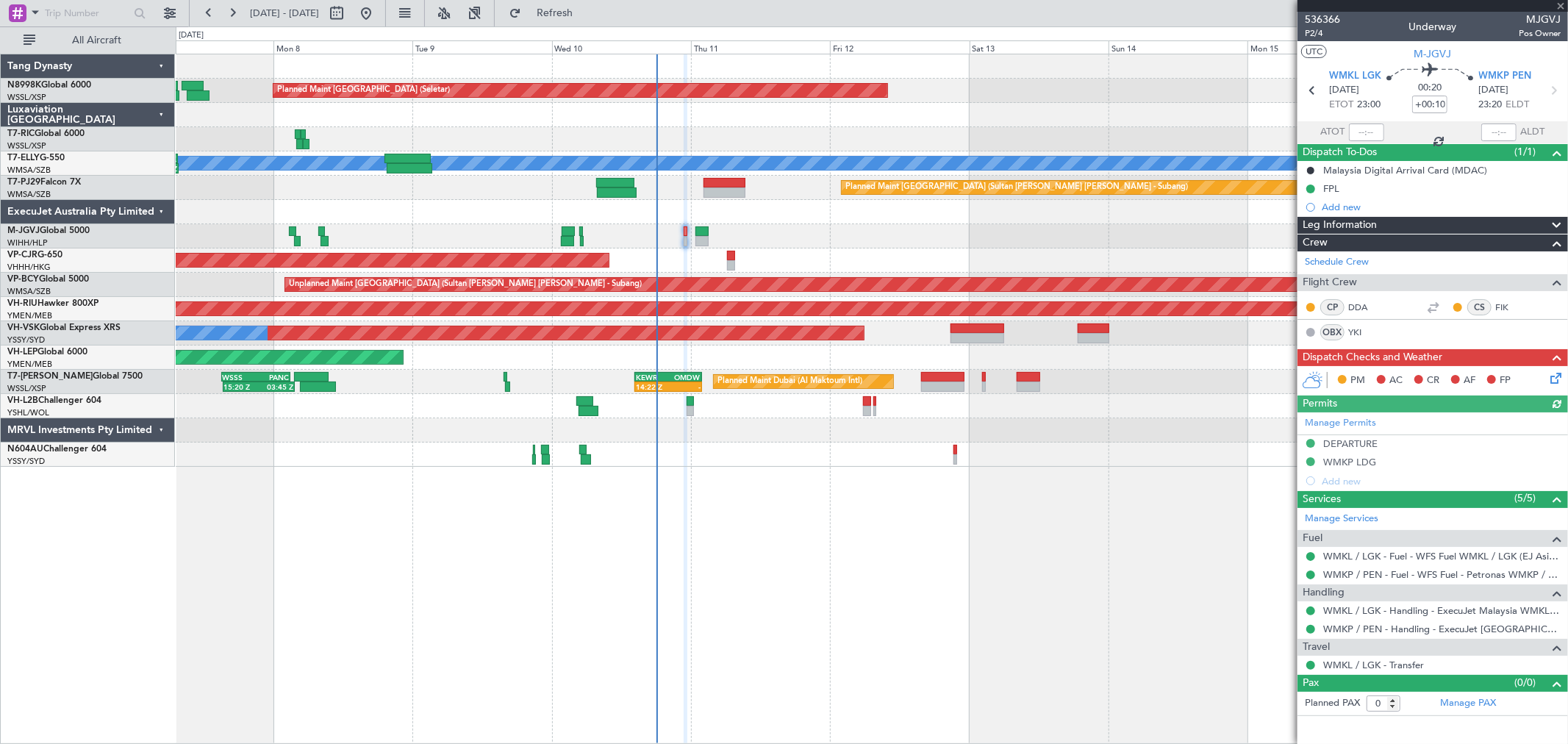
click at [1555, 379] on icon at bounding box center [1552, 375] width 12 height 12
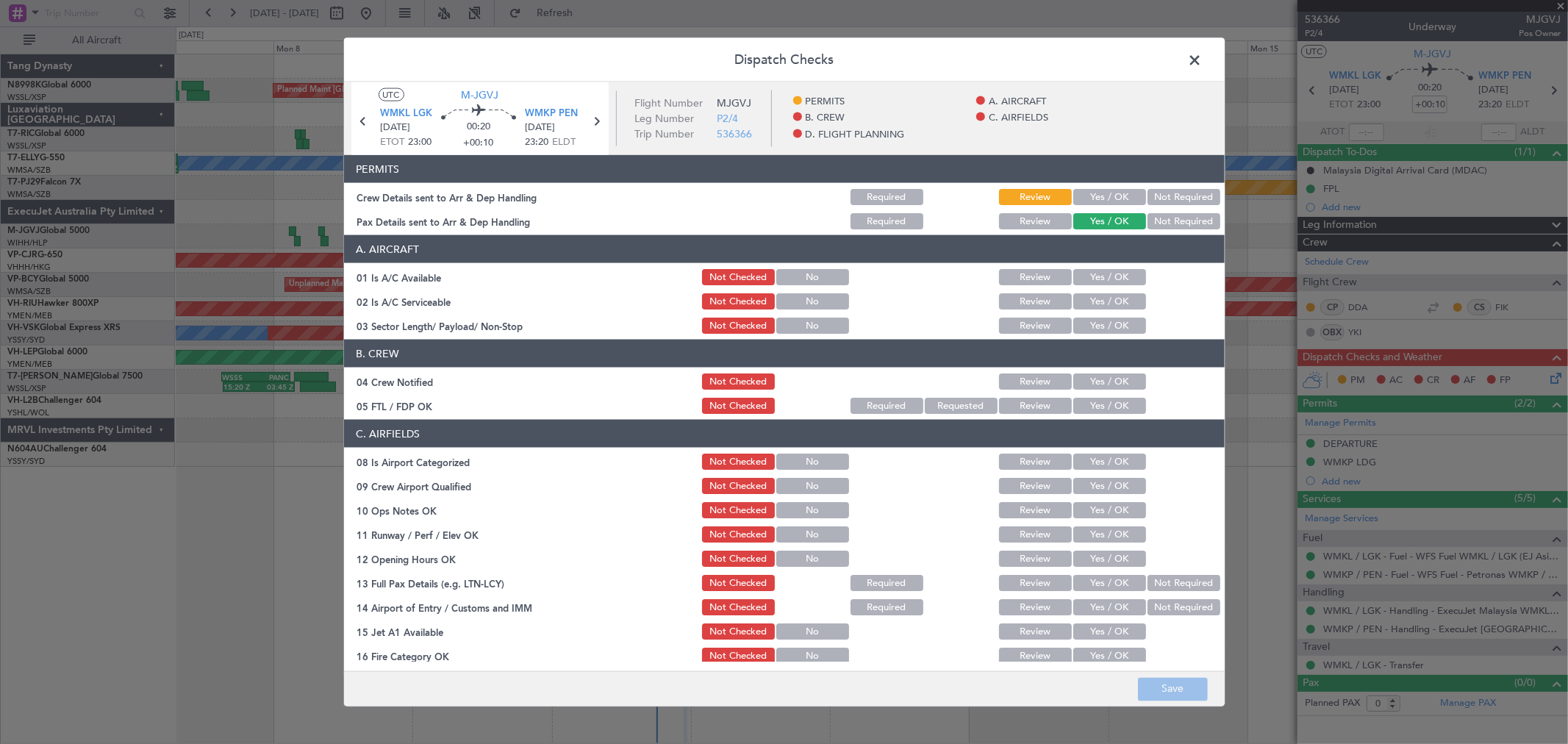
click at [1105, 197] on button "Yes / OK" at bounding box center [1110, 197] width 73 height 16
click at [1174, 230] on div "Not Required" at bounding box center [1182, 221] width 74 height 20
click at [1177, 223] on button "Not Required" at bounding box center [1184, 221] width 73 height 16
drag, startPoint x: 1112, startPoint y: 278, endPoint x: 1110, endPoint y: 307, distance: 29.1
click at [1112, 279] on button "Yes / OK" at bounding box center [1110, 277] width 73 height 16
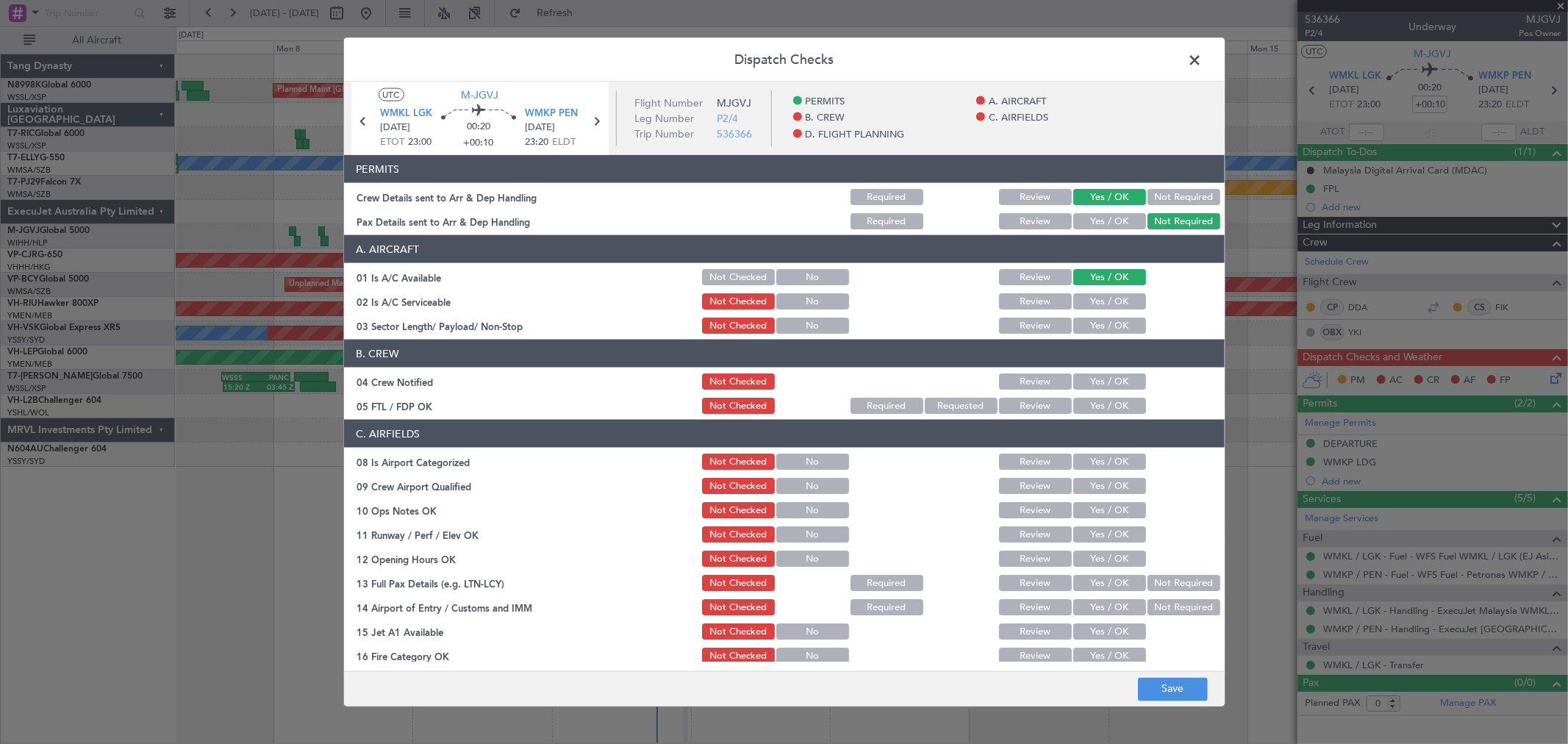
click at [1110, 311] on div "Yes / OK" at bounding box center [1107, 301] width 74 height 20
drag, startPoint x: 1115, startPoint y: 299, endPoint x: 1115, endPoint y: 309, distance: 10.0
click at [1116, 300] on button "Yes / OK" at bounding box center [1110, 301] width 73 height 16
click at [1110, 328] on button "Yes / OK" at bounding box center [1110, 325] width 73 height 16
click at [1096, 398] on button "Yes / OK" at bounding box center [1110, 405] width 73 height 16
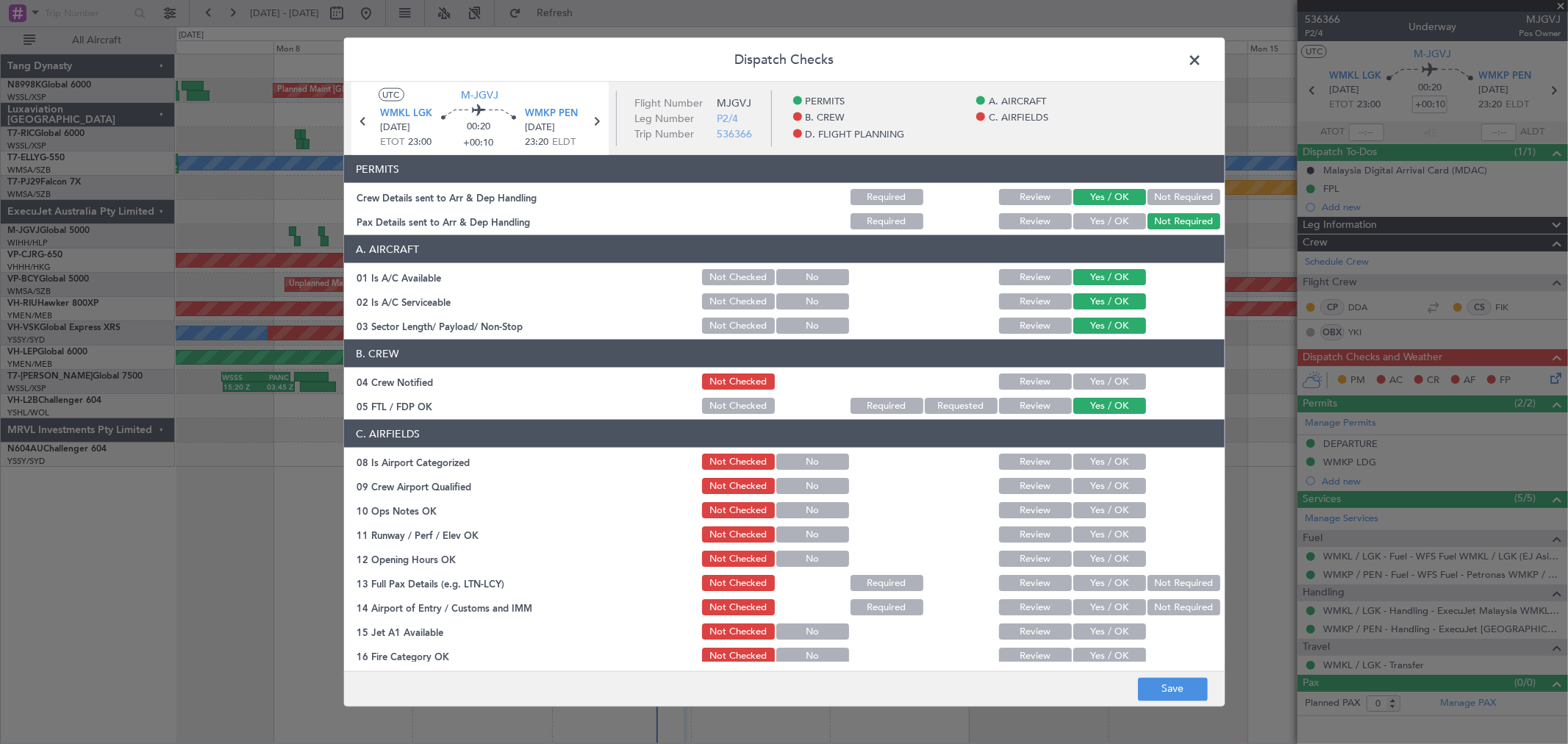
click at [1116, 377] on button "Yes / OK" at bounding box center [1110, 381] width 73 height 16
click at [1107, 461] on button "Yes / OK" at bounding box center [1110, 461] width 73 height 16
drag, startPoint x: 1104, startPoint y: 484, endPoint x: 1103, endPoint y: 498, distance: 14.0
click at [1104, 489] on button "Yes / OK" at bounding box center [1110, 486] width 73 height 16
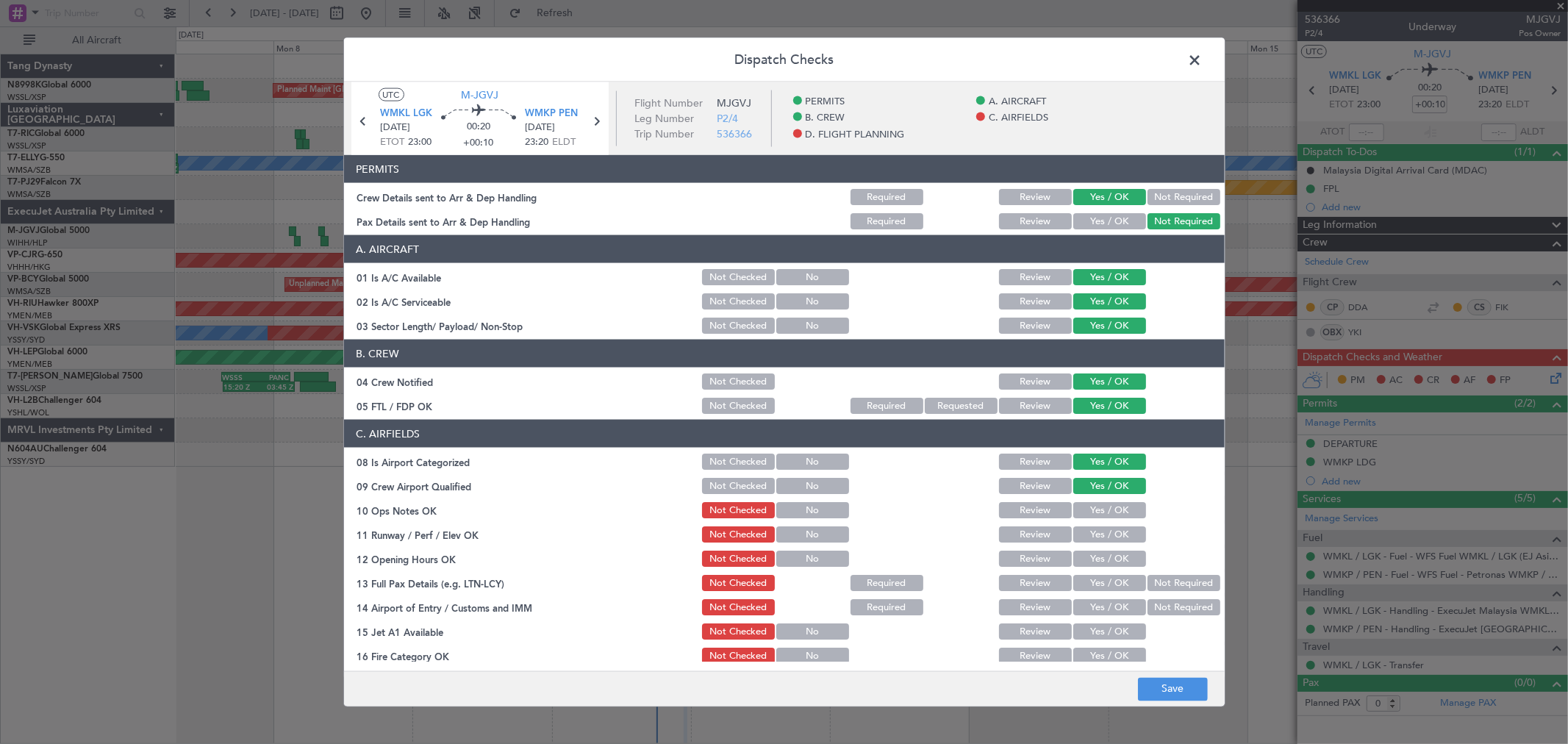
click at [1104, 504] on button "Yes / OK" at bounding box center [1110, 510] width 73 height 16
click at [1108, 522] on section "C. AIRFIELDS 08 Is Airport Categorized Not Checked No Review Yes / OK 09 Crew A…" at bounding box center [784, 603] width 881 height 367
drag, startPoint x: 1110, startPoint y: 529, endPoint x: 1111, endPoint y: 542, distance: 13.0
click at [1110, 532] on button "Yes / OK" at bounding box center [1110, 534] width 73 height 16
drag, startPoint x: 1112, startPoint y: 544, endPoint x: 1113, endPoint y: 556, distance: 12.0
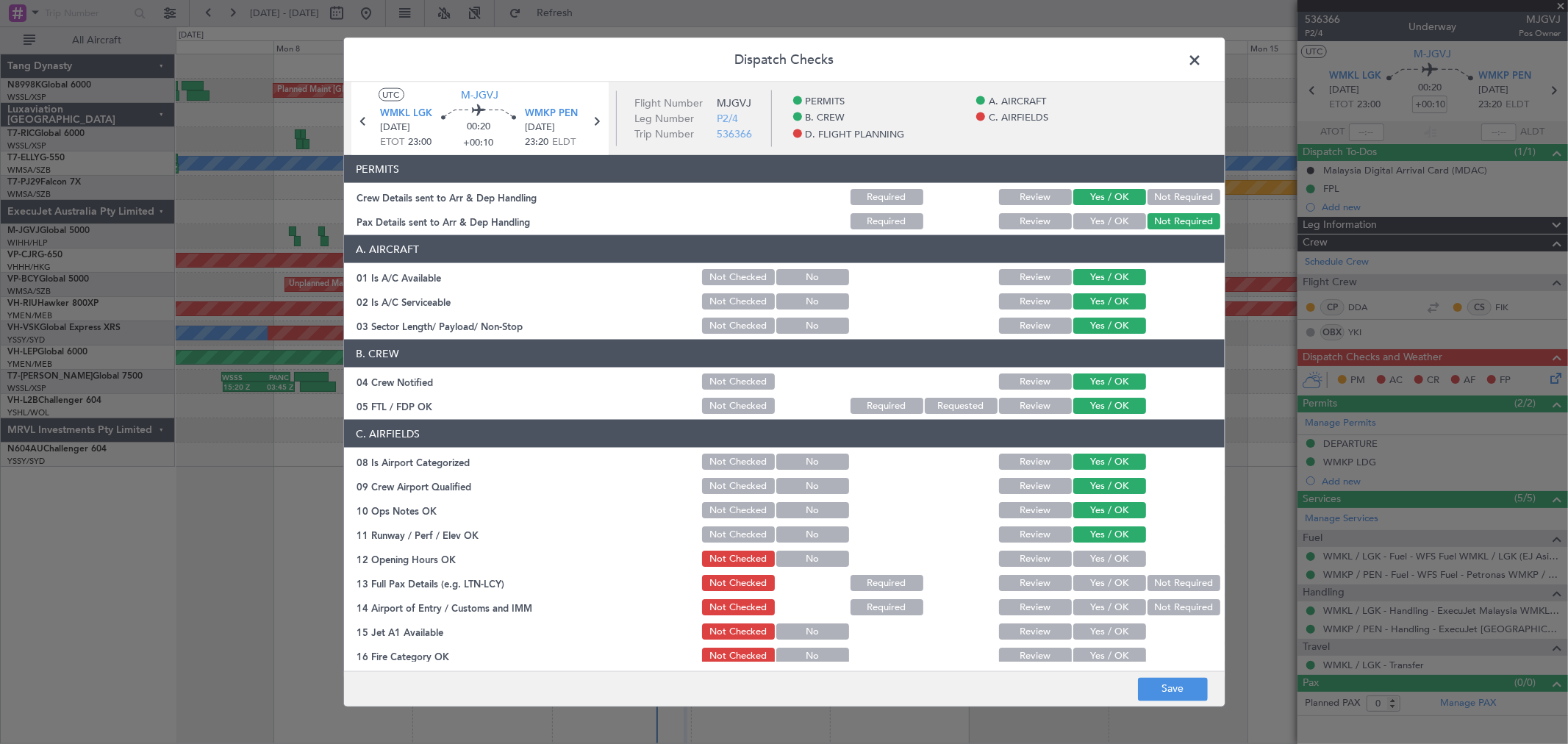
click at [1113, 548] on section "C. AIRFIELDS 08 Is Airport Categorized Not Checked No Review Yes / OK 09 Crew A…" at bounding box center [784, 603] width 881 height 367
click at [1111, 588] on button "Yes / OK" at bounding box center [1110, 583] width 73 height 16
drag, startPoint x: 1110, startPoint y: 594, endPoint x: 1111, endPoint y: 586, distance: 8.1
click at [1110, 593] on section "C. AIRFIELDS 08 Is Airport Categorized Not Checked No Review Yes / OK 09 Crew A…" at bounding box center [784, 603] width 881 height 367
click at [1112, 553] on button "Yes / OK" at bounding box center [1110, 559] width 73 height 16
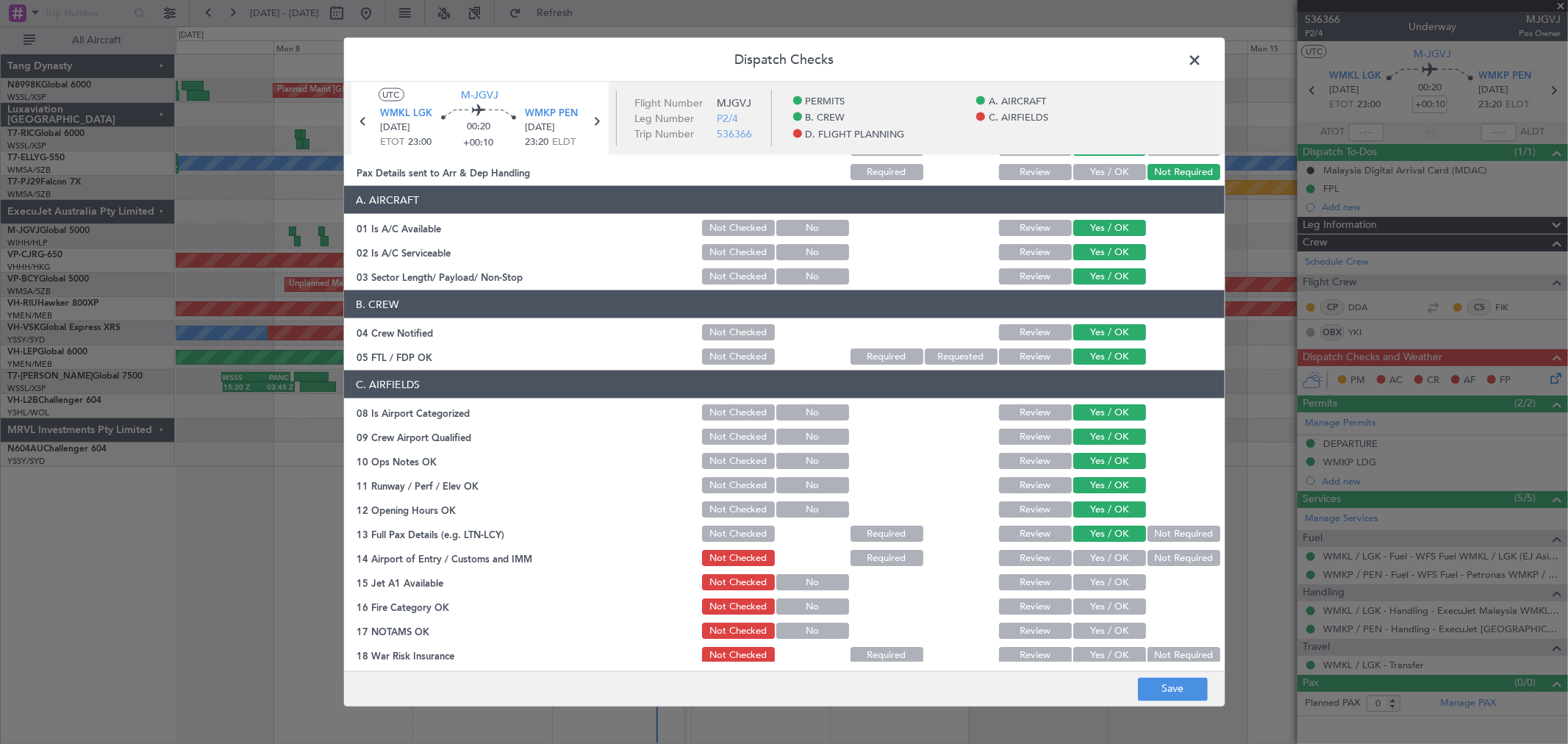
scroll to position [163, 0]
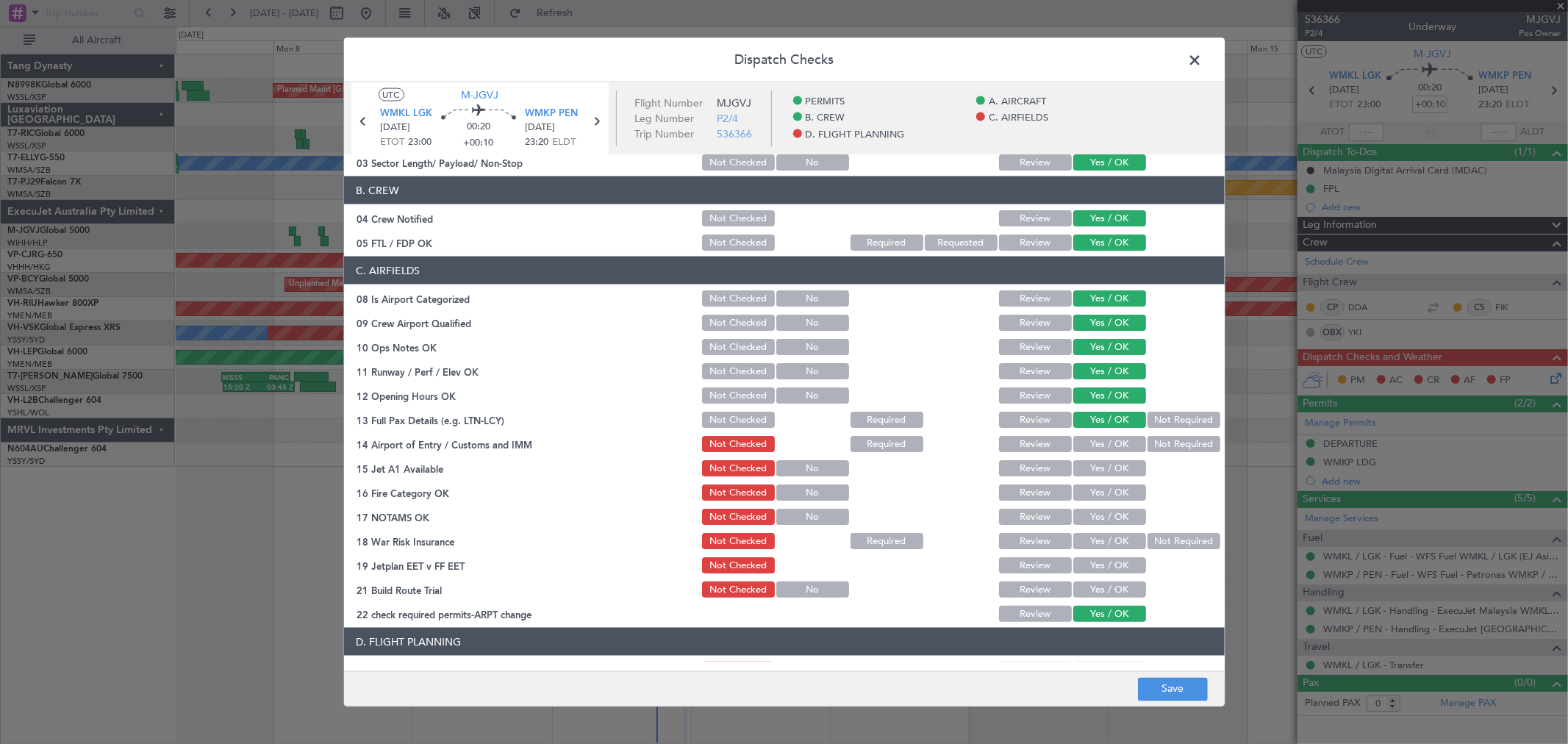
drag, startPoint x: 1110, startPoint y: 432, endPoint x: 1110, endPoint y: 443, distance: 11.0
click at [1110, 433] on section "C. AIRFIELDS 08 Is Airport Categorized Not Checked No Review Yes / OK 09 Crew A…" at bounding box center [784, 440] width 881 height 367
click at [1110, 443] on button "Yes / OK" at bounding box center [1110, 444] width 73 height 16
drag, startPoint x: 1110, startPoint y: 460, endPoint x: 1110, endPoint y: 476, distance: 16.0
click at [1110, 468] on button "Yes / OK" at bounding box center [1110, 468] width 73 height 16
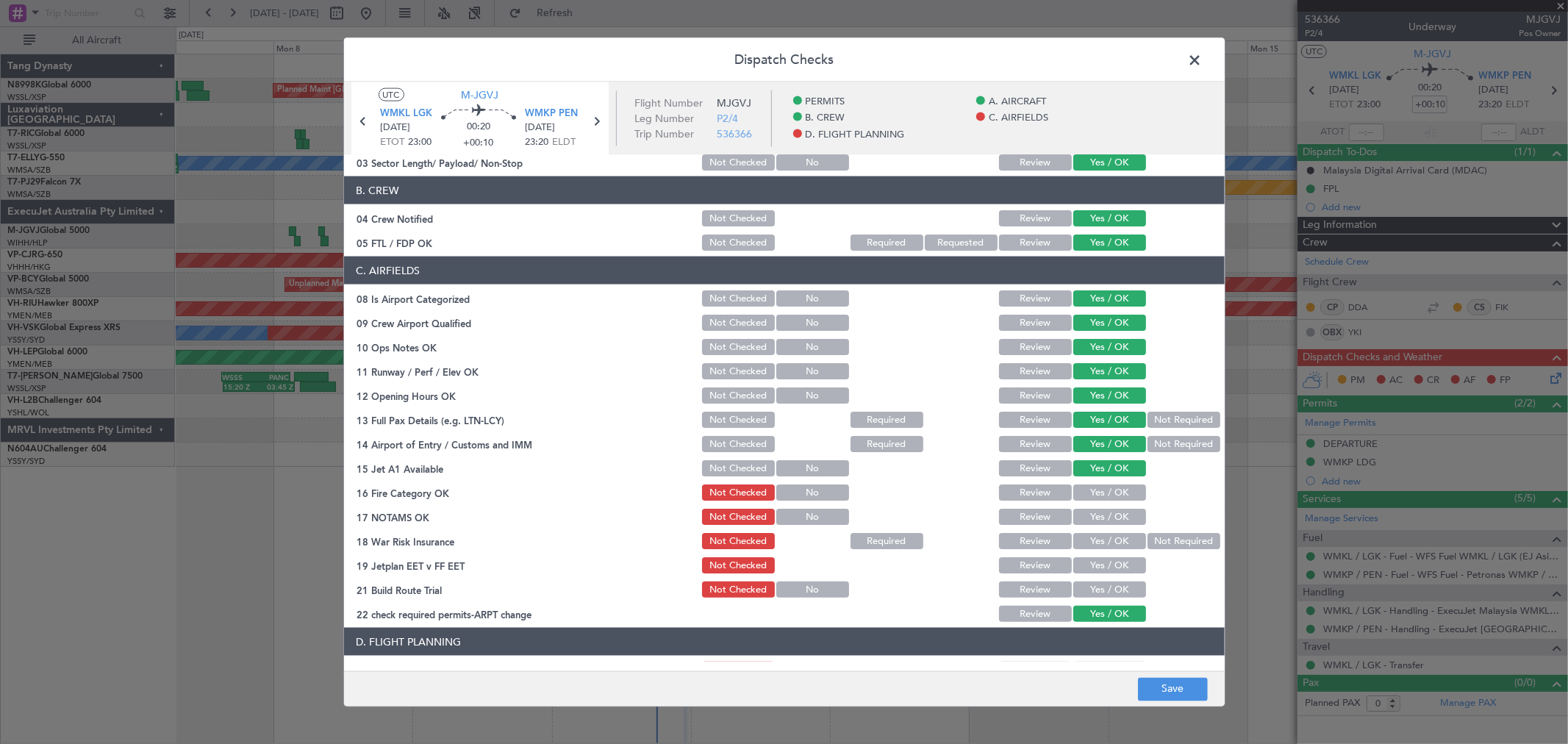
drag, startPoint x: 1110, startPoint y: 476, endPoint x: 1110, endPoint y: 486, distance: 10.0
click at [1110, 479] on section "C. AIRFIELDS 08 Is Airport Categorized Not Checked No Review Yes / OK 09 Crew A…" at bounding box center [784, 440] width 881 height 367
click at [1108, 515] on button "Yes / OK" at bounding box center [1110, 517] width 73 height 16
click at [1115, 487] on button "Yes / OK" at bounding box center [1110, 493] width 73 height 16
click at [1135, 527] on section "C. AIRFIELDS 08 Is Airport Categorized Not Checked No Review Yes / OK 09 Crew A…" at bounding box center [784, 440] width 881 height 367
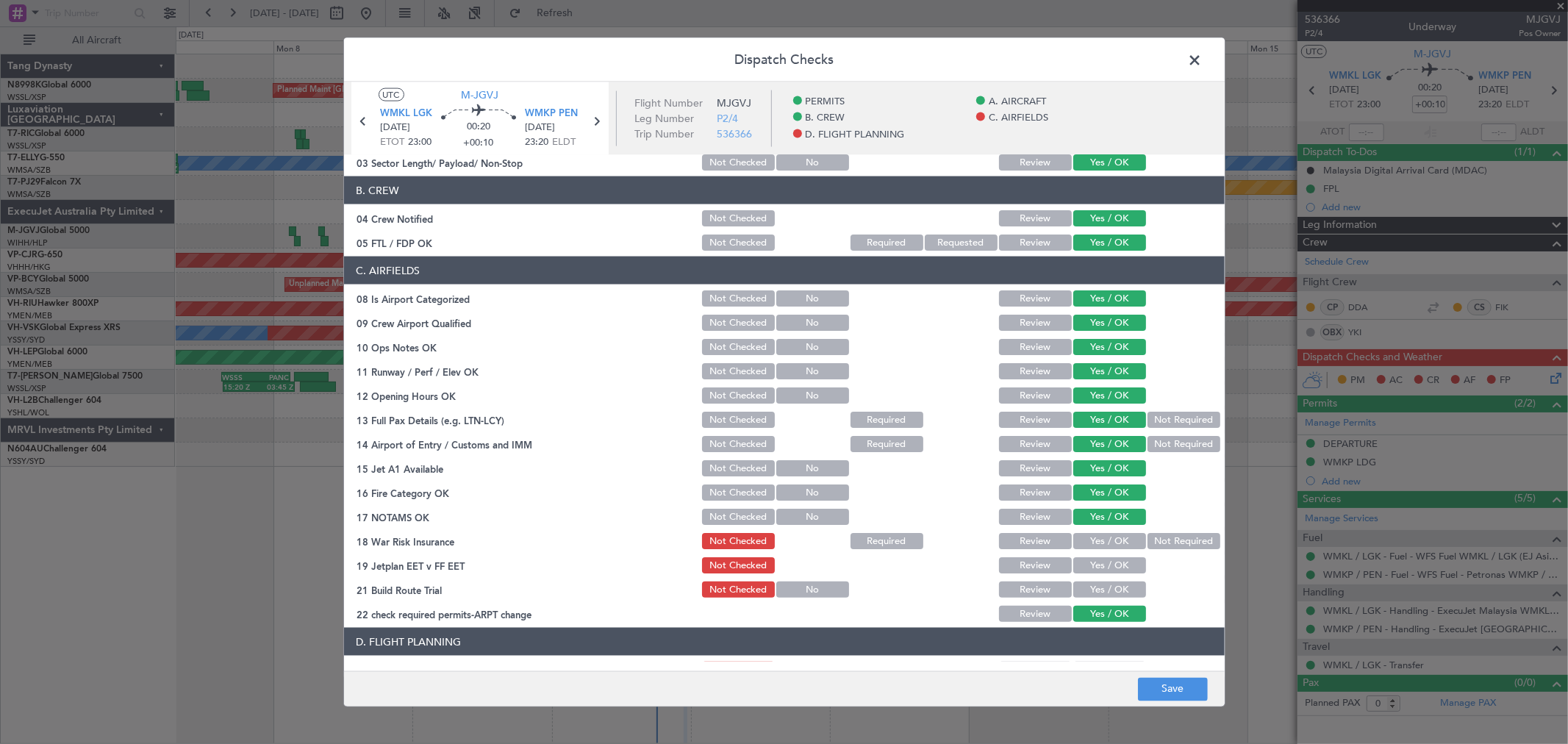
drag, startPoint x: 1152, startPoint y: 538, endPoint x: 1142, endPoint y: 542, distance: 10.8
click at [1152, 539] on button "Not Required" at bounding box center [1184, 541] width 73 height 16
click at [1108, 562] on button "Yes / OK" at bounding box center [1110, 565] width 73 height 16
drag, startPoint x: 1107, startPoint y: 571, endPoint x: 1106, endPoint y: 587, distance: 16.0
click at [1107, 577] on section "C. AIRFIELDS 08 Is Airport Categorized Not Checked No Review Yes / OK 09 Crew A…" at bounding box center [784, 440] width 881 height 367
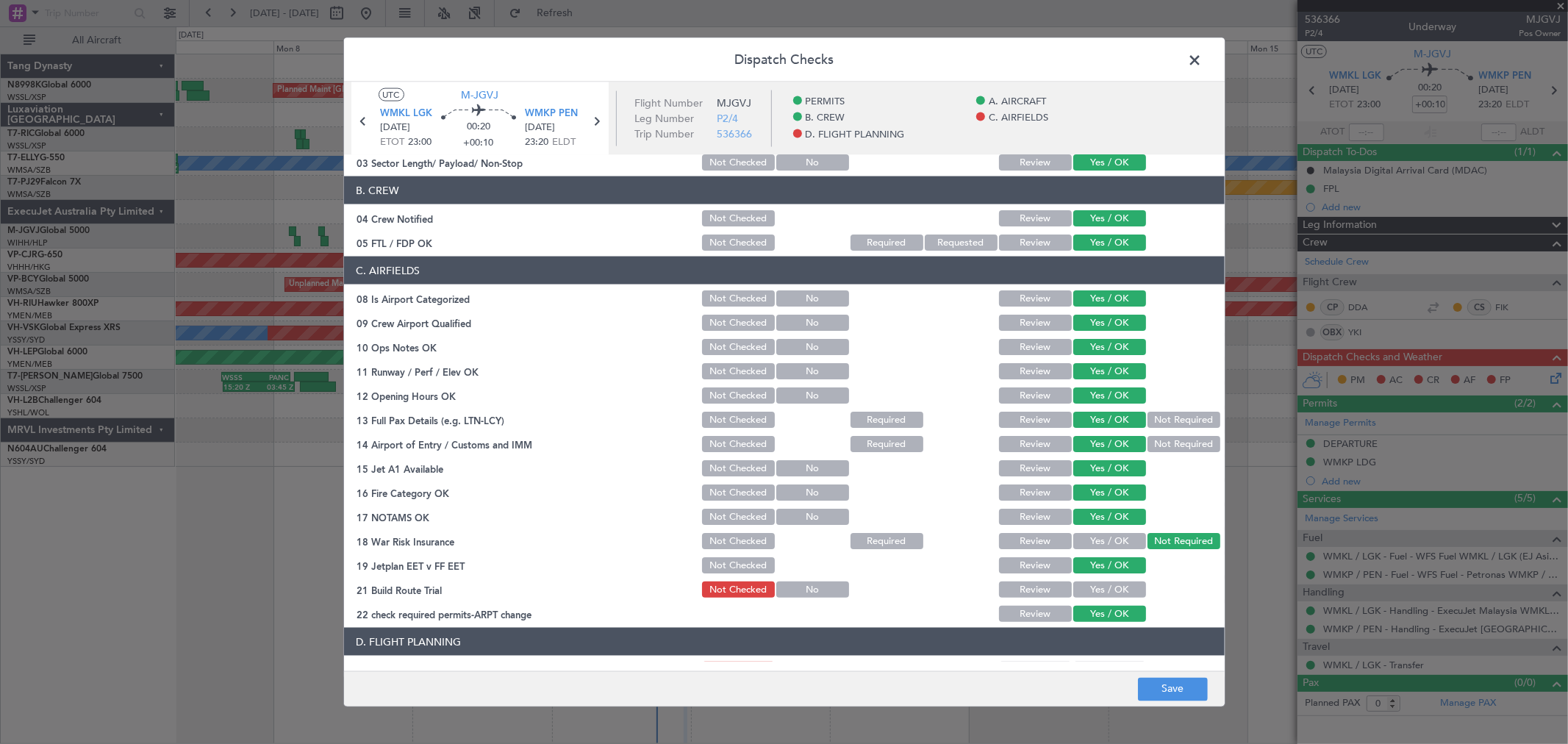
click at [1106, 587] on button "Yes / OK" at bounding box center [1110, 589] width 73 height 16
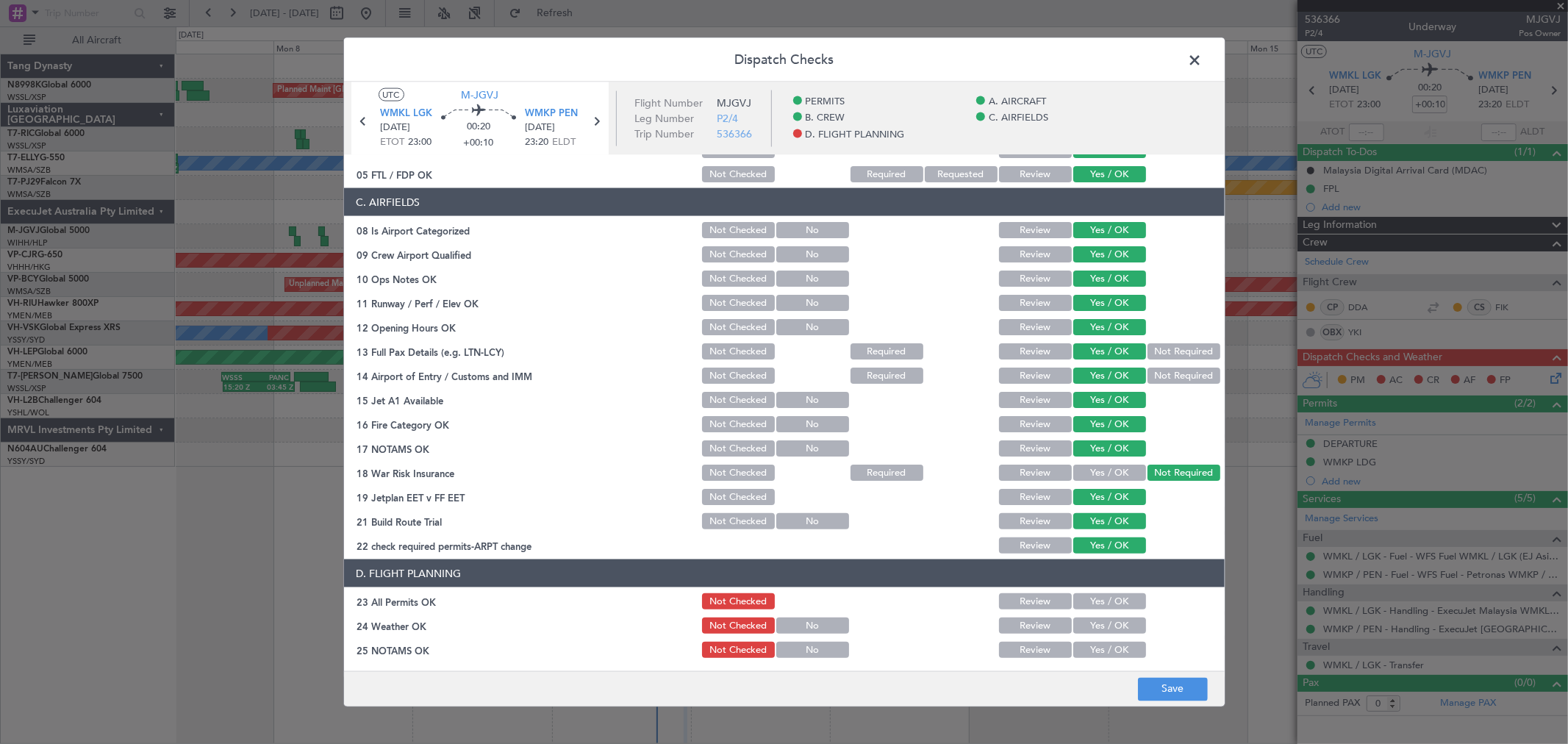
scroll to position [326, 0]
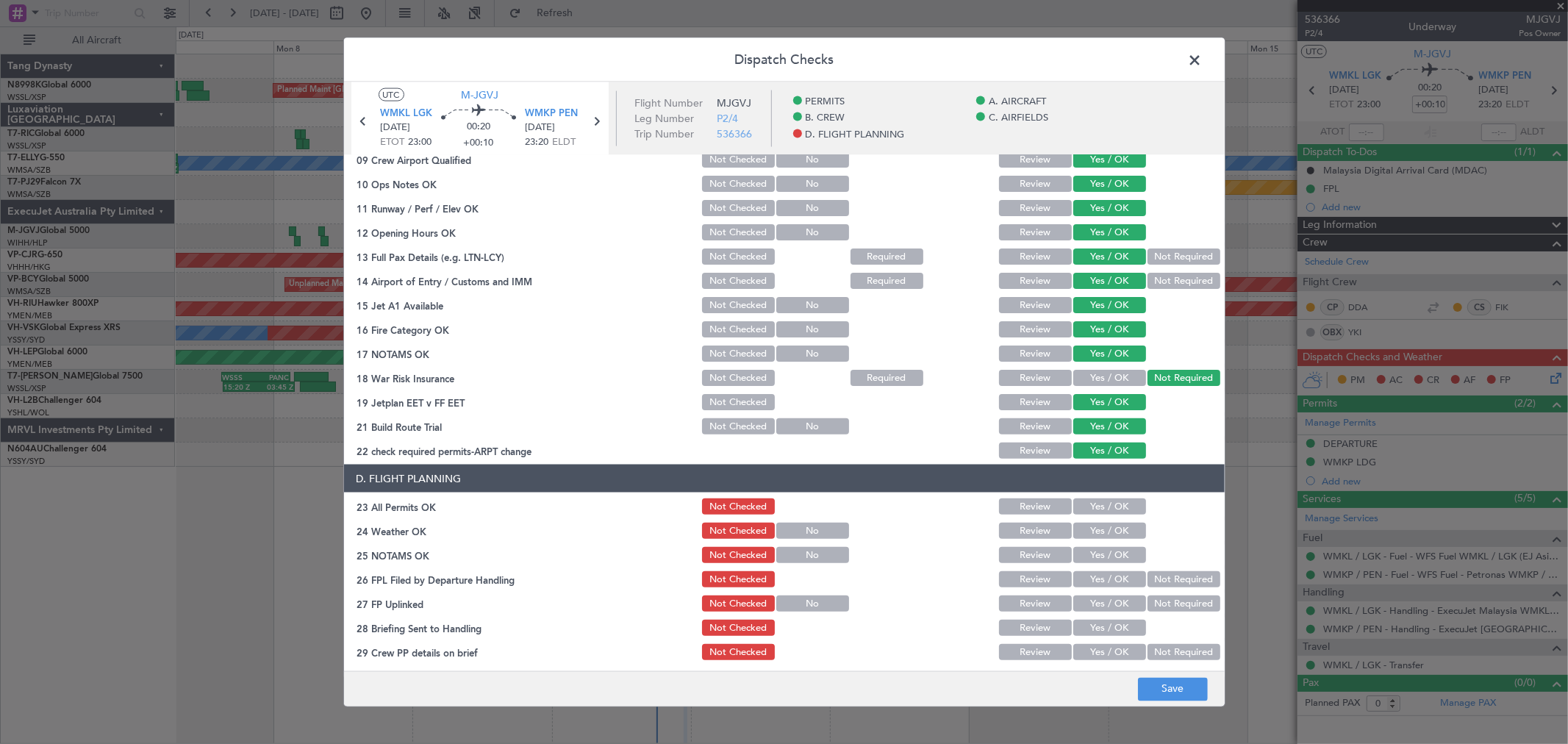
click at [1122, 506] on button "Yes / OK" at bounding box center [1110, 506] width 73 height 16
click at [1118, 533] on button "Yes / OK" at bounding box center [1110, 531] width 73 height 16
click at [1118, 549] on section "D. FLIGHT PLANNING 23 All Permits OK Not Checked Review Yes / OK 24 Weather OK …" at bounding box center [784, 575] width 881 height 222
click at [1118, 563] on div "Yes / OK" at bounding box center [1107, 555] width 74 height 20
drag, startPoint x: 1117, startPoint y: 570, endPoint x: 1116, endPoint y: 578, distance: 8.1
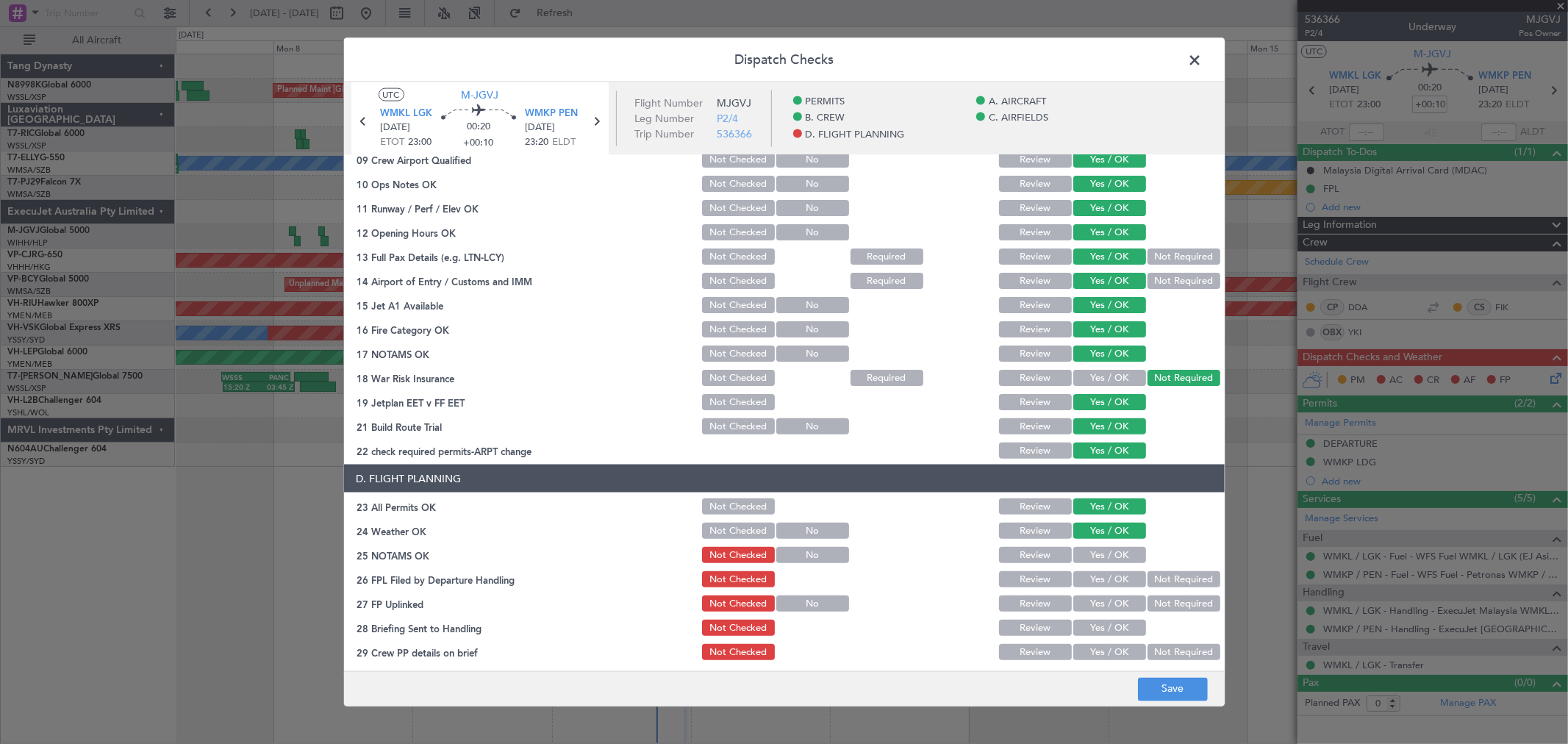
click at [1117, 574] on button "Yes / OK" at bounding box center [1110, 579] width 73 height 16
drag, startPoint x: 1116, startPoint y: 578, endPoint x: 1116, endPoint y: 591, distance: 13.0
click at [1116, 584] on button "Yes / OK" at bounding box center [1110, 579] width 73 height 16
drag, startPoint x: 1116, startPoint y: 591, endPoint x: 1114, endPoint y: 598, distance: 7.3
click at [1114, 597] on section "D. FLIGHT PLANNING 23 All Permits OK Not Checked Review Yes / OK 24 Weather OK …" at bounding box center [784, 575] width 881 height 222
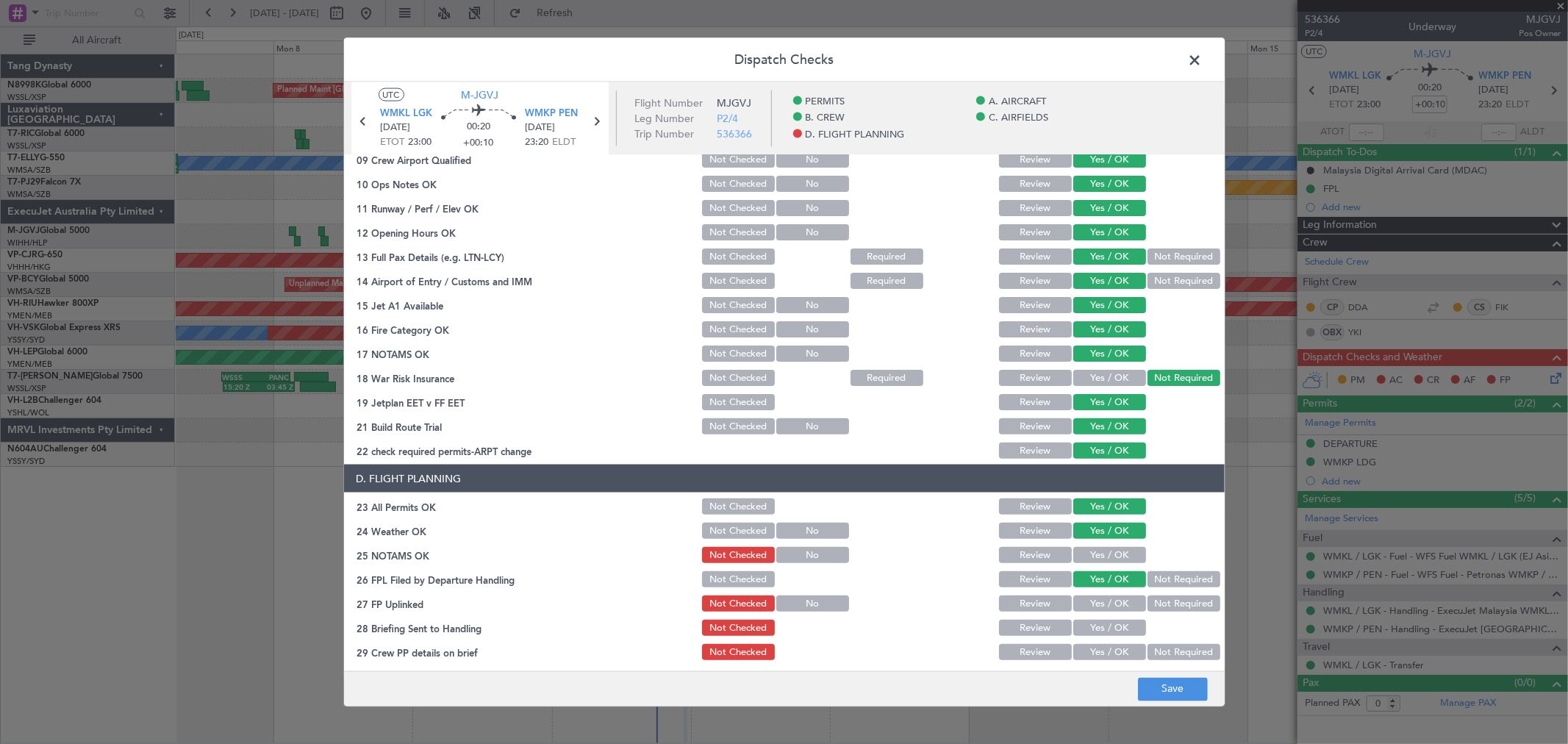
click at [1114, 605] on button "Yes / OK" at bounding box center [1110, 603] width 73 height 16
click at [1160, 575] on button "Not Required" at bounding box center [1184, 579] width 73 height 16
click at [1120, 555] on button "Yes / OK" at bounding box center [1110, 555] width 73 height 16
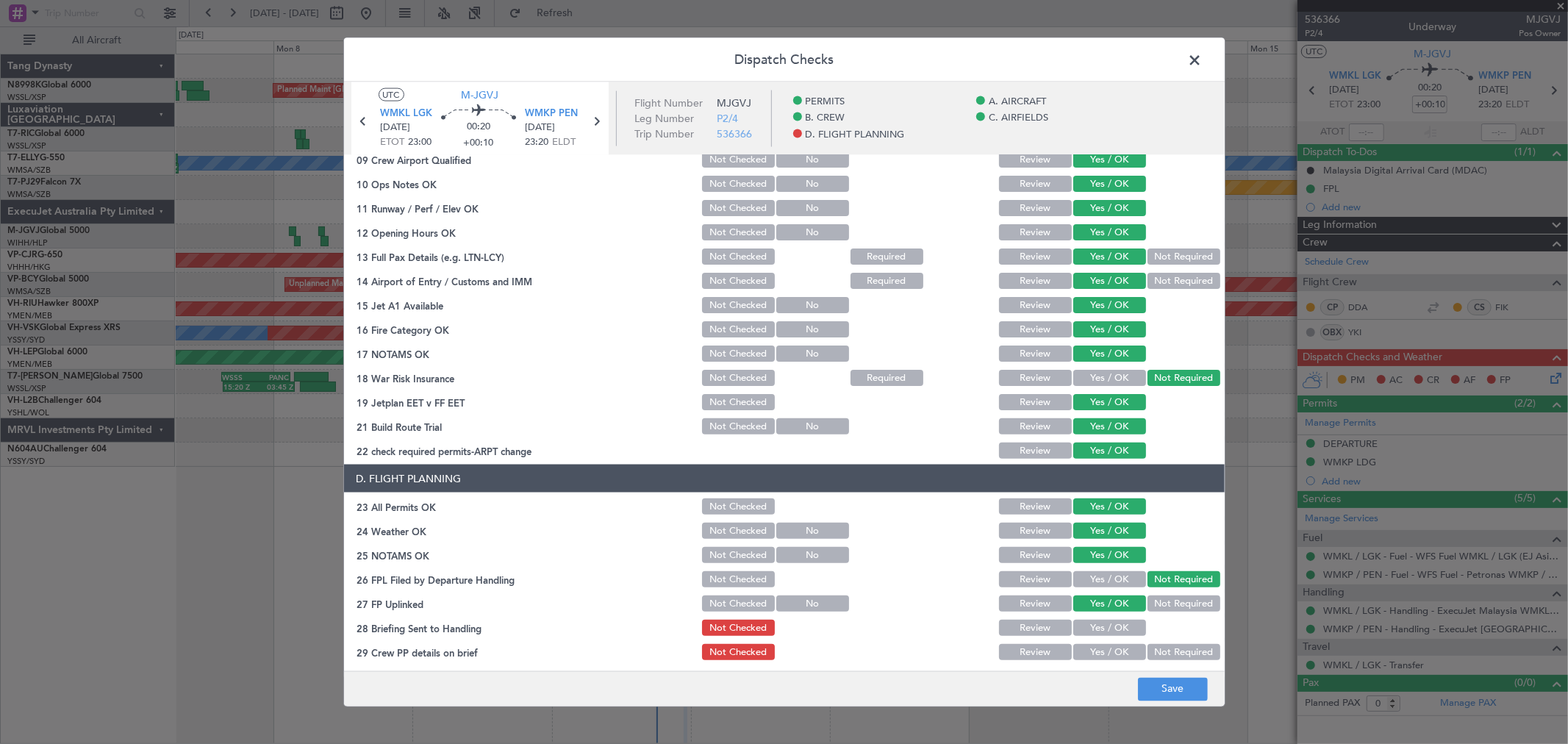
click at [1108, 628] on button "Yes / OK" at bounding box center [1110, 627] width 73 height 16
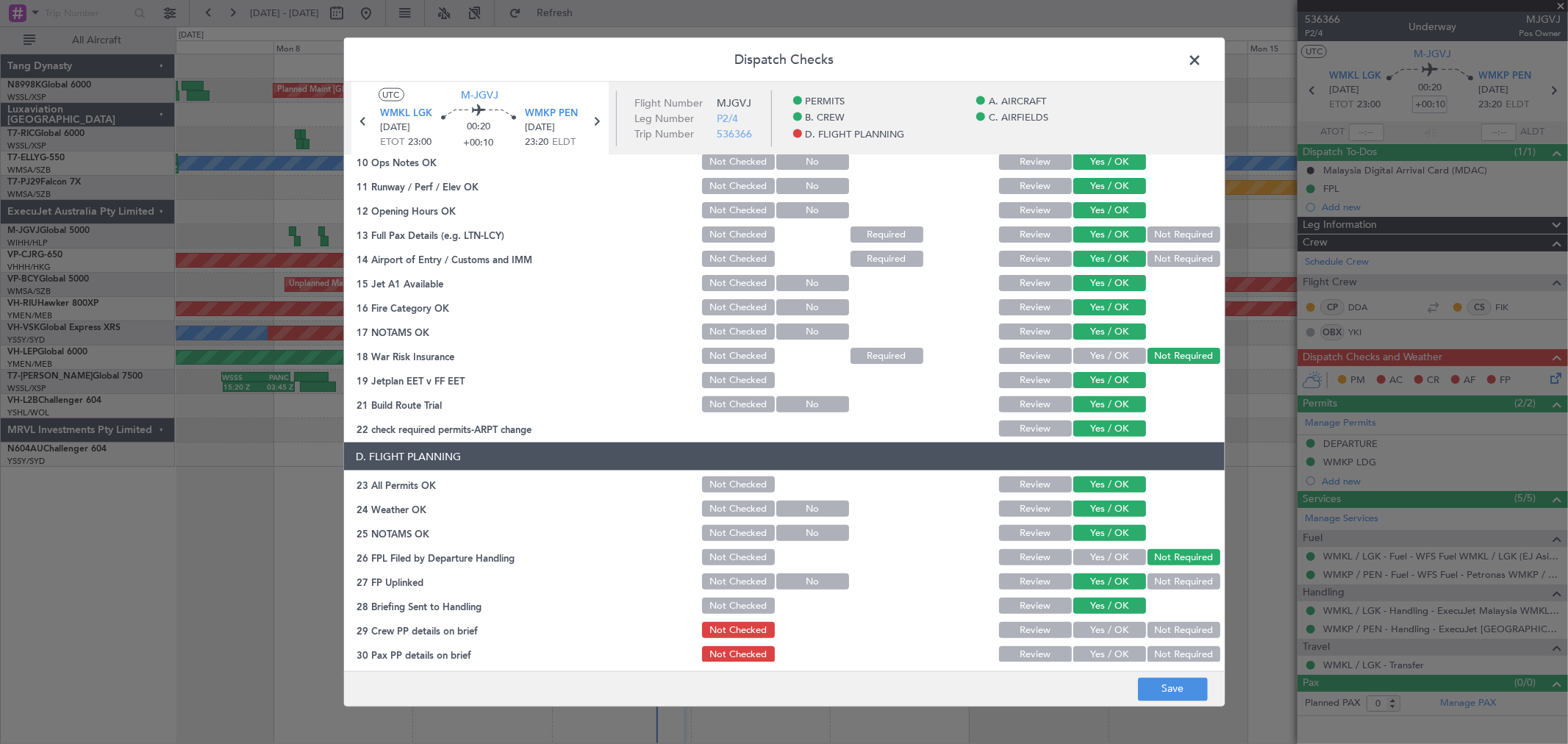
scroll to position [354, 0]
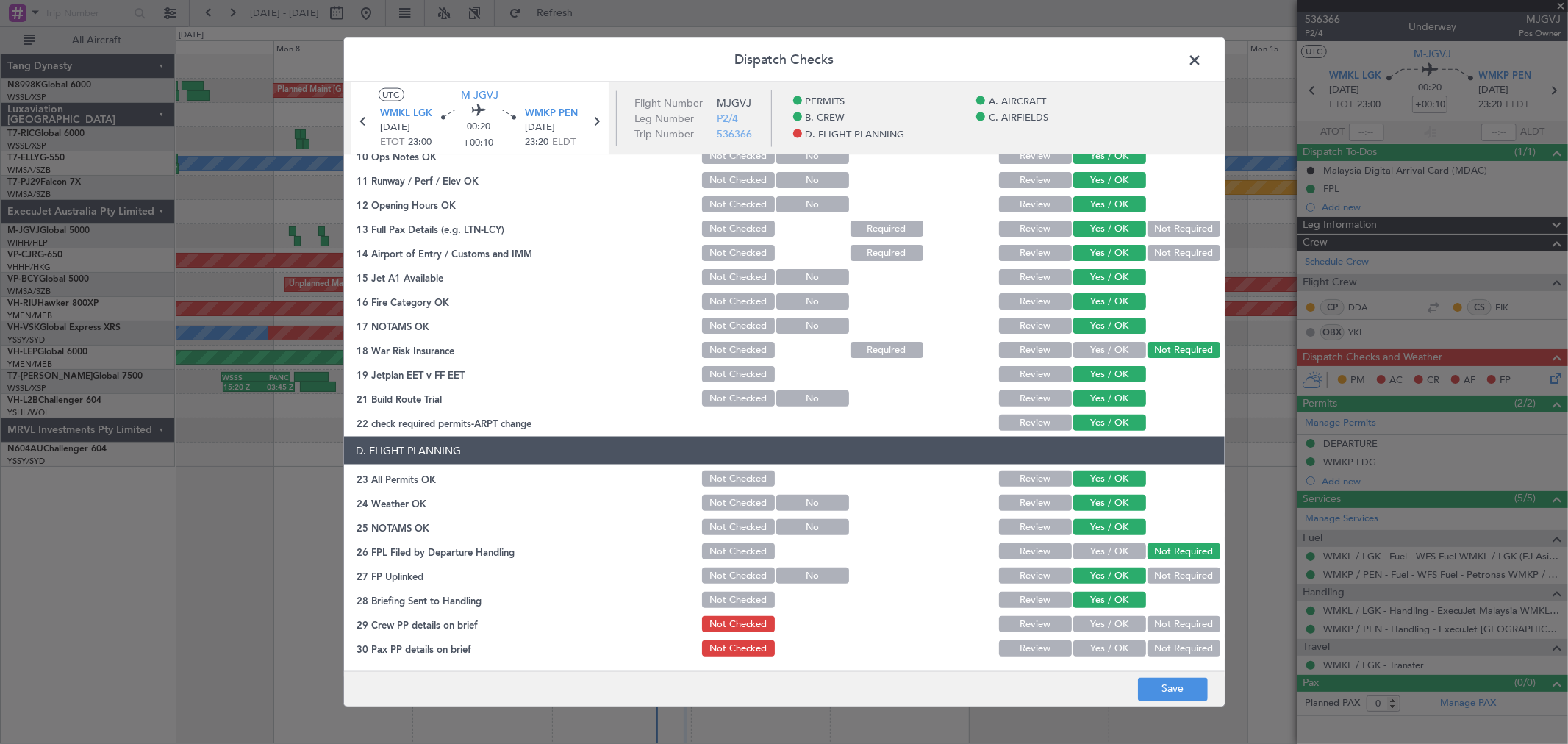
click at [1111, 622] on button "Yes / OK" at bounding box center [1110, 624] width 73 height 16
click at [1155, 642] on button "Not Required" at bounding box center [1184, 648] width 73 height 16
drag, startPoint x: 1158, startPoint y: 690, endPoint x: 1163, endPoint y: 677, distance: 13.9
click at [1159, 685] on button "Save" at bounding box center [1173, 689] width 70 height 23
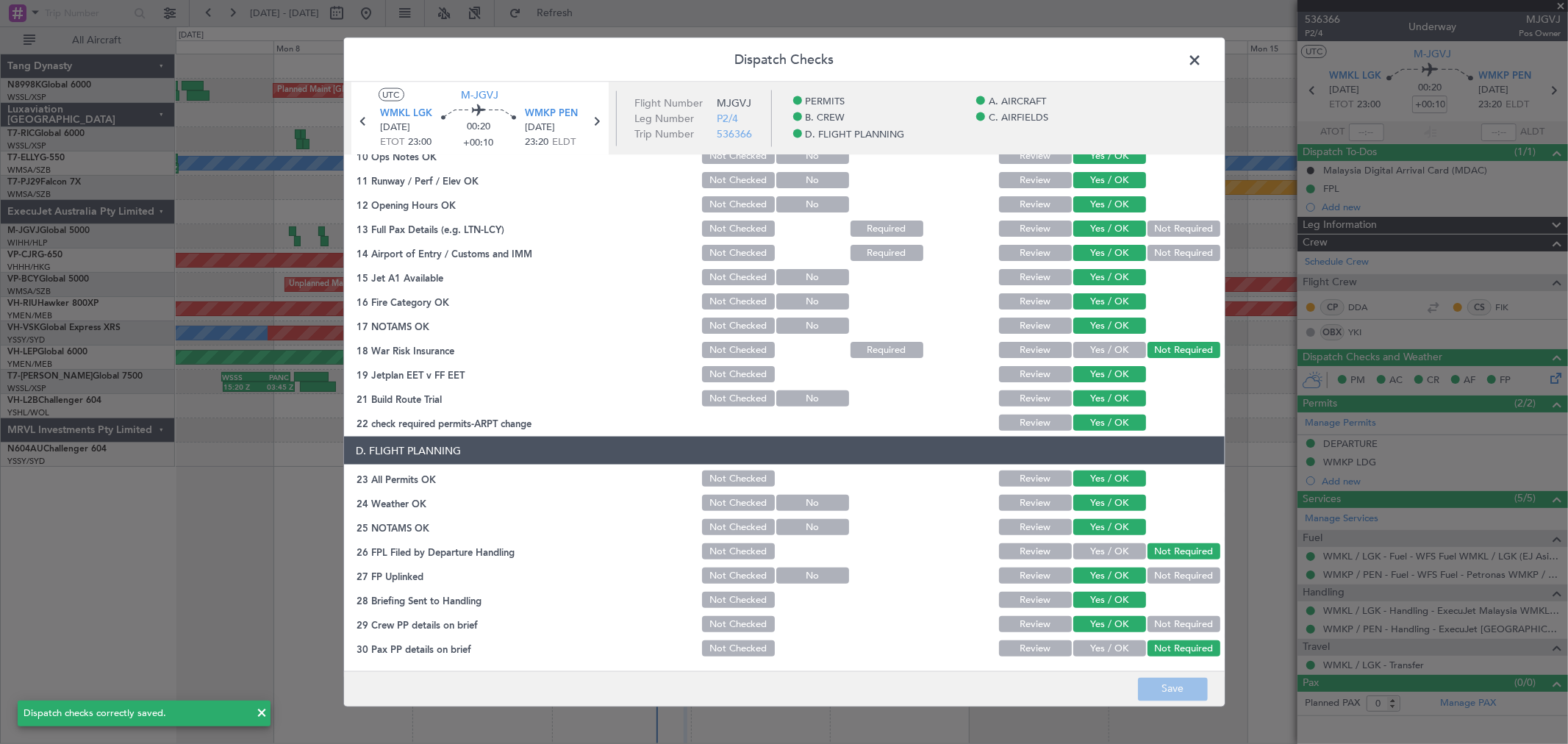
click at [1202, 63] on span at bounding box center [1202, 64] width 0 height 30
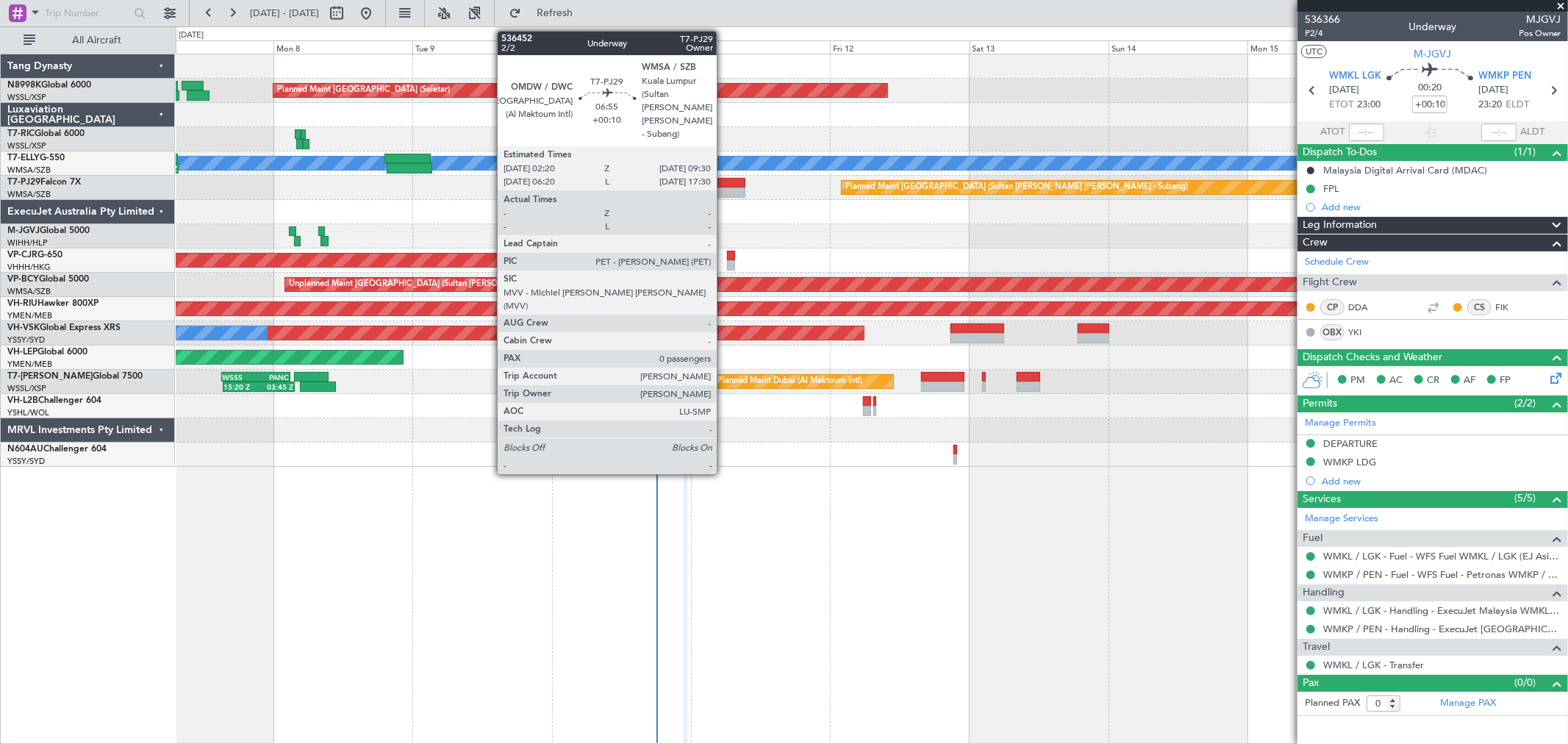
click at [724, 192] on div at bounding box center [724, 192] width 42 height 10
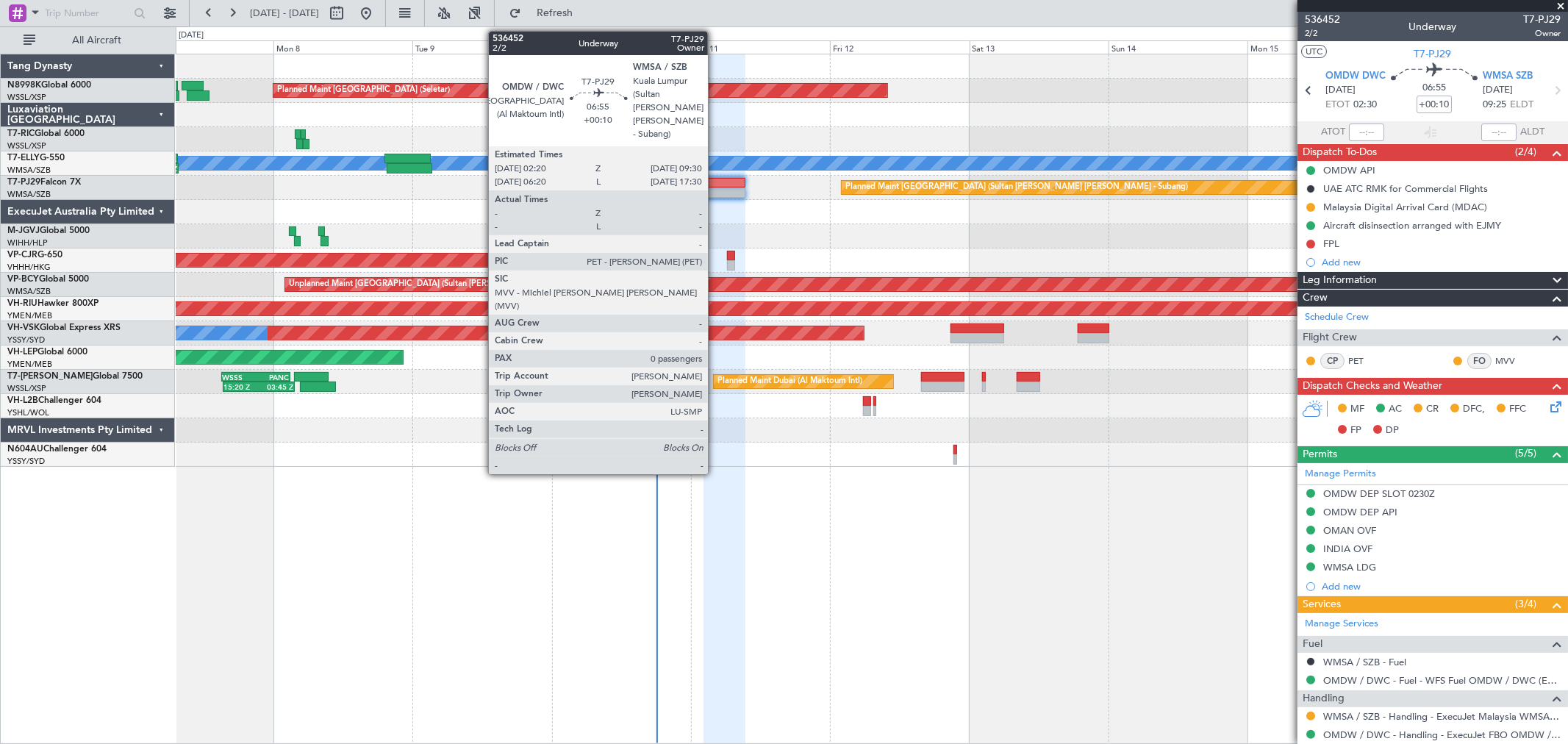
click at [724, 188] on div at bounding box center [724, 192] width 42 height 10
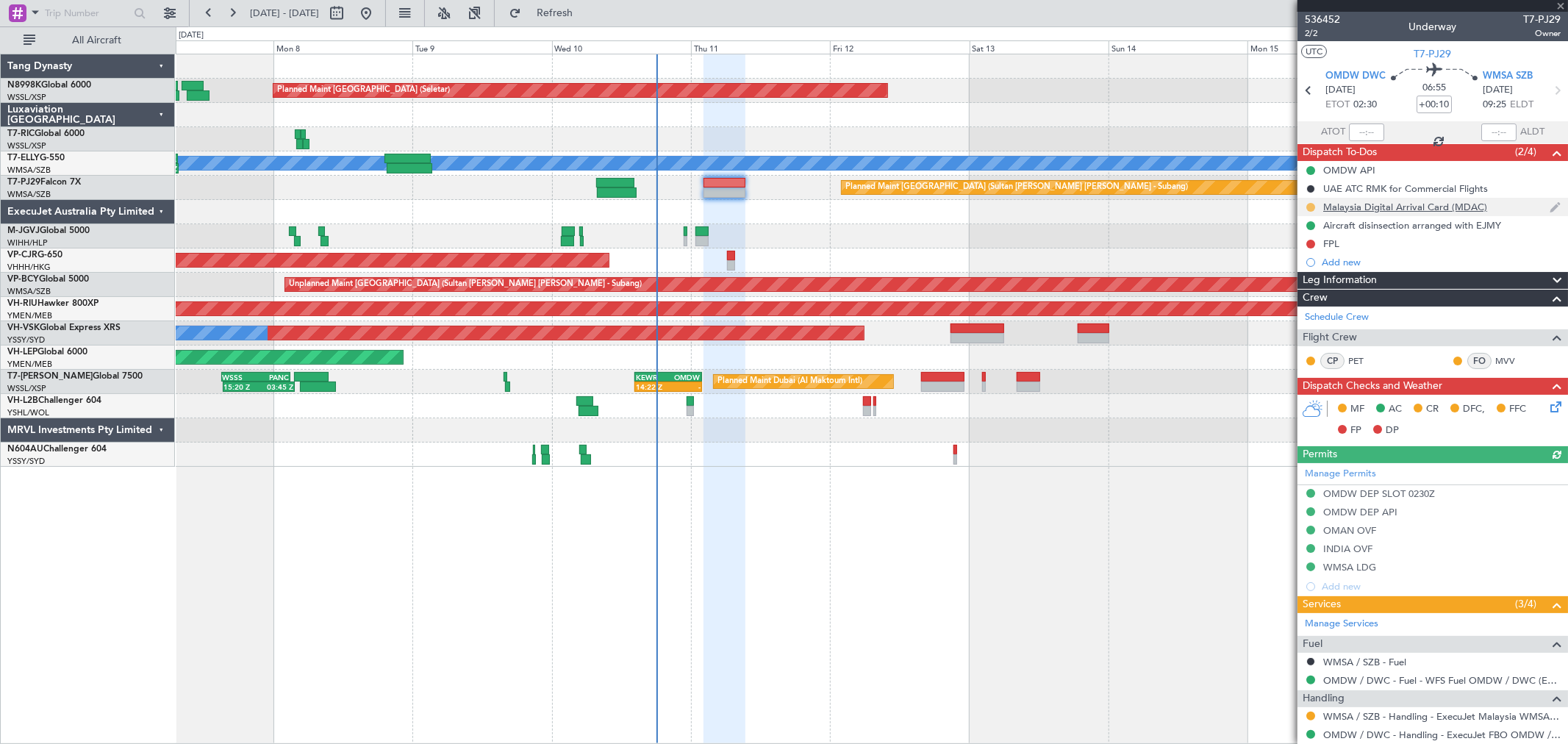
click at [1312, 206] on button at bounding box center [1310, 207] width 9 height 9
click at [1299, 271] on span "Completed" at bounding box center [1317, 272] width 48 height 15
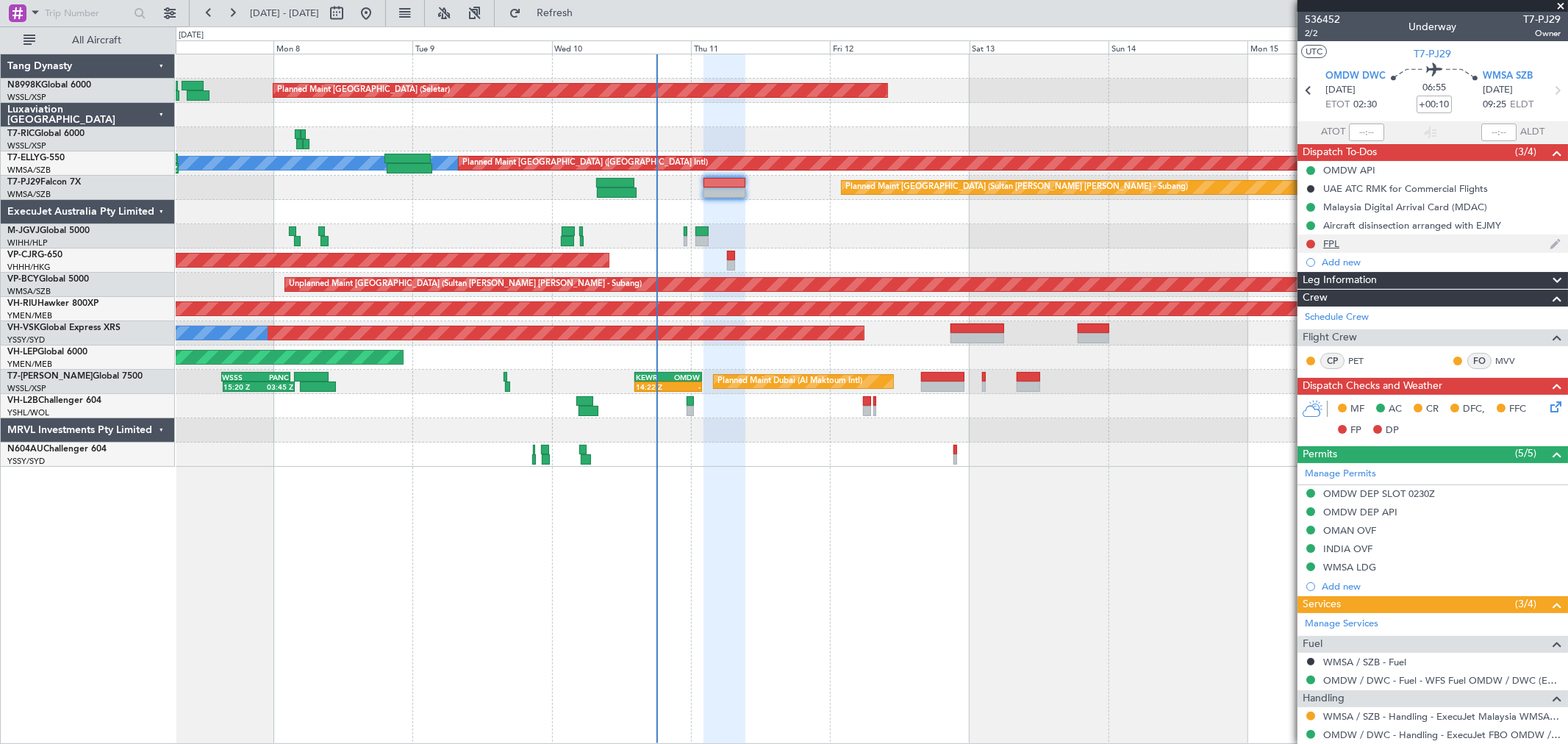
click at [1324, 246] on div "FPL" at bounding box center [1331, 244] width 16 height 12
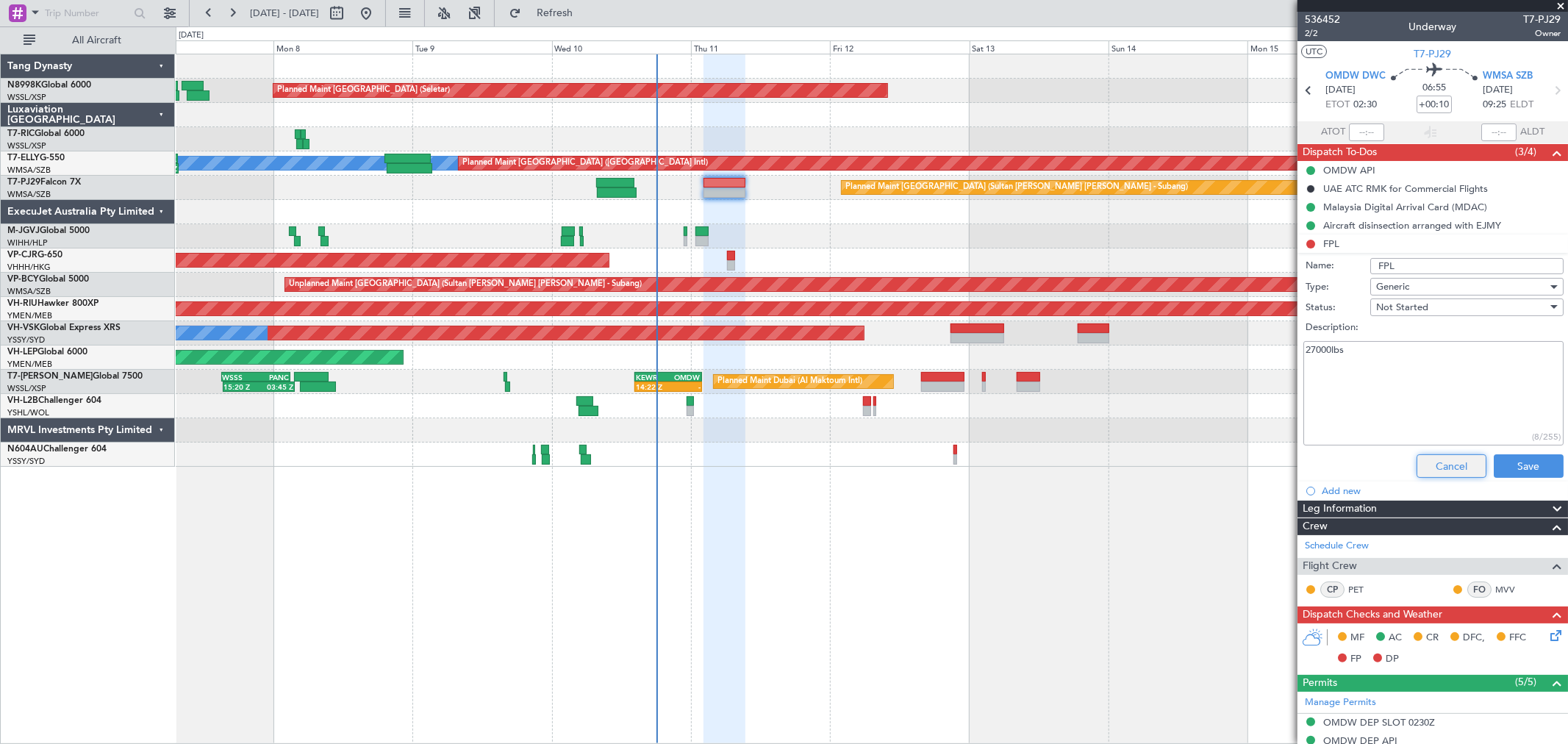
click at [1442, 461] on button "Cancel" at bounding box center [1451, 466] width 70 height 23
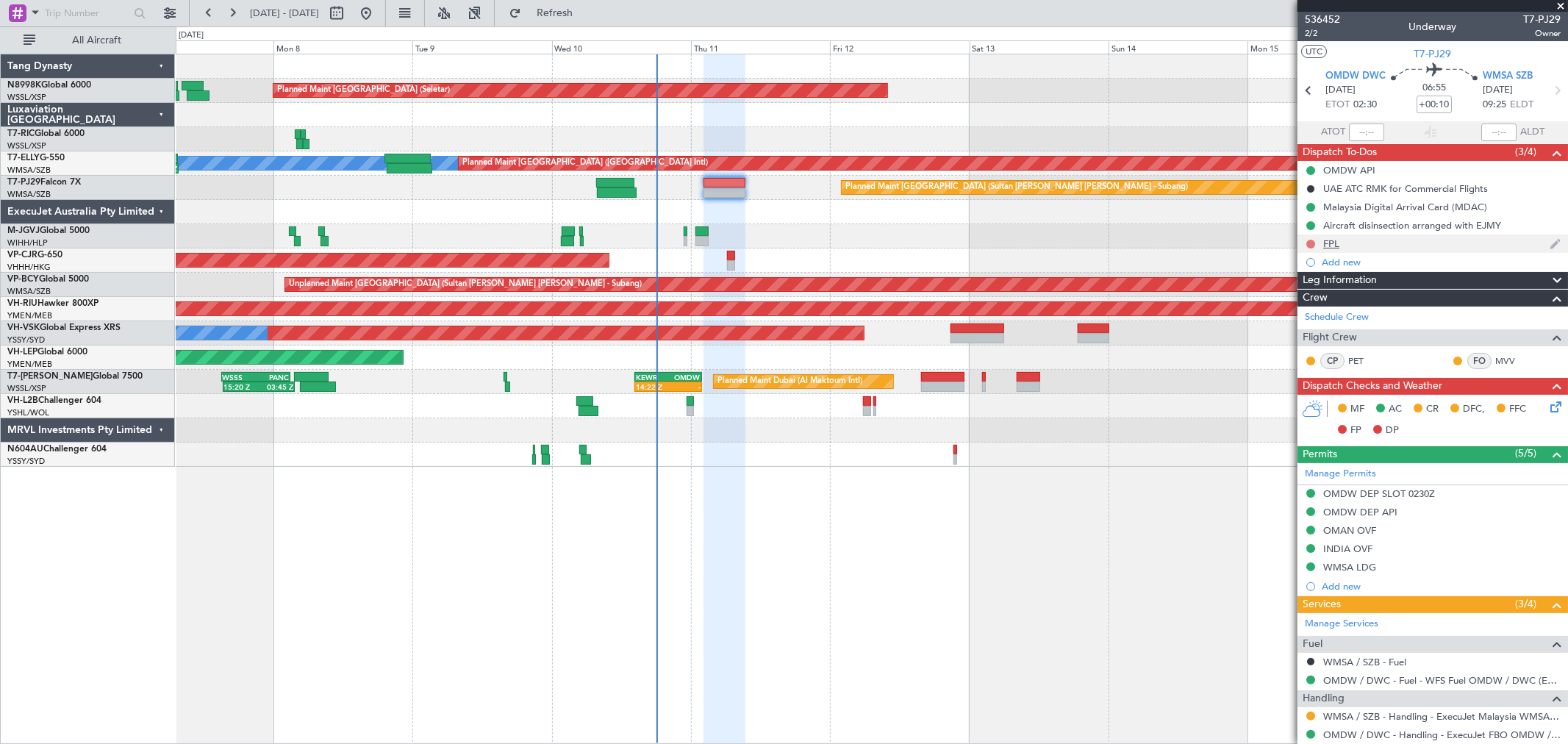
click at [1309, 244] on button at bounding box center [1310, 244] width 9 height 9
click at [1321, 299] on li "Completed" at bounding box center [1311, 309] width 78 height 22
